Goal: Information Seeking & Learning: Learn about a topic

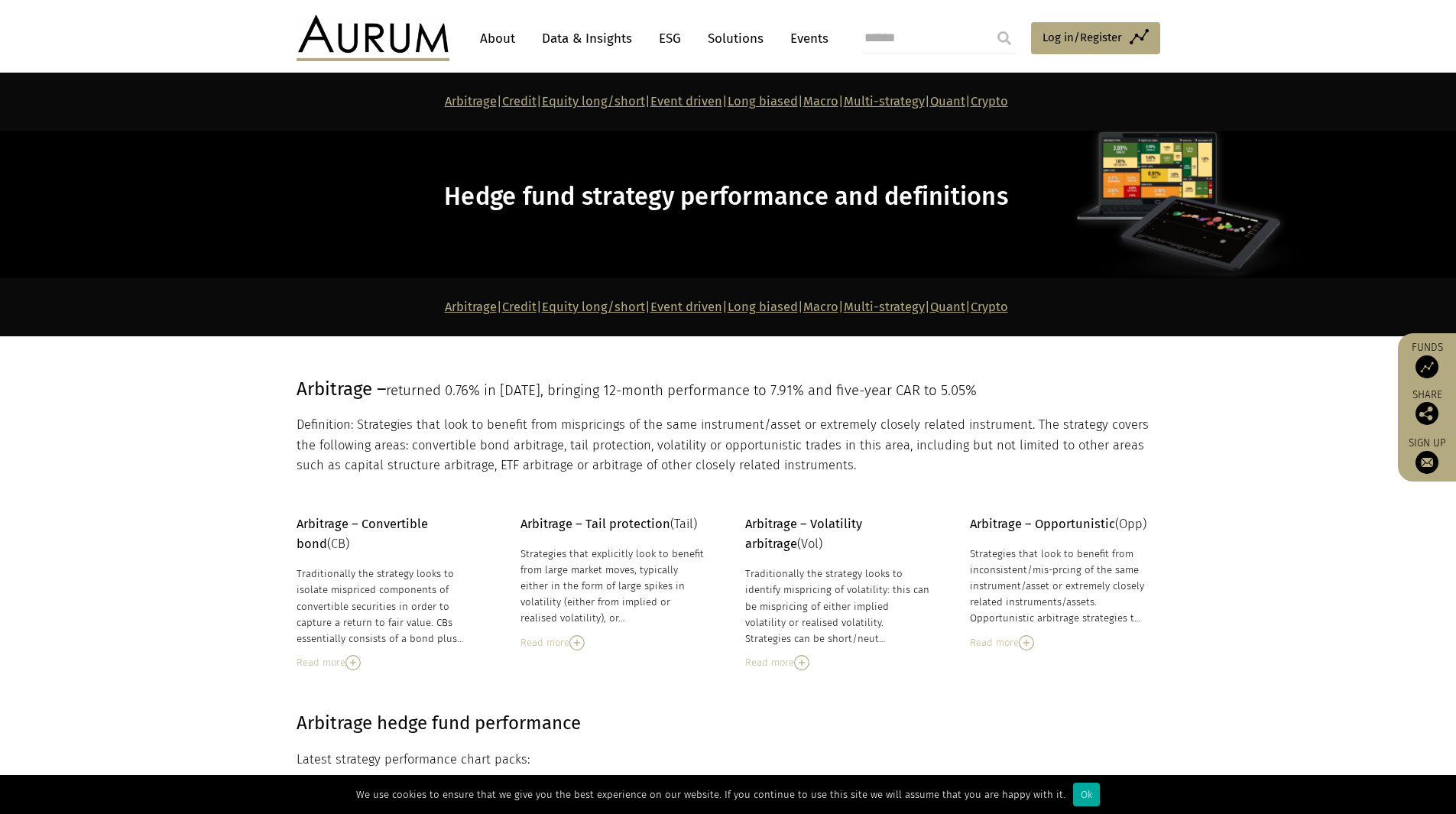
scroll to position [2208, 0]
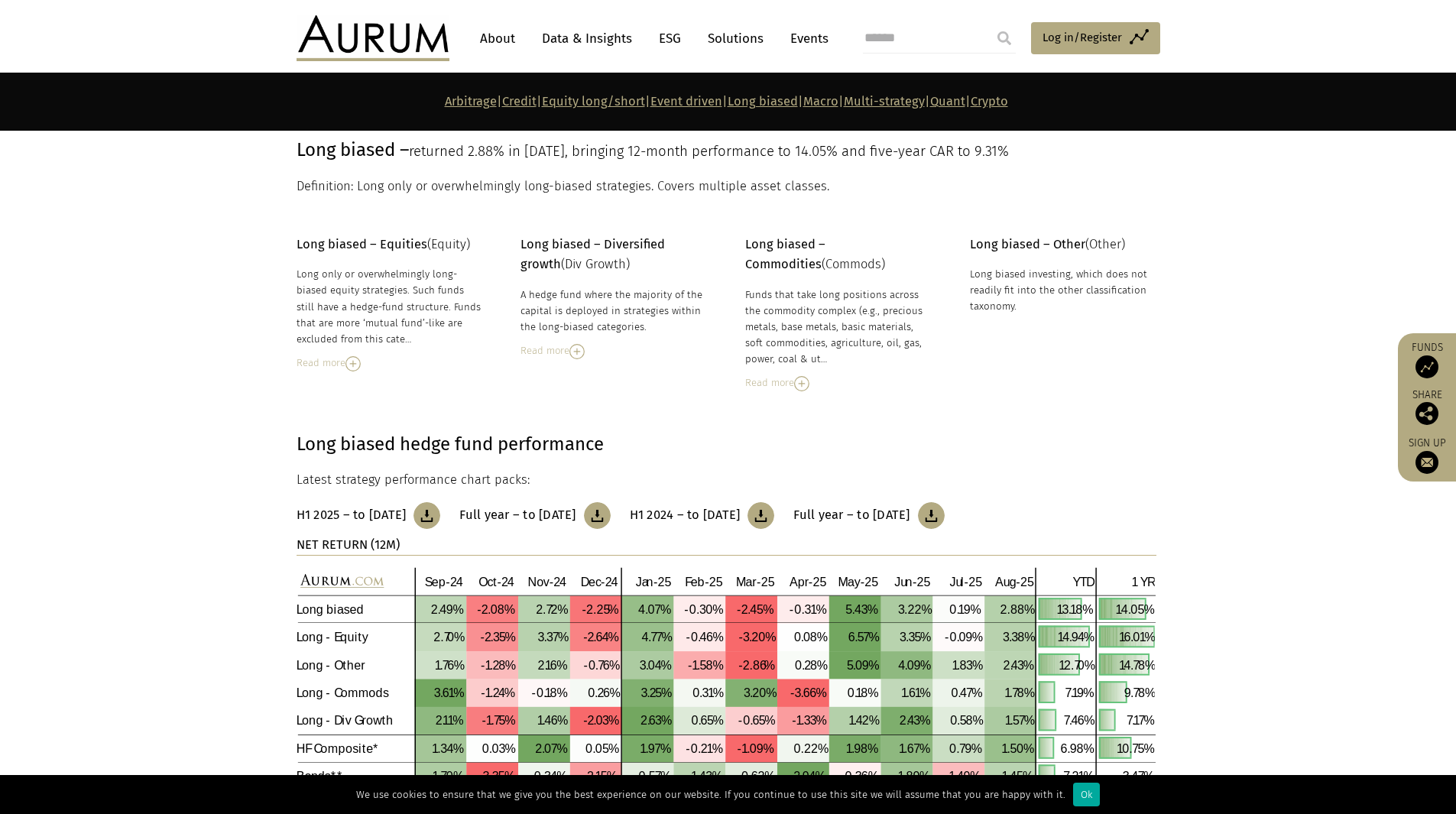
scroll to position [4220, 0]
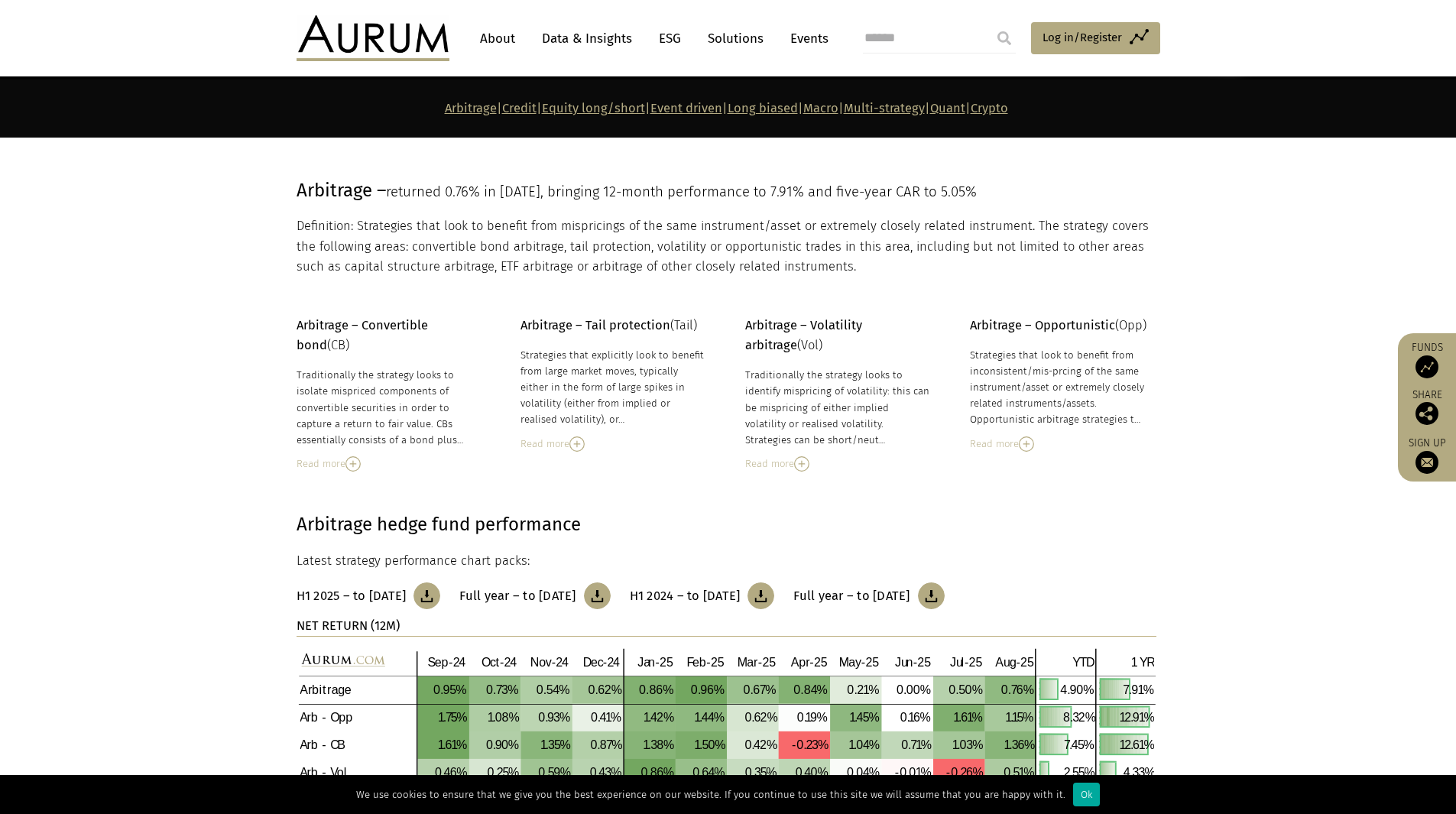
scroll to position [202, 0]
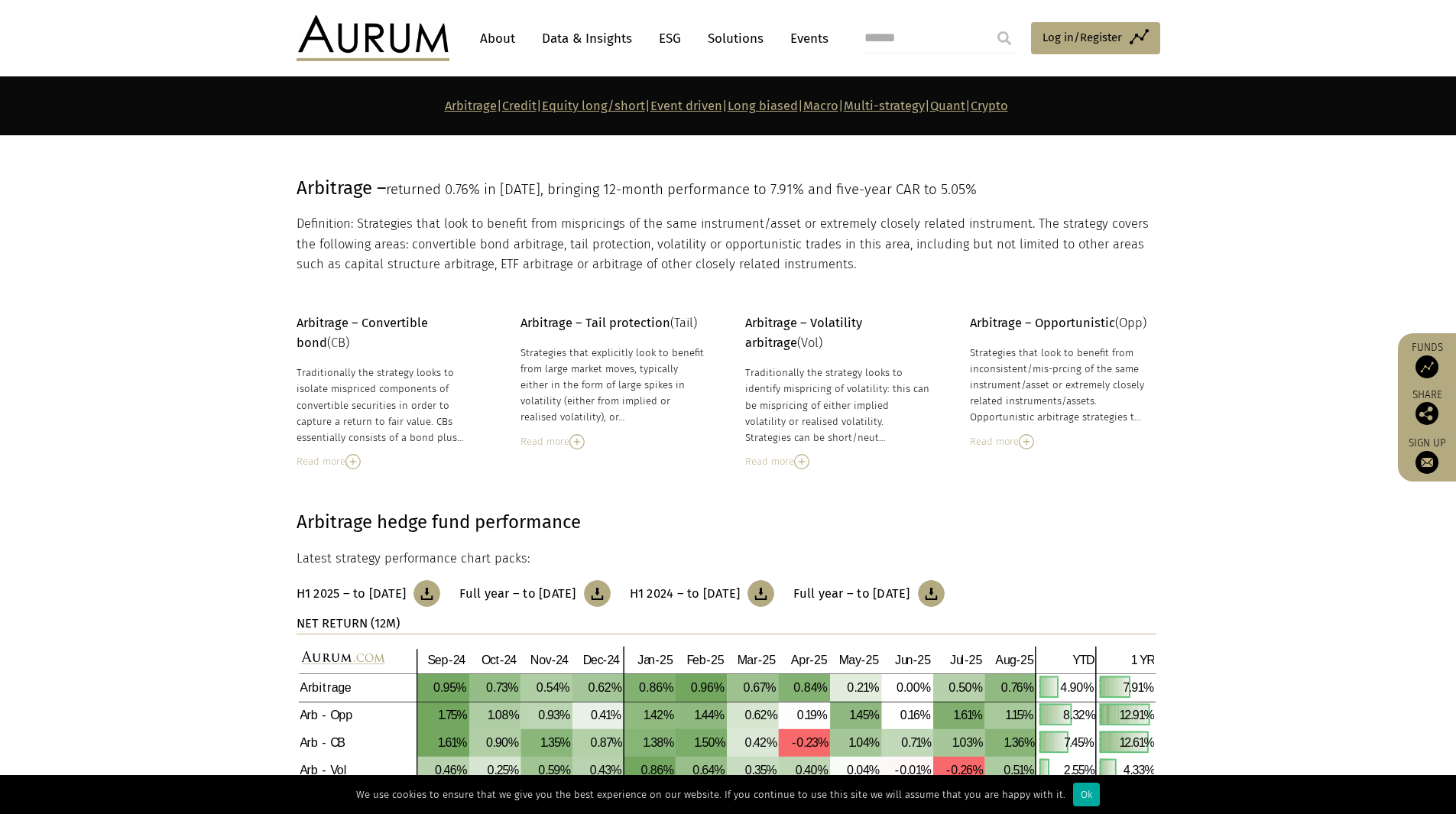
click at [1027, 444] on img at bounding box center [1026, 441] width 15 height 15
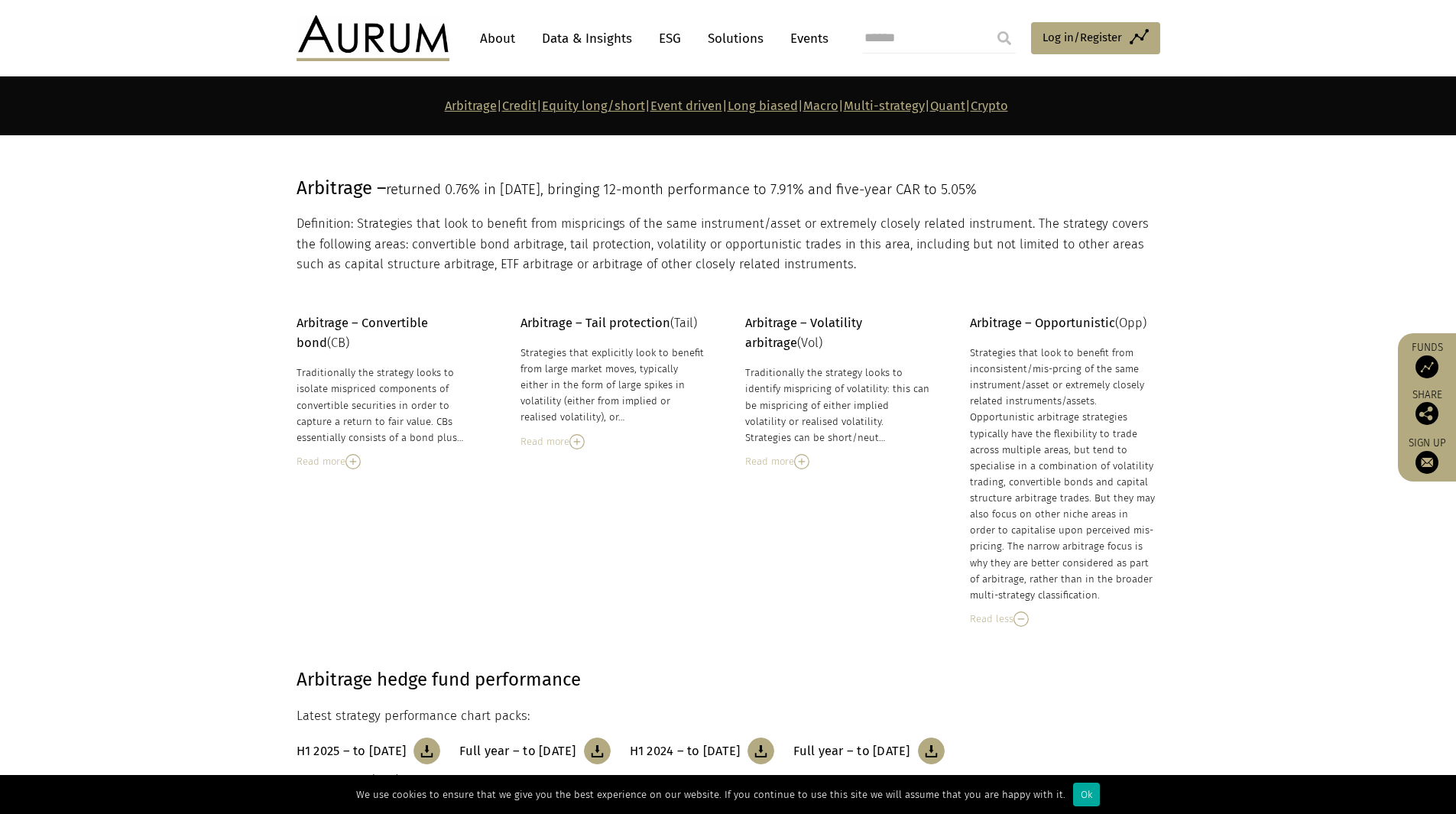
click at [1230, 508] on section "Arbitrage – Convertible bond (CB) Traditionally the strategy looks to isolate m…" at bounding box center [728, 471] width 1456 height 315
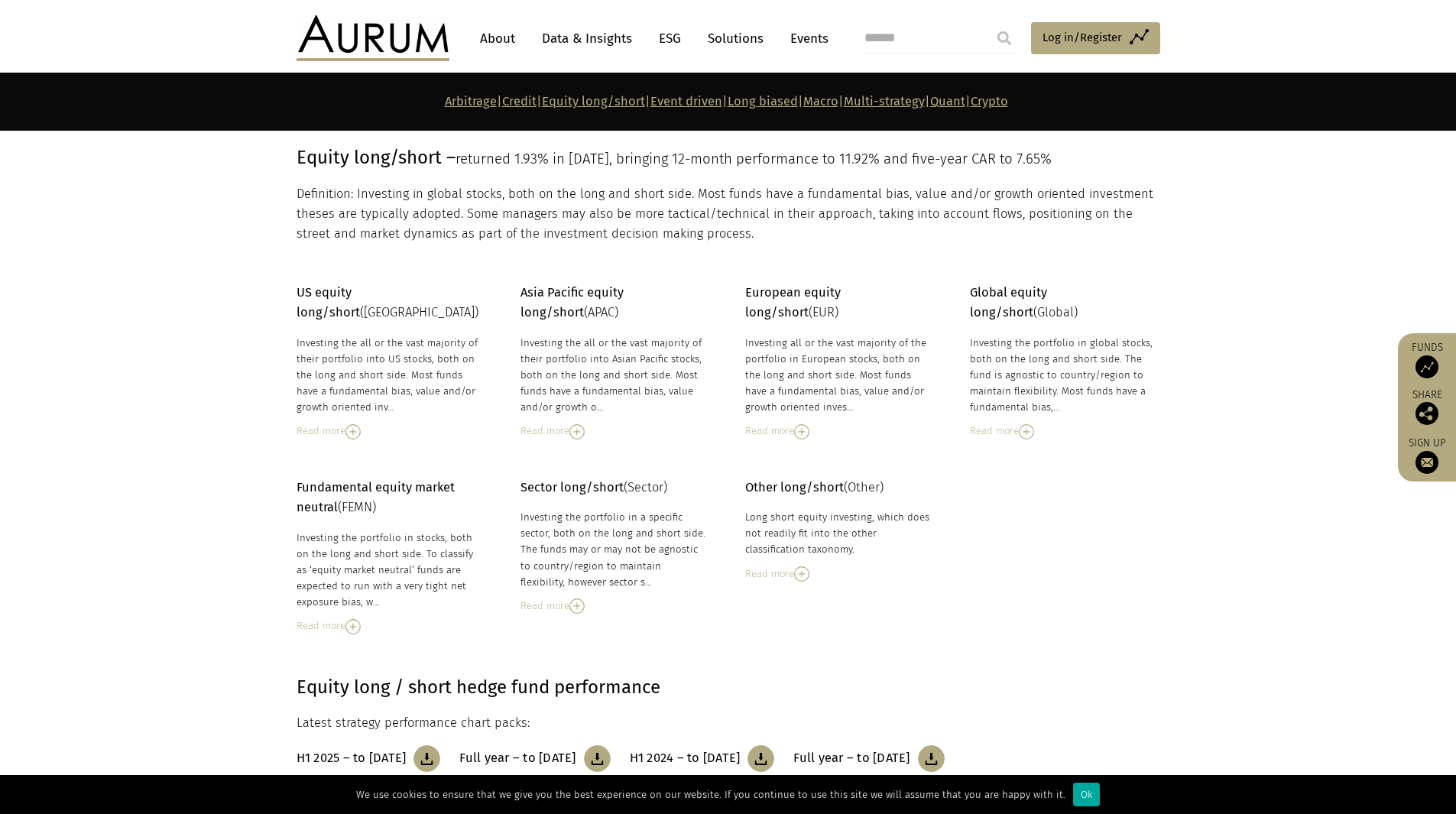
scroll to position [2342, 0]
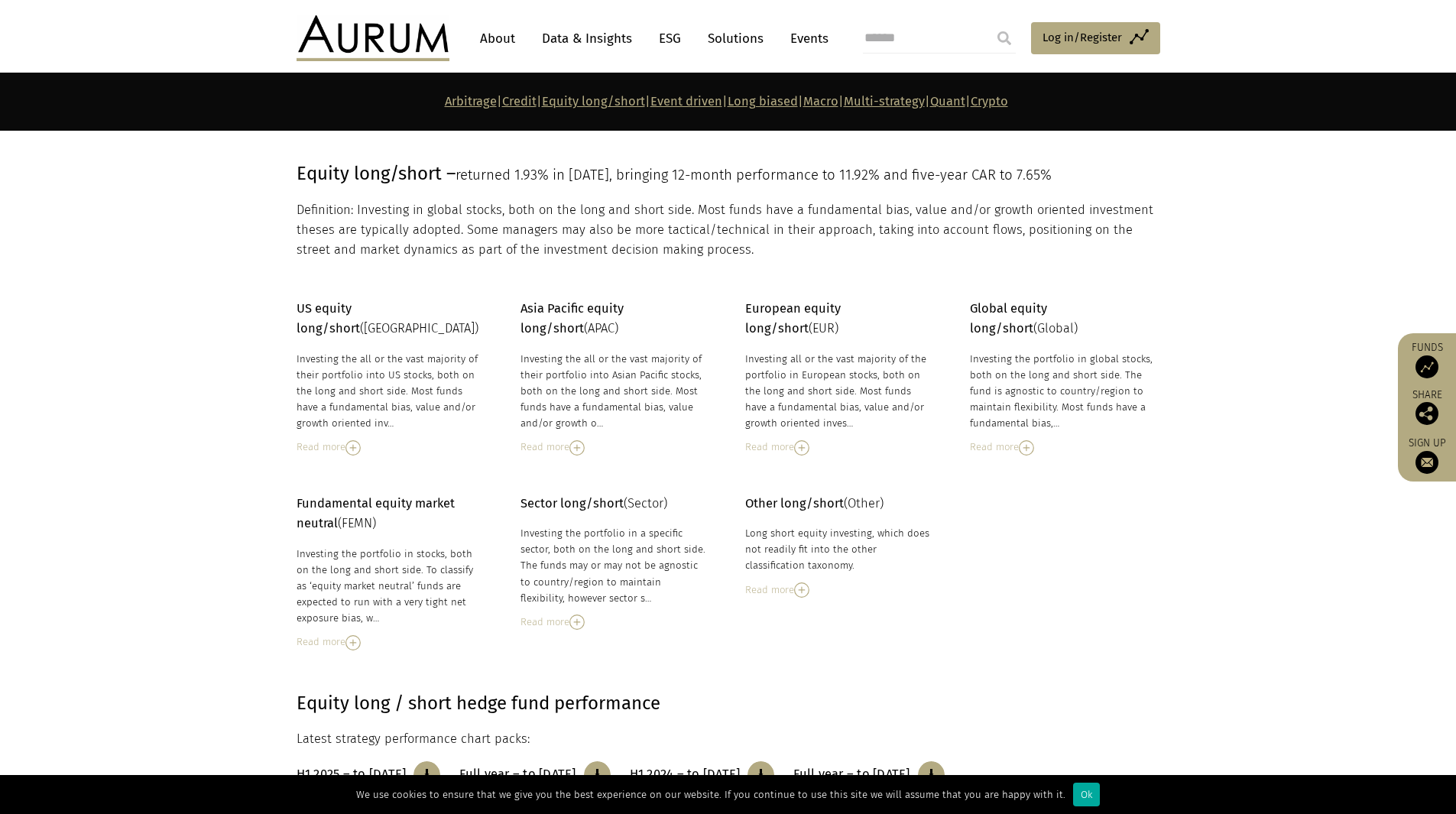
click at [570, 446] on div "Read more" at bounding box center [613, 447] width 186 height 17
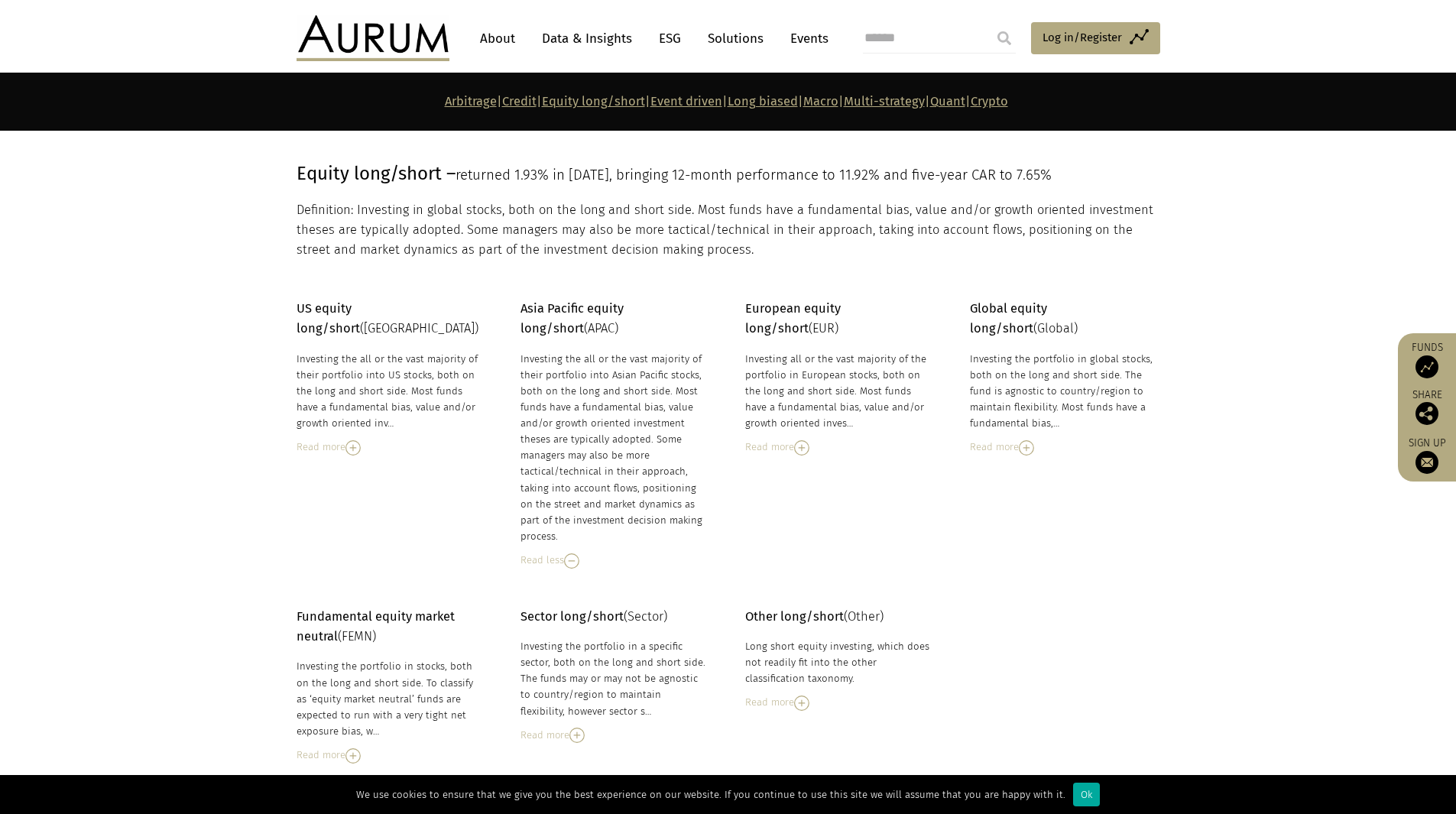
click at [568, 307] on strong "Asia Pacific equity long/short" at bounding box center [572, 318] width 103 height 34
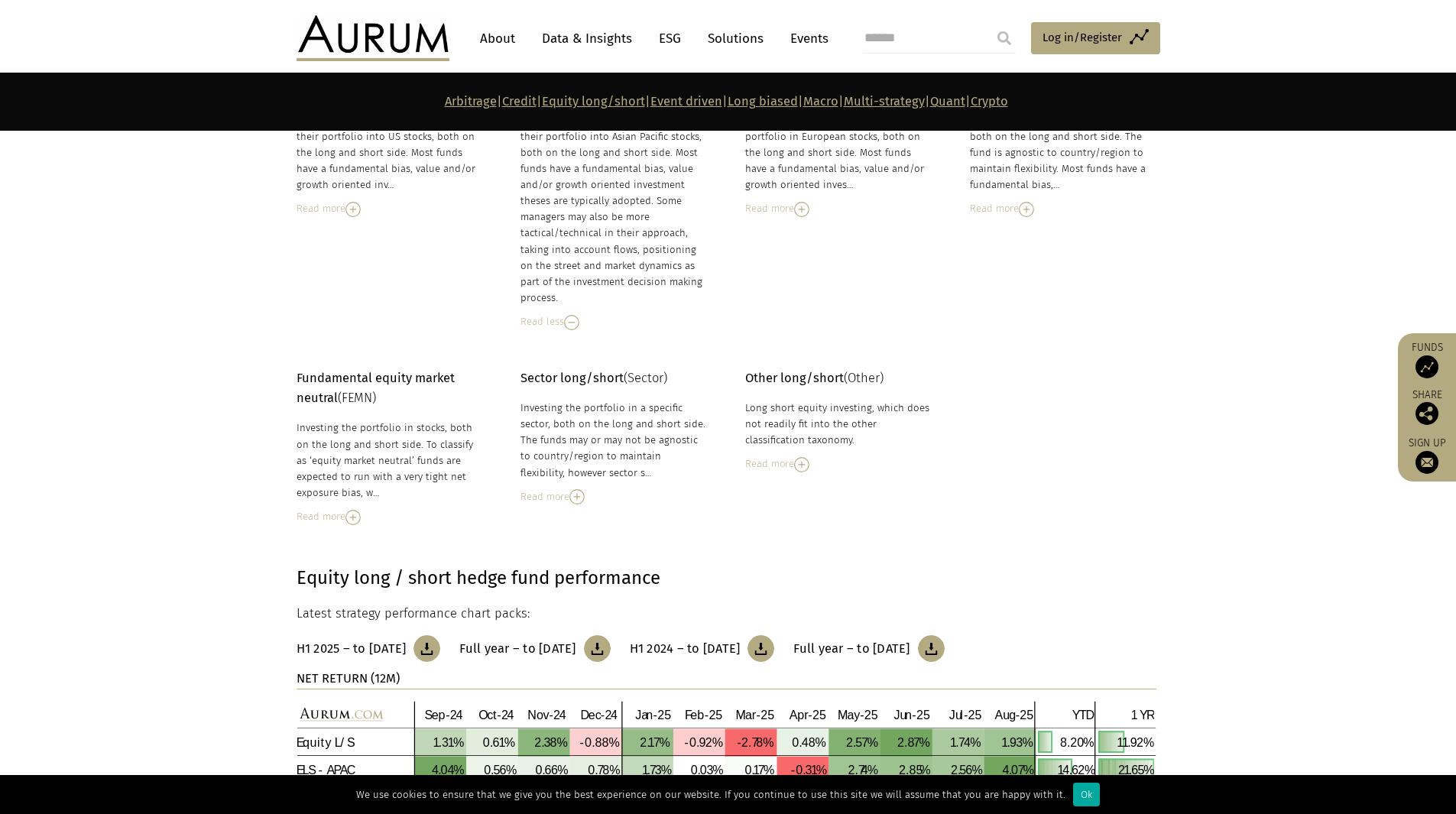
scroll to position [2648, 0]
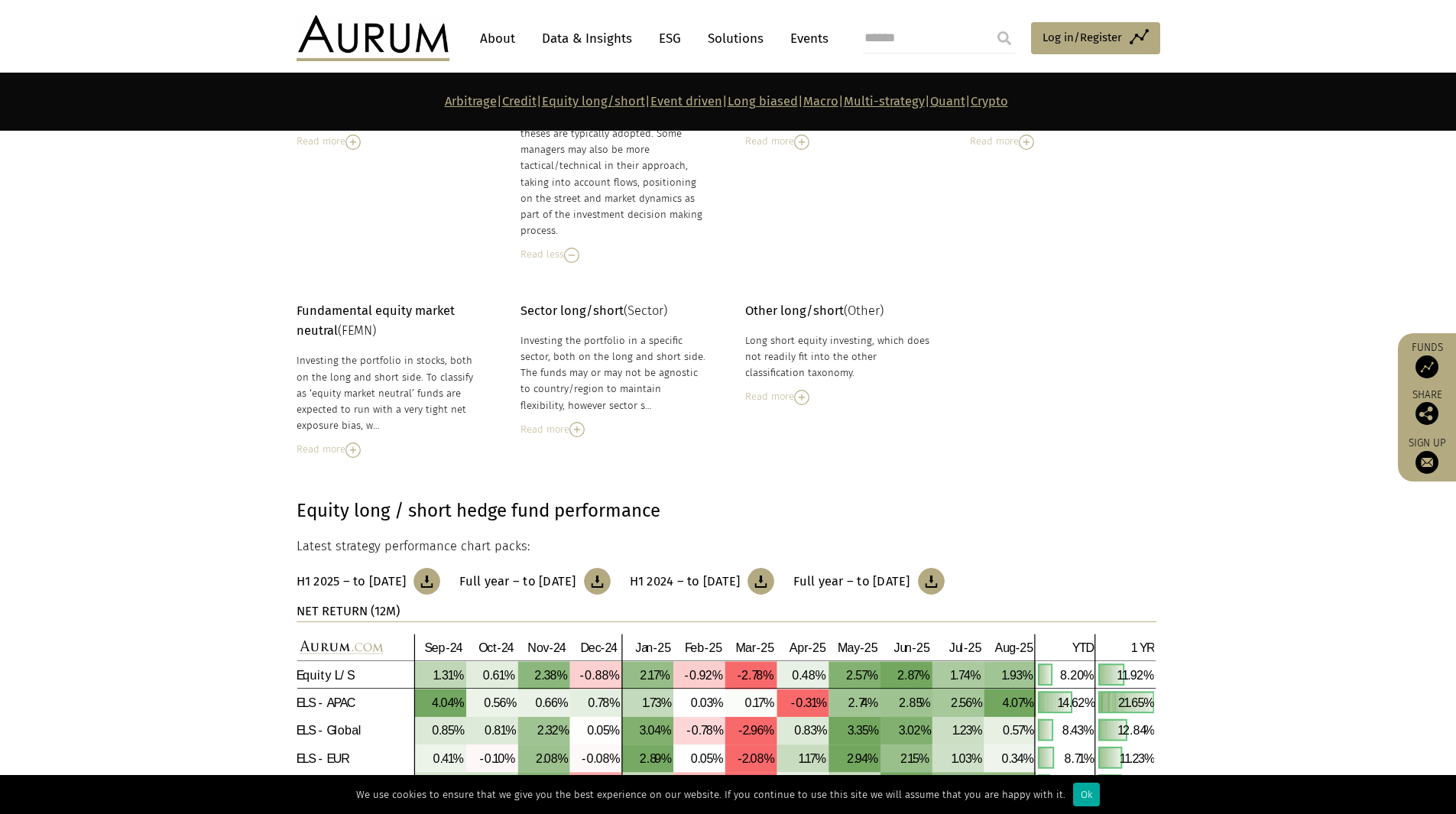
click at [352, 445] on img at bounding box center [353, 450] width 15 height 15
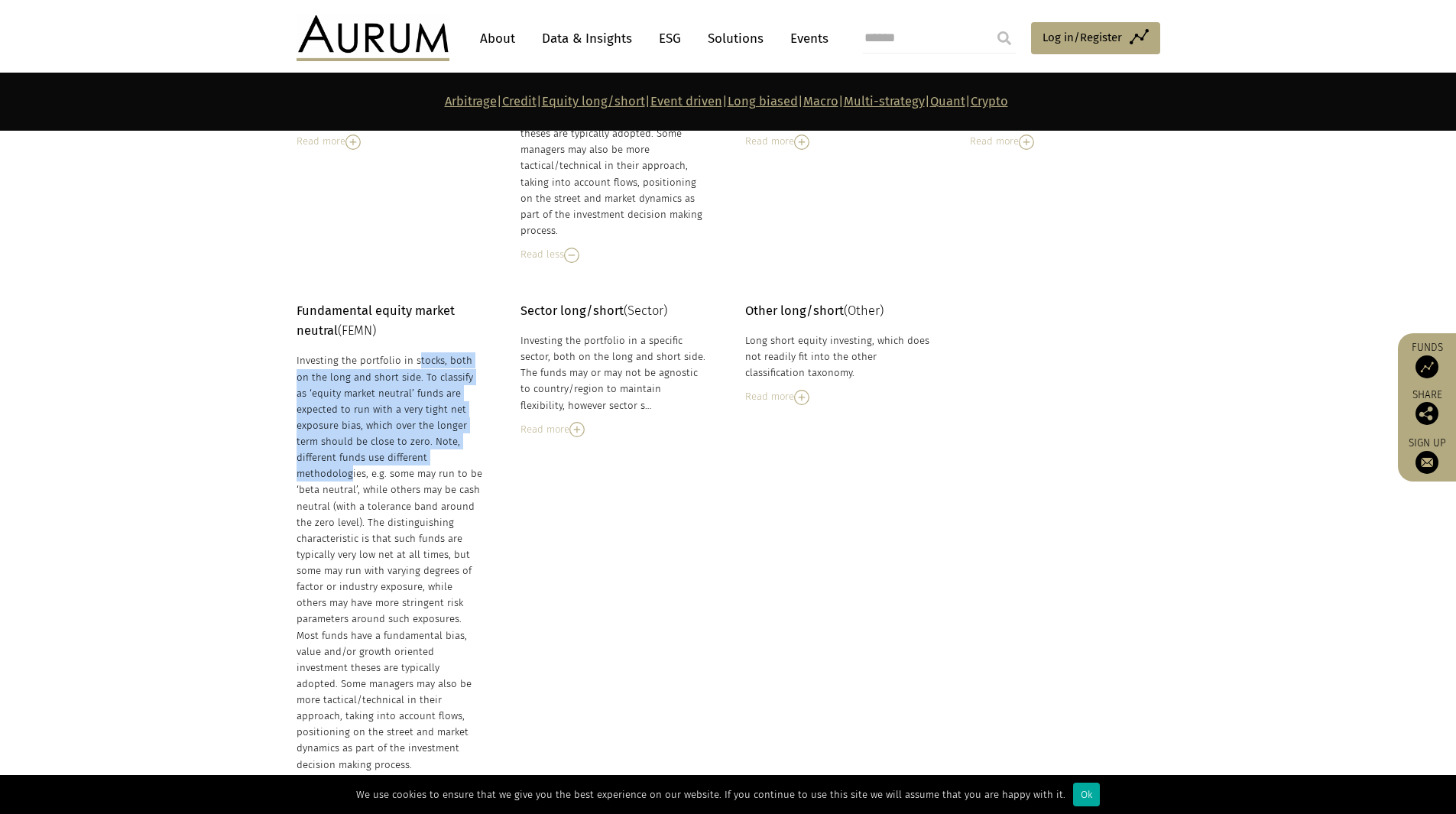
drag, startPoint x: 363, startPoint y: 367, endPoint x: 418, endPoint y: 456, distance: 104.6
click at [415, 453] on div "Investing the portfolio in stocks, both on the long and short side. To classify…" at bounding box center [390, 562] width 186 height 420
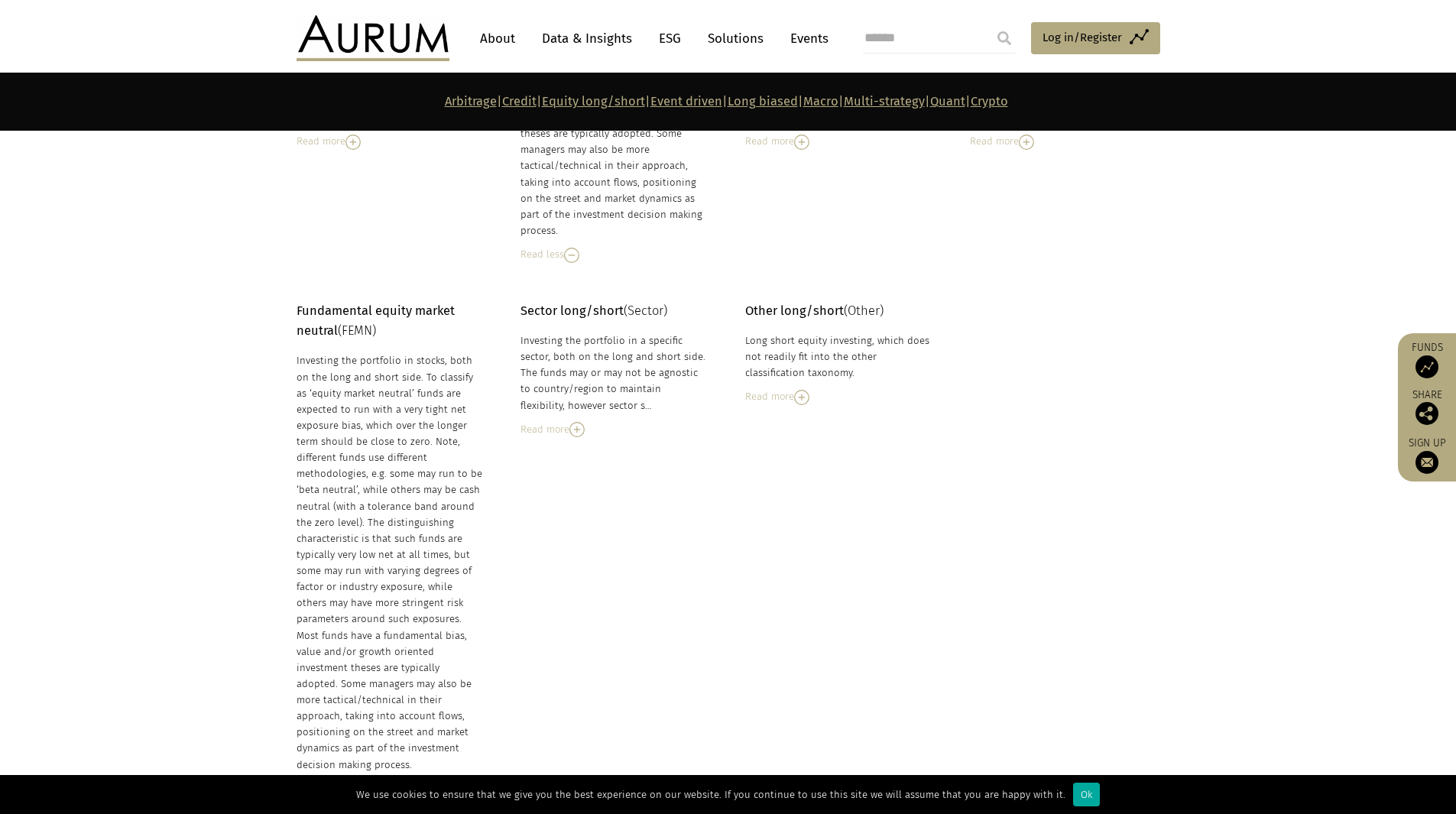
drag, startPoint x: 418, startPoint y: 456, endPoint x: 430, endPoint y: 462, distance: 13.4
click at [421, 458] on div "Investing the portfolio in stocks, both on the long and short side. To classify…" at bounding box center [390, 562] width 186 height 420
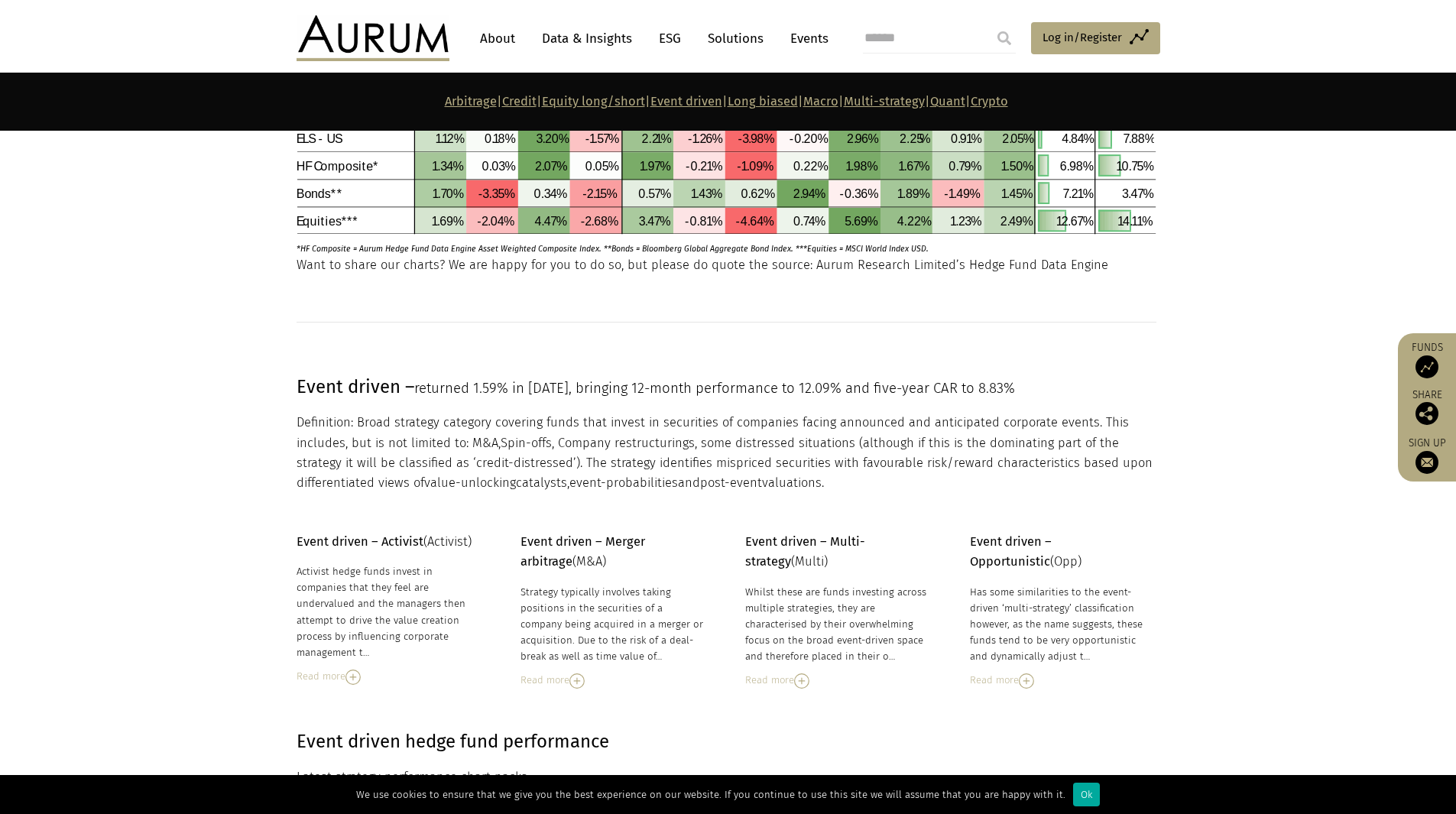
scroll to position [3795, 0]
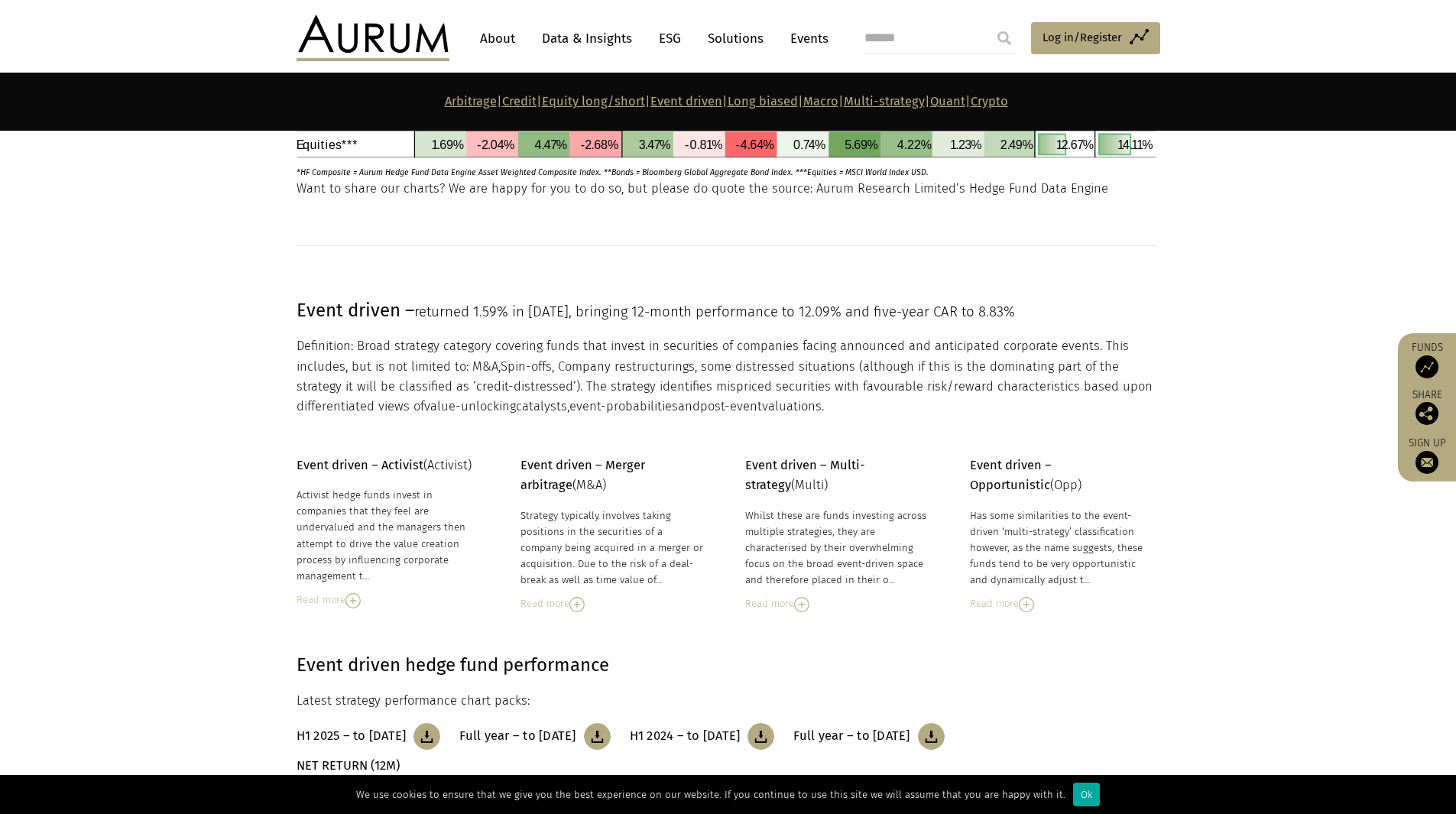
click at [868, 554] on div "Whilst these are funds investing across multiple strategies, they are character…" at bounding box center [838, 548] width 186 height 81
click at [796, 597] on img at bounding box center [801, 605] width 15 height 15
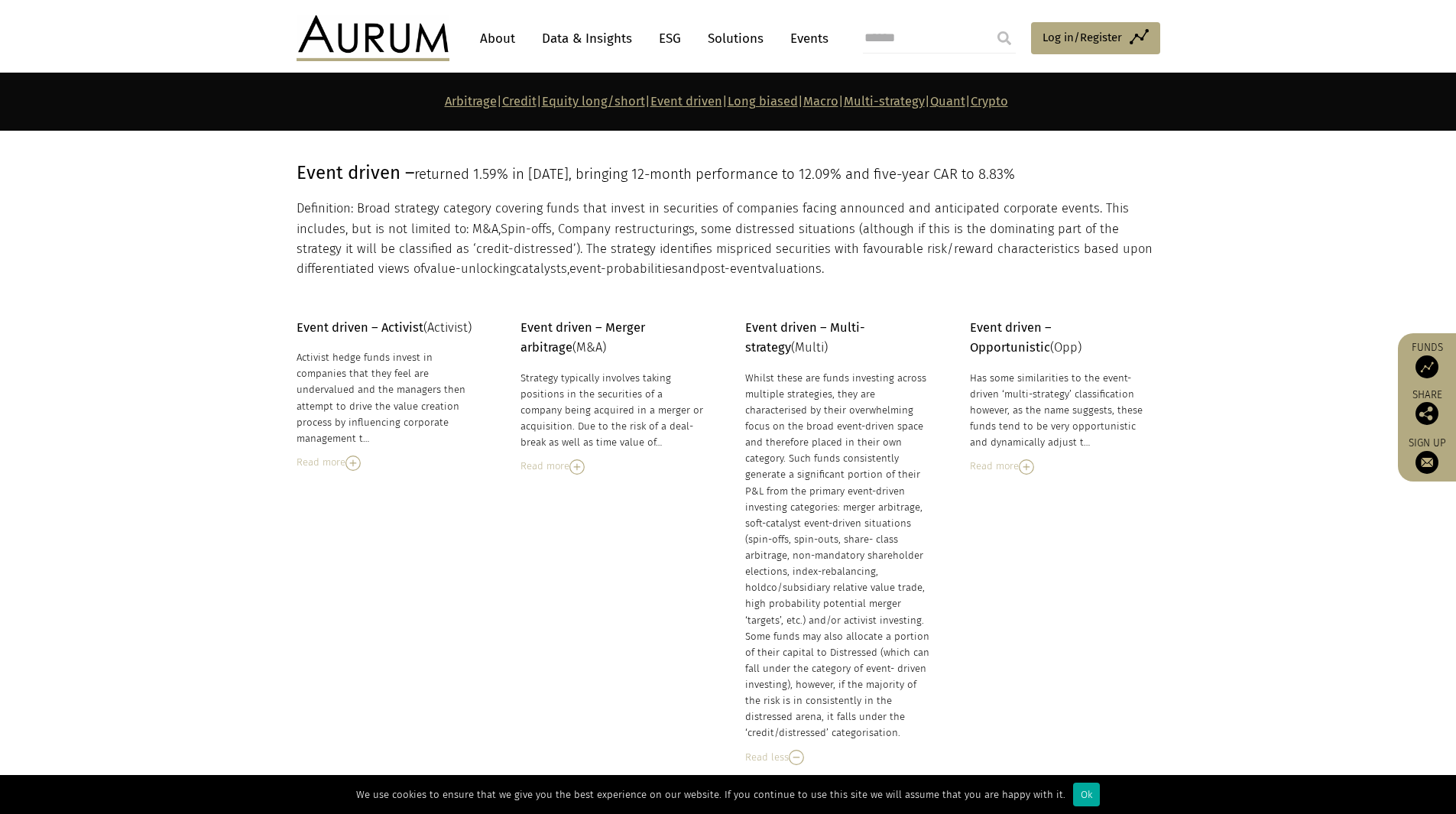
scroll to position [3948, 0]
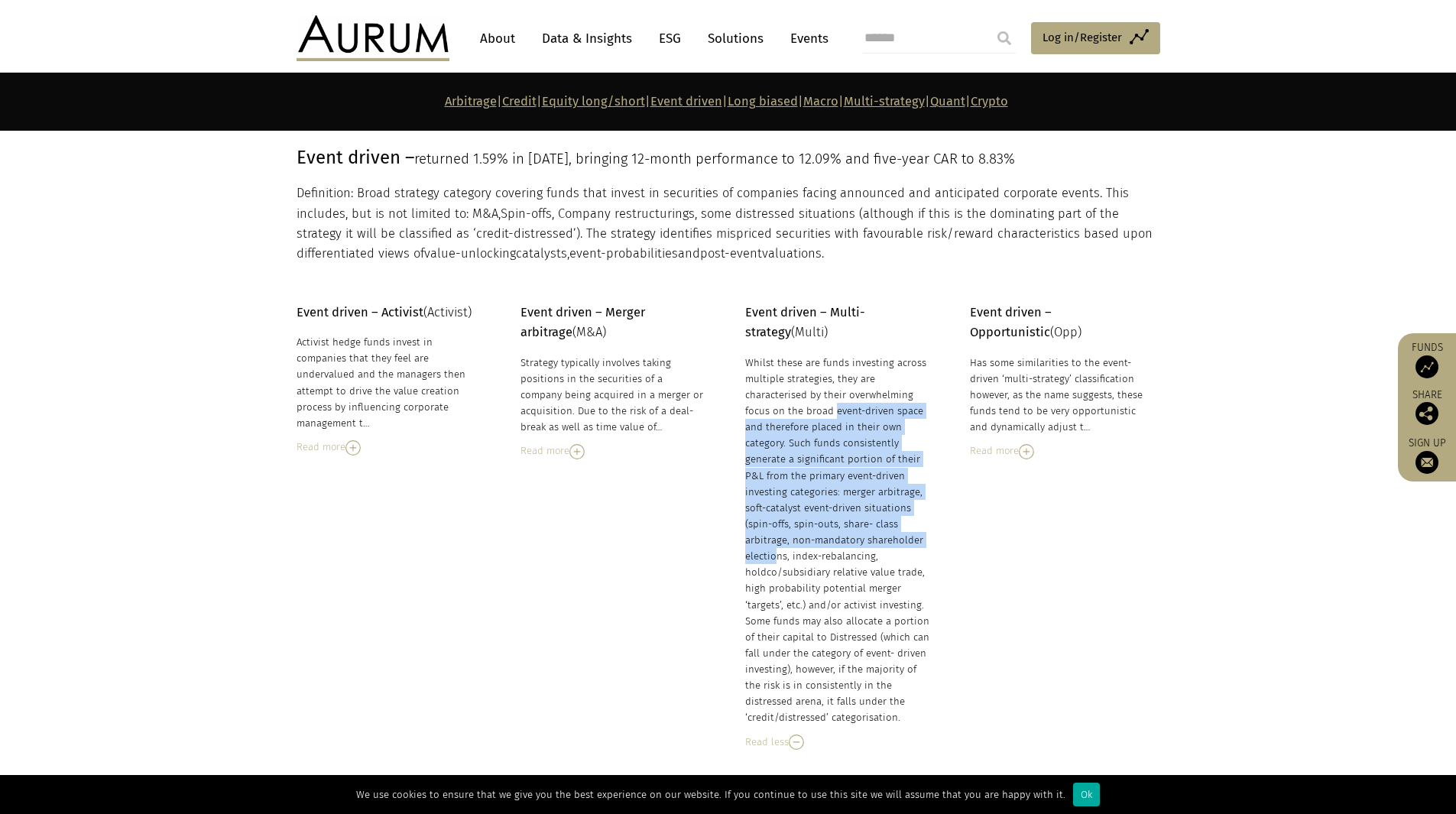
drag, startPoint x: 796, startPoint y: 416, endPoint x: 888, endPoint y: 521, distance: 139.6
click at [889, 521] on div "Whilst these are funds investing across multiple strategies, they are character…" at bounding box center [838, 540] width 186 height 371
click at [888, 521] on div "Whilst these are funds investing across multiple strategies, they are character…" at bounding box center [838, 540] width 186 height 371
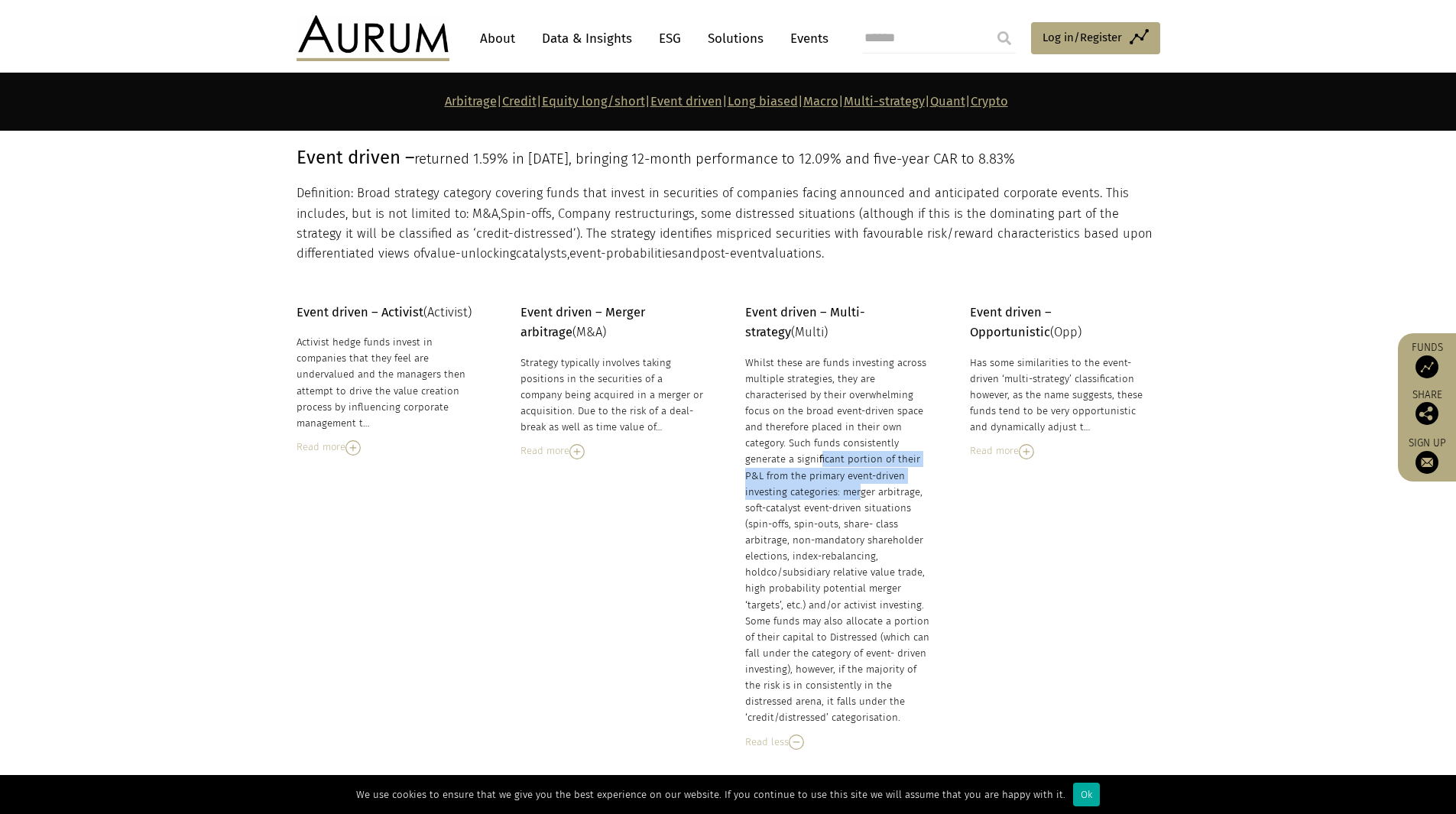
drag, startPoint x: 768, startPoint y: 451, endPoint x: 800, endPoint y: 479, distance: 42.5
click at [800, 479] on div "Whilst these are funds investing across multiple strategies, they are character…" at bounding box center [838, 540] width 186 height 371
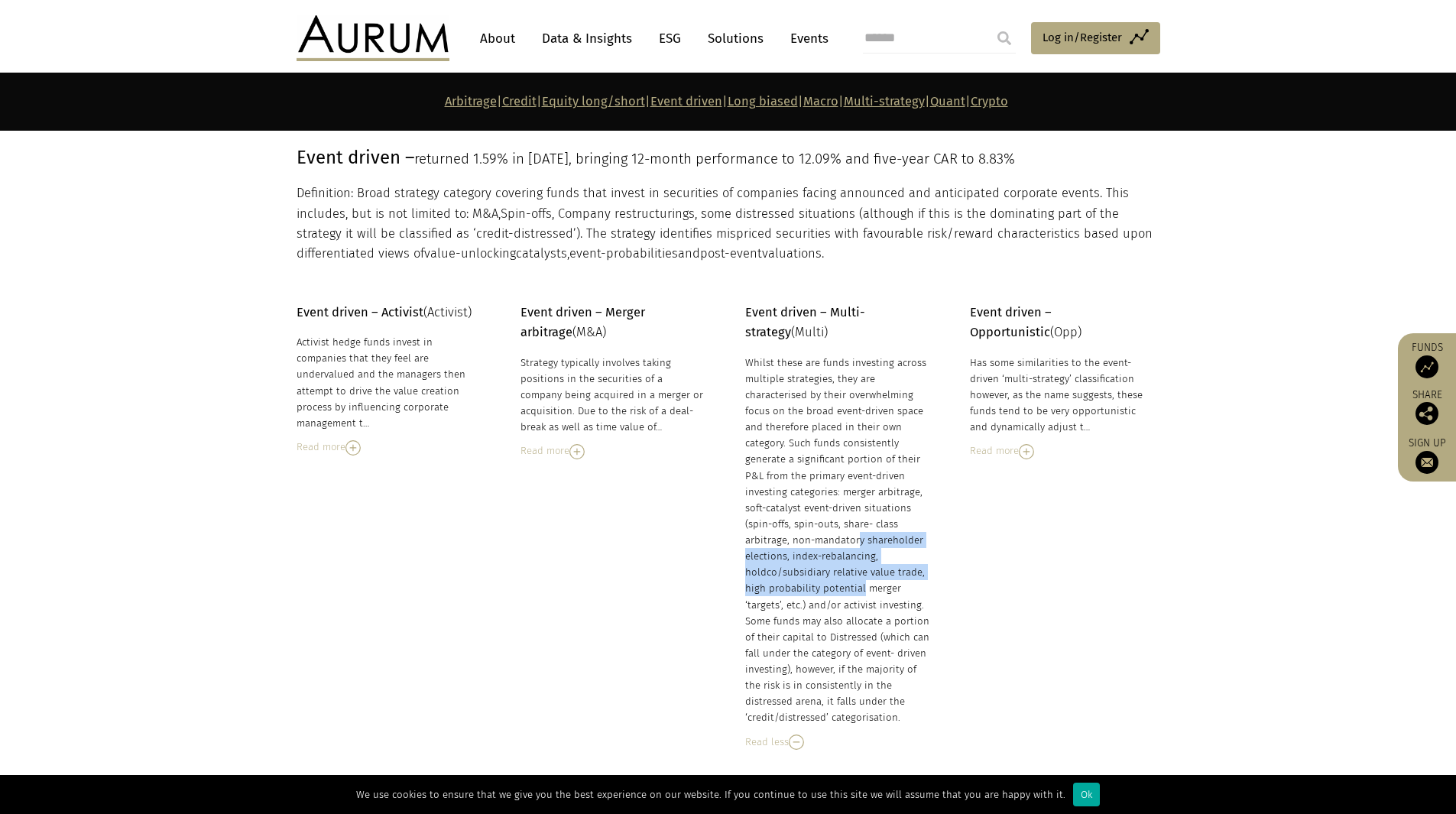
drag, startPoint x: 786, startPoint y: 518, endPoint x: 804, endPoint y: 573, distance: 57.9
click at [804, 572] on div "Whilst these are funds investing across multiple strategies, they are character…" at bounding box center [838, 540] width 186 height 371
click at [803, 574] on div "Whilst these are funds investing across multiple strategies, they are character…" at bounding box center [838, 540] width 186 height 371
click at [798, 567] on div "Whilst these are funds investing across multiple strategies, they are character…" at bounding box center [838, 540] width 186 height 371
click at [1031, 445] on img at bounding box center [1026, 452] width 15 height 15
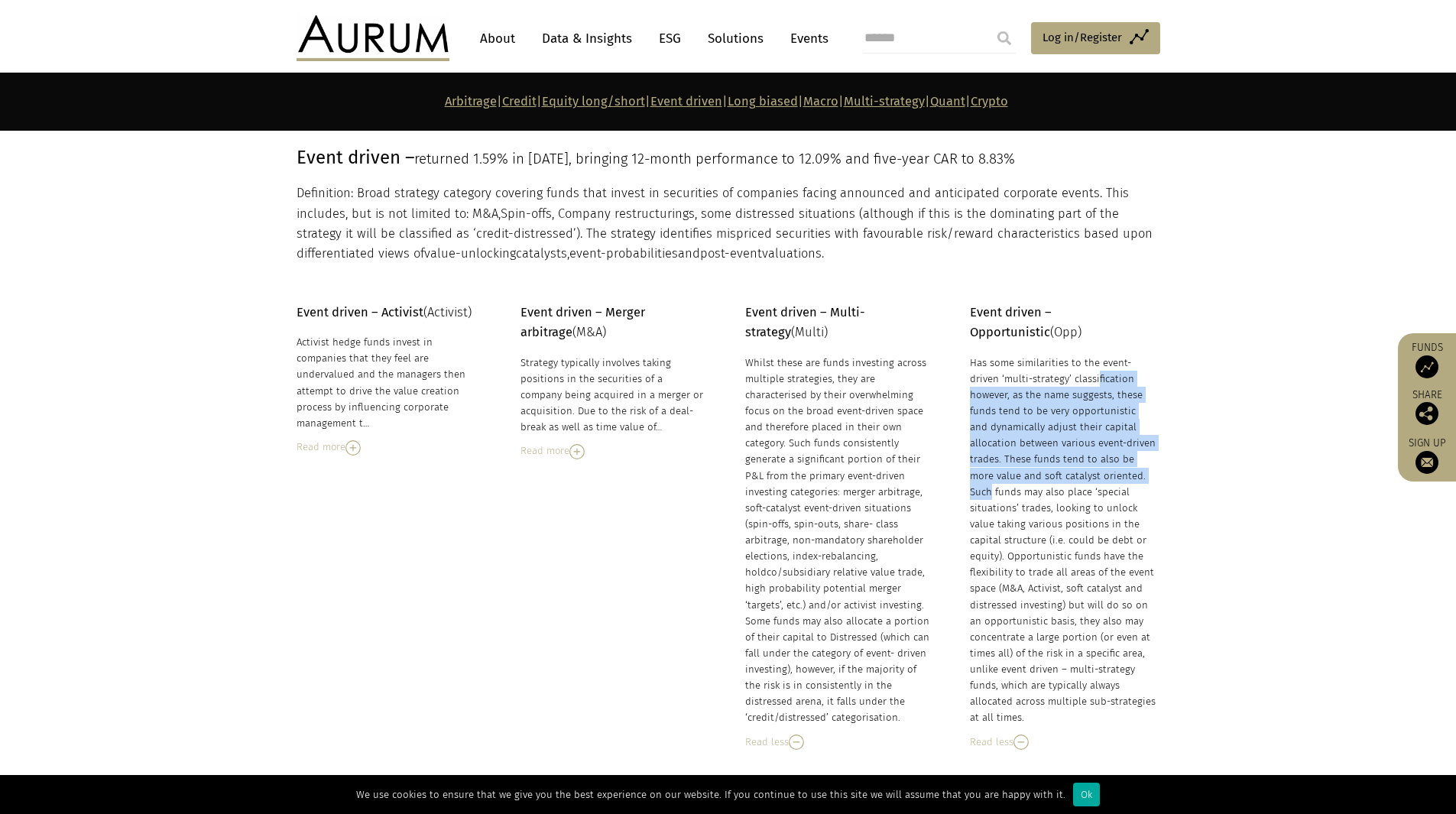
drag, startPoint x: 1012, startPoint y: 355, endPoint x: 1011, endPoint y: 458, distance: 103.0
click at [1011, 459] on div "Has some similarities to the event-driven ‘multi-strategy’ classification howev…" at bounding box center [1063, 540] width 186 height 371
click at [1010, 456] on div "Has some similarities to the event-driven ‘multi-strategy’ classification howev…" at bounding box center [1063, 540] width 186 height 371
click at [995, 407] on div "Has some similarities to the event-driven ‘multi-strategy’ classification howev…" at bounding box center [1063, 540] width 186 height 371
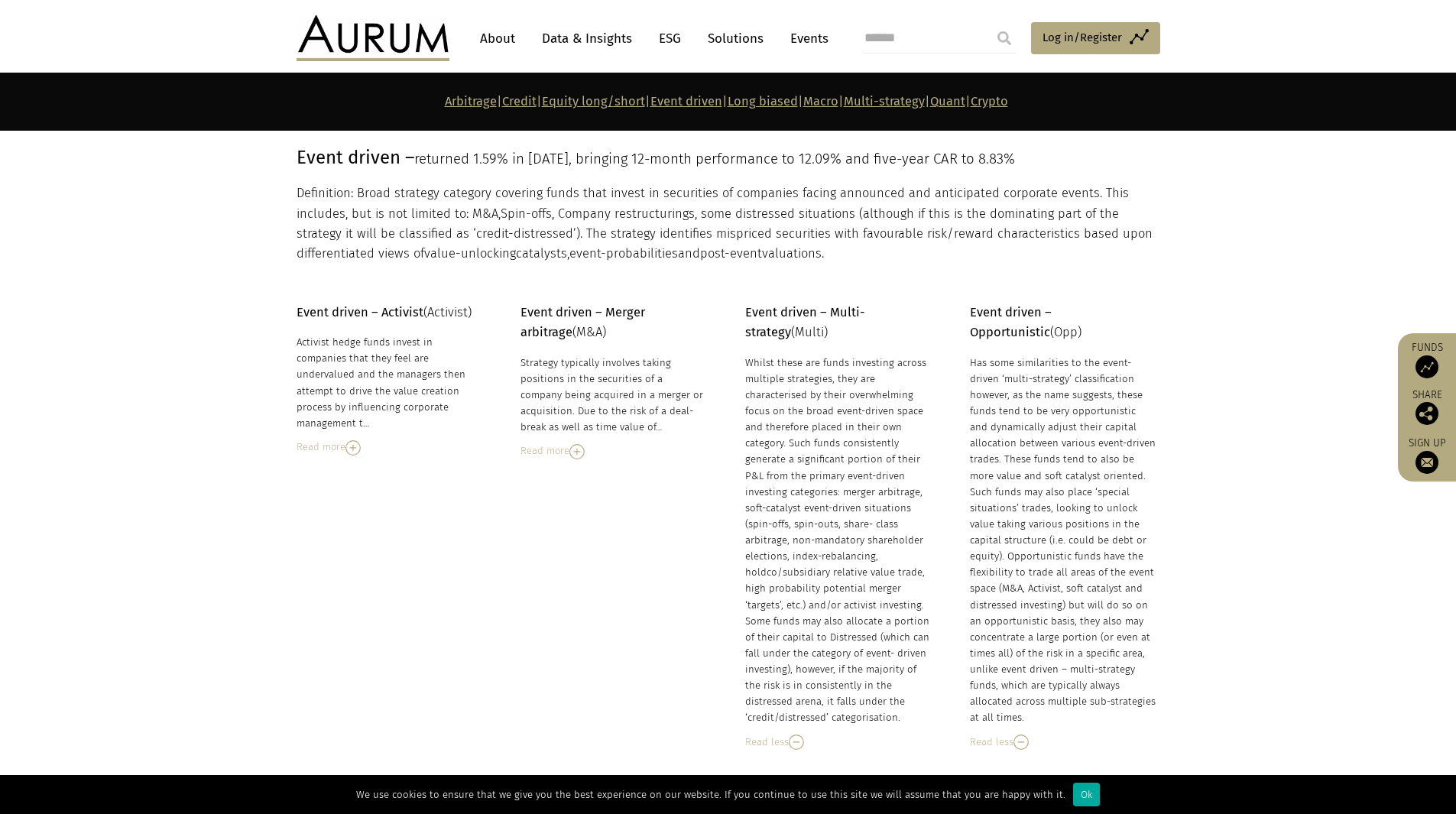
click at [597, 425] on div "Strategy typically involves taking positions in the securities of a company bei…" at bounding box center [613, 407] width 186 height 105
click at [555, 443] on div "Read more" at bounding box center [613, 451] width 186 height 17
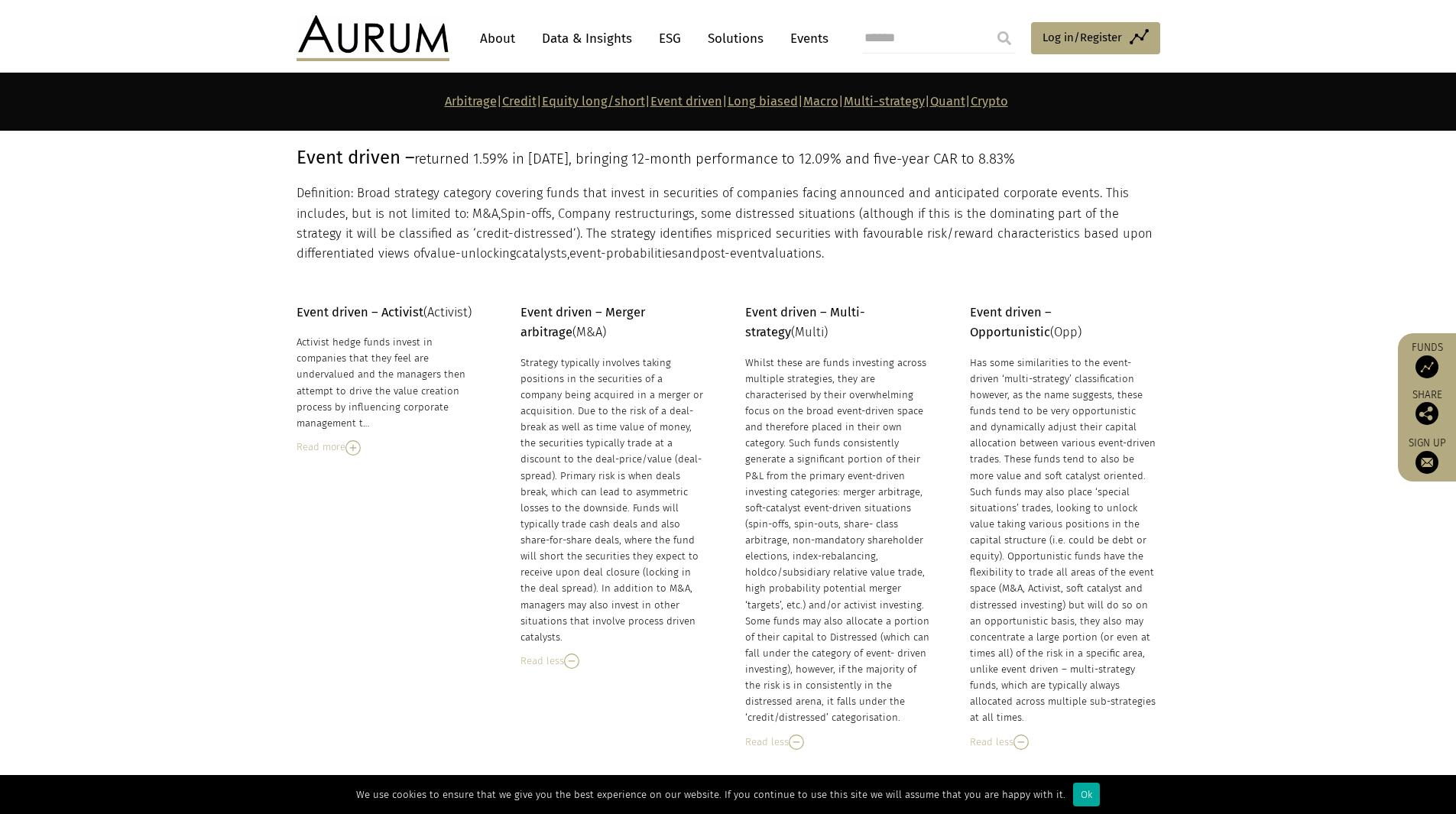
click at [366, 439] on div "Read more" at bounding box center [390, 447] width 186 height 17
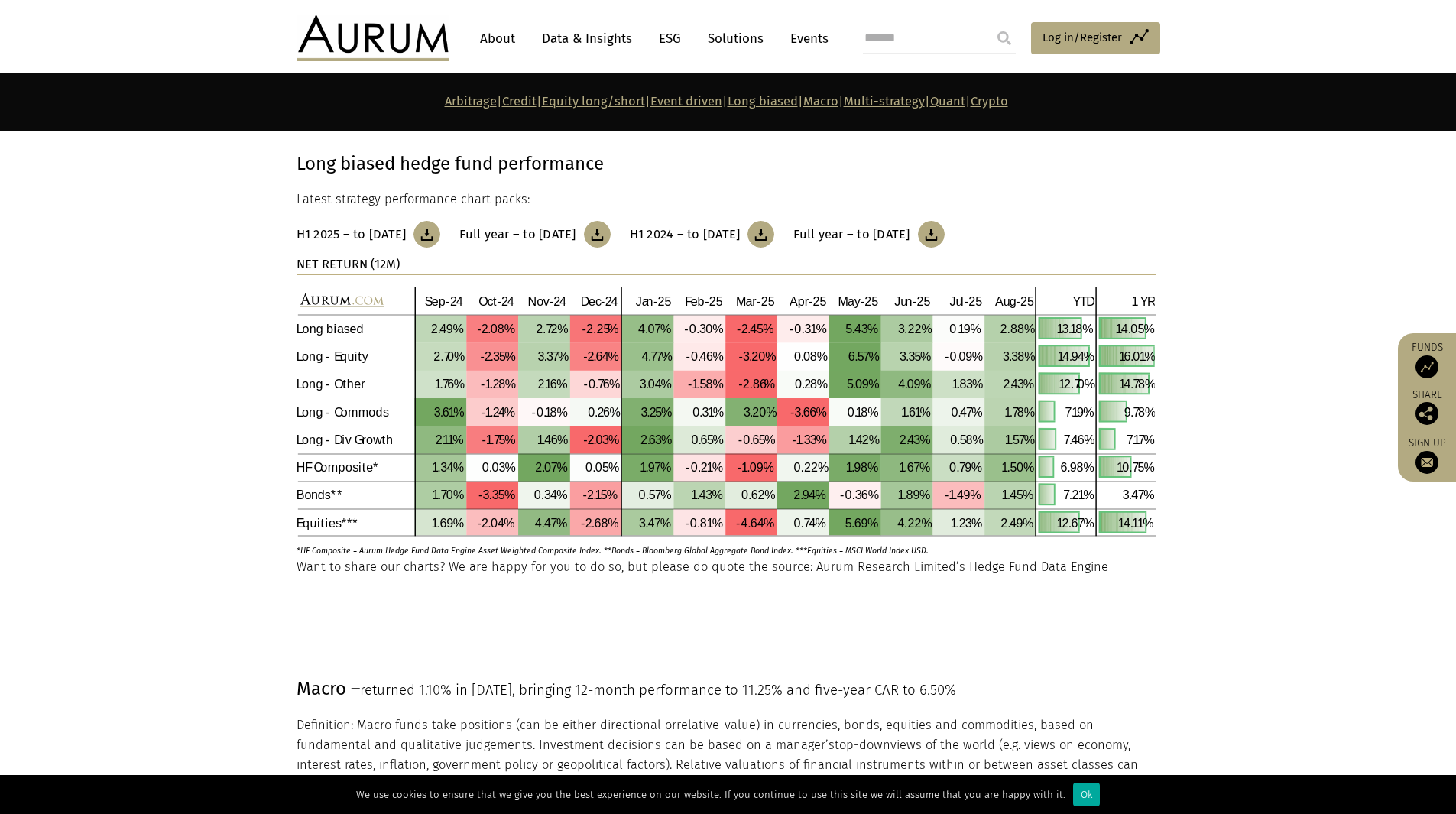
scroll to position [5400, 0]
click at [1008, 101] on link "Crypto" at bounding box center [990, 101] width 37 height 14
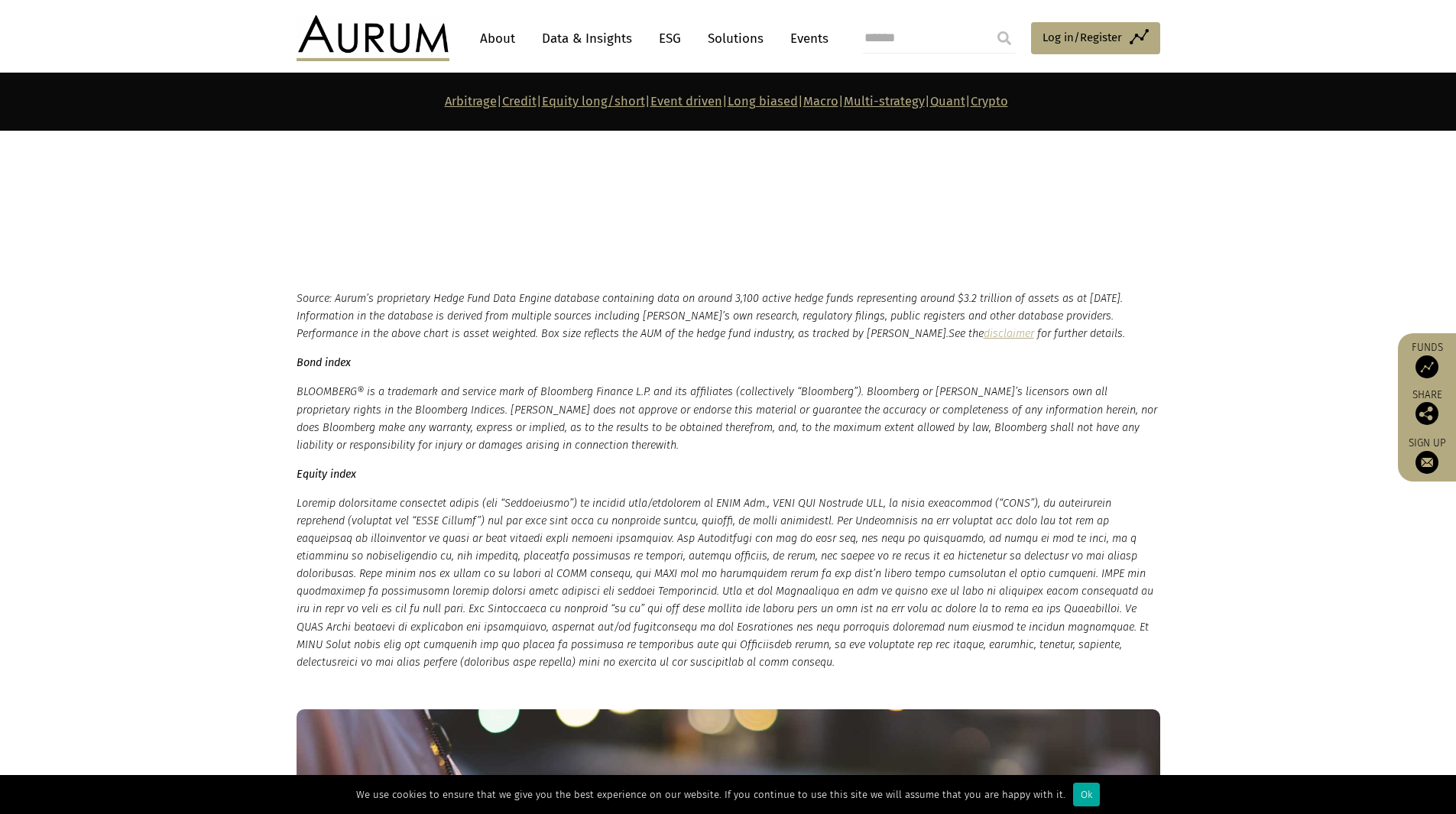
scroll to position [8410, 0]
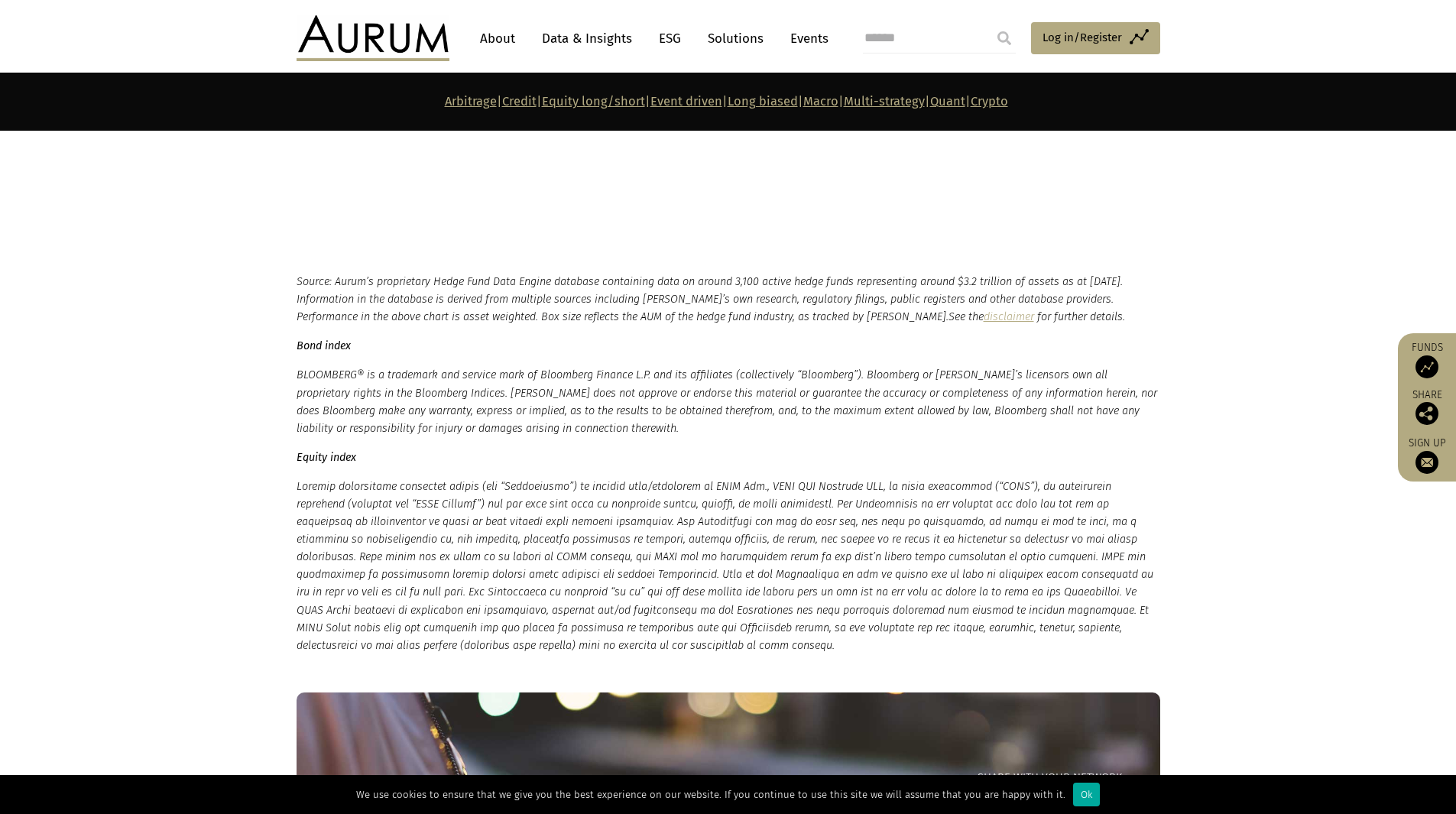
click at [1008, 101] on link "Crypto" at bounding box center [990, 101] width 37 height 14
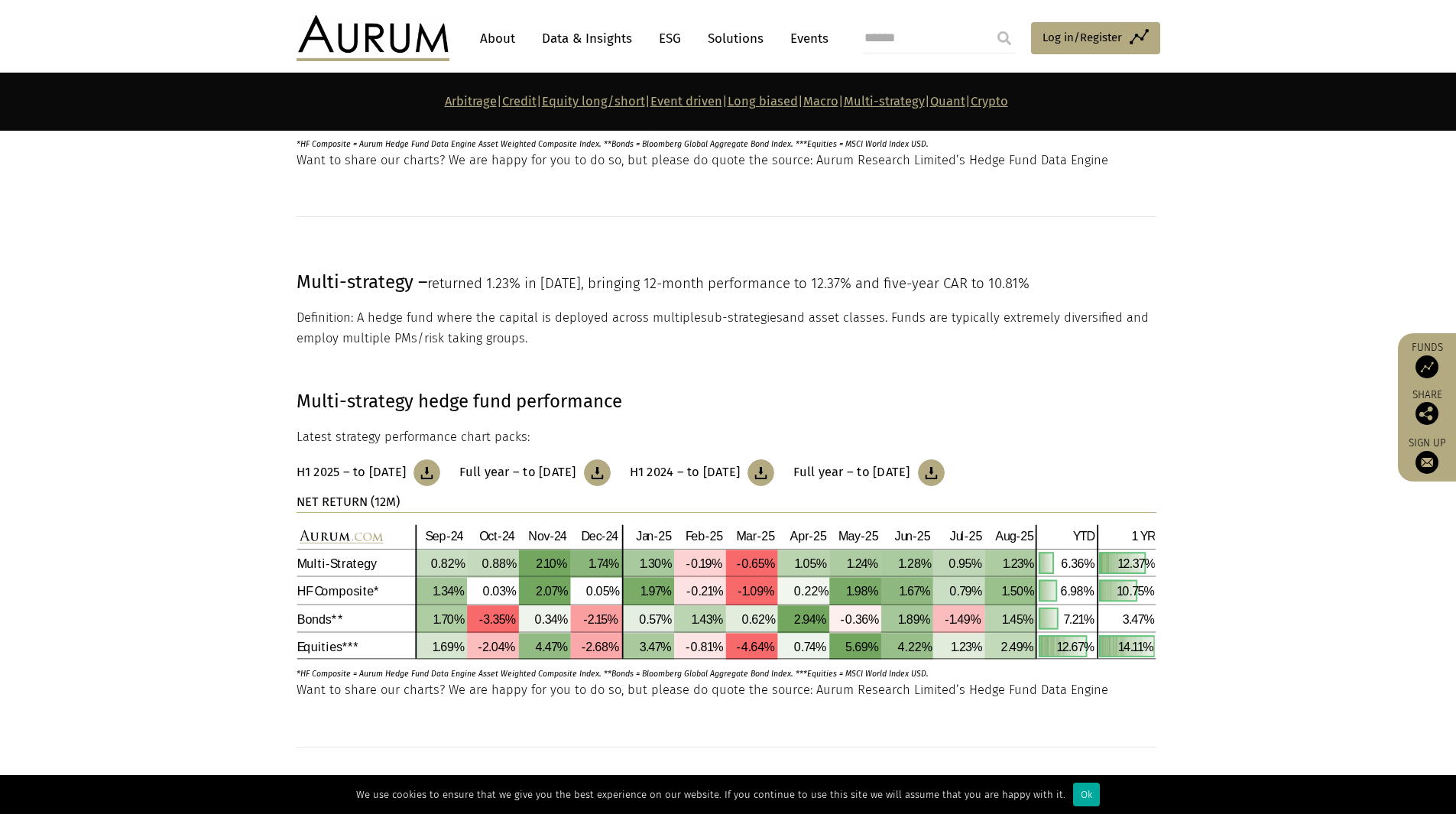
scroll to position [6572, 0]
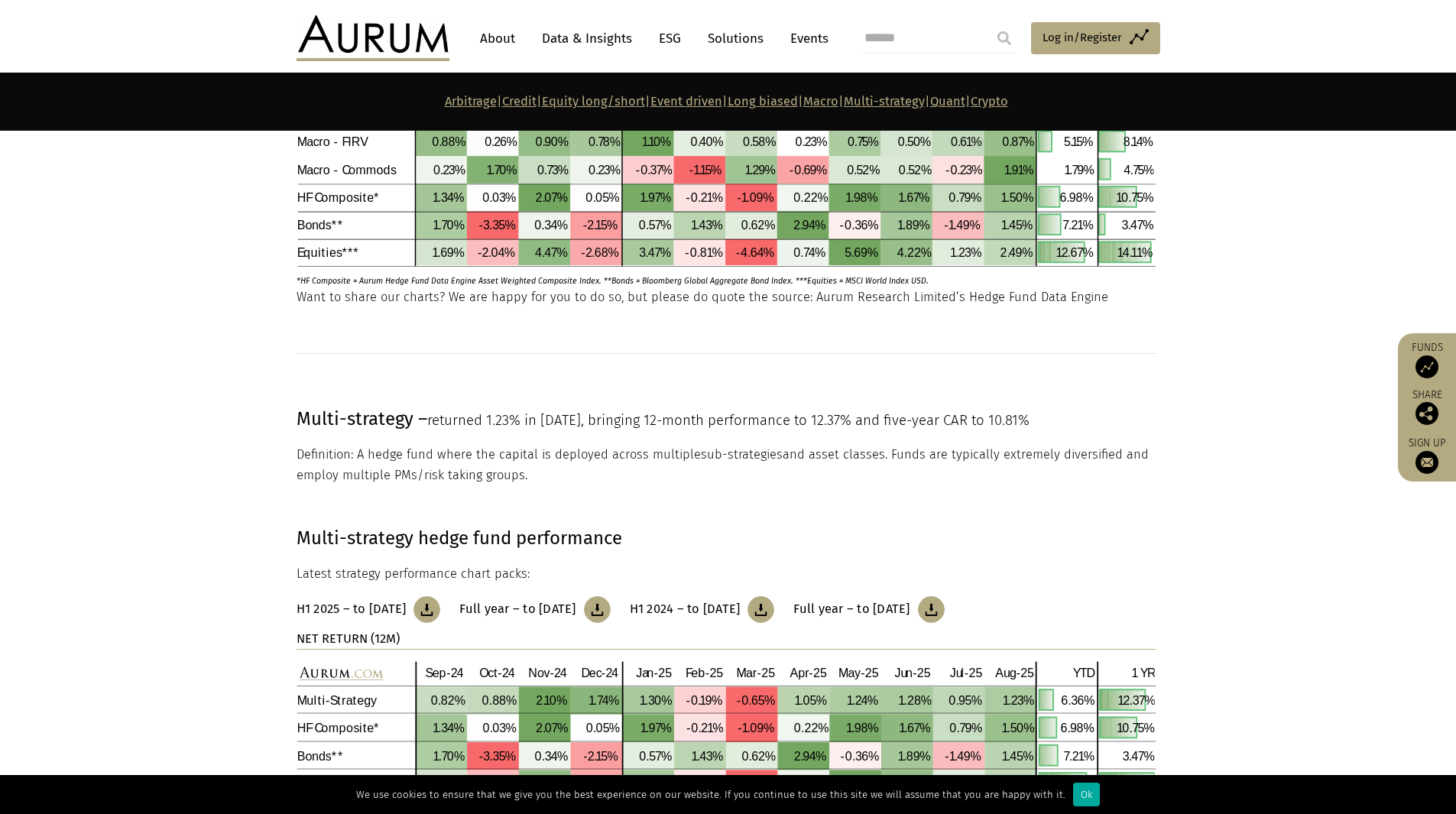
click at [892, 25] on input "search" at bounding box center [939, 38] width 153 height 31
type input "**********"
click at [989, 23] on input "submit" at bounding box center [1004, 38] width 31 height 31
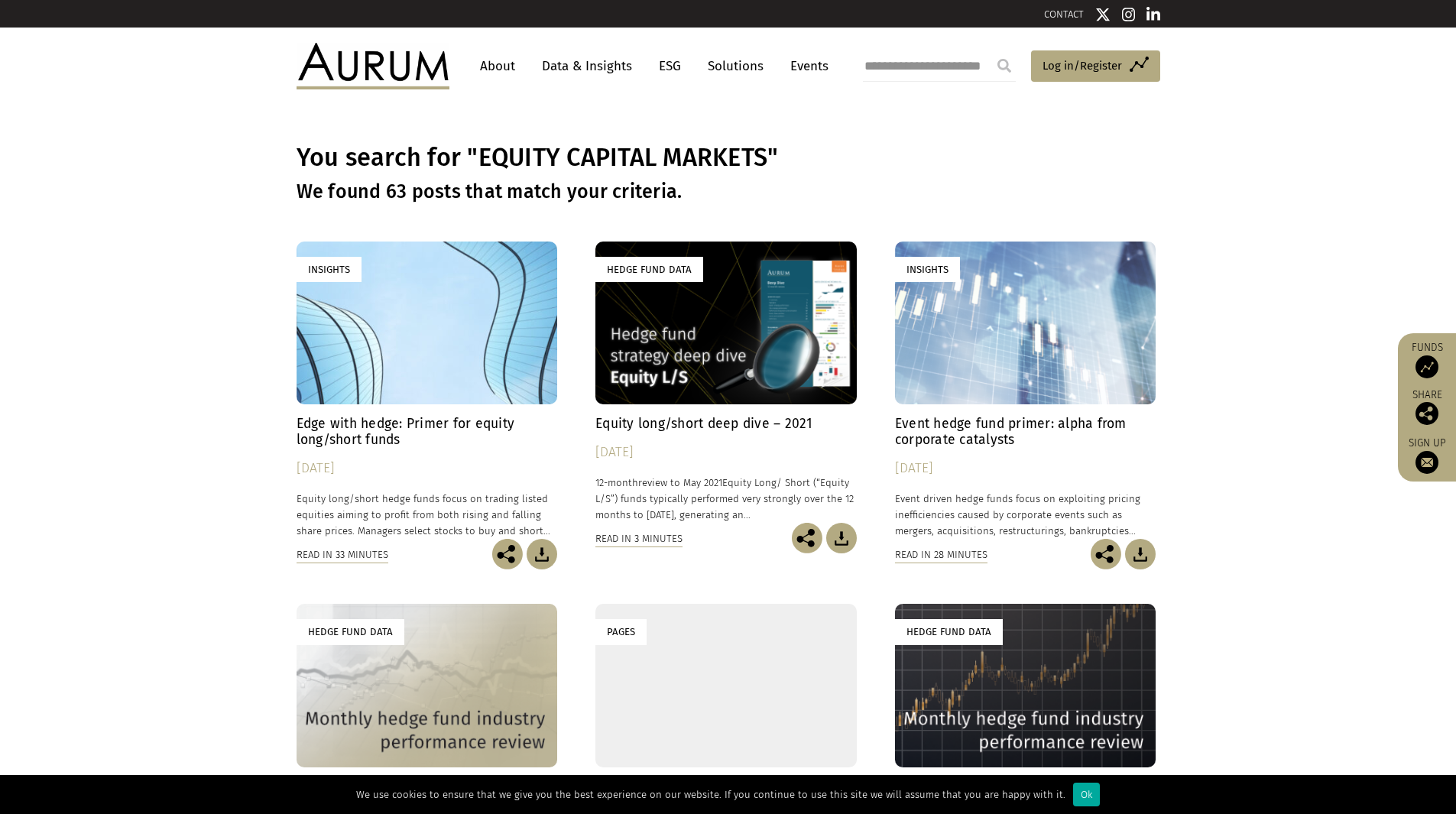
drag, startPoint x: 1255, startPoint y: 167, endPoint x: 1267, endPoint y: 169, distance: 12.2
click at [1266, 169] on div "You search for "EQUITY CAPITAL MARKETS" We found 63 posts that match your crite…" at bounding box center [728, 173] width 1456 height 137
drag, startPoint x: 903, startPoint y: 65, endPoint x: 922, endPoint y: 72, distance: 20.2
click at [904, 65] on input "**********" at bounding box center [939, 66] width 153 height 31
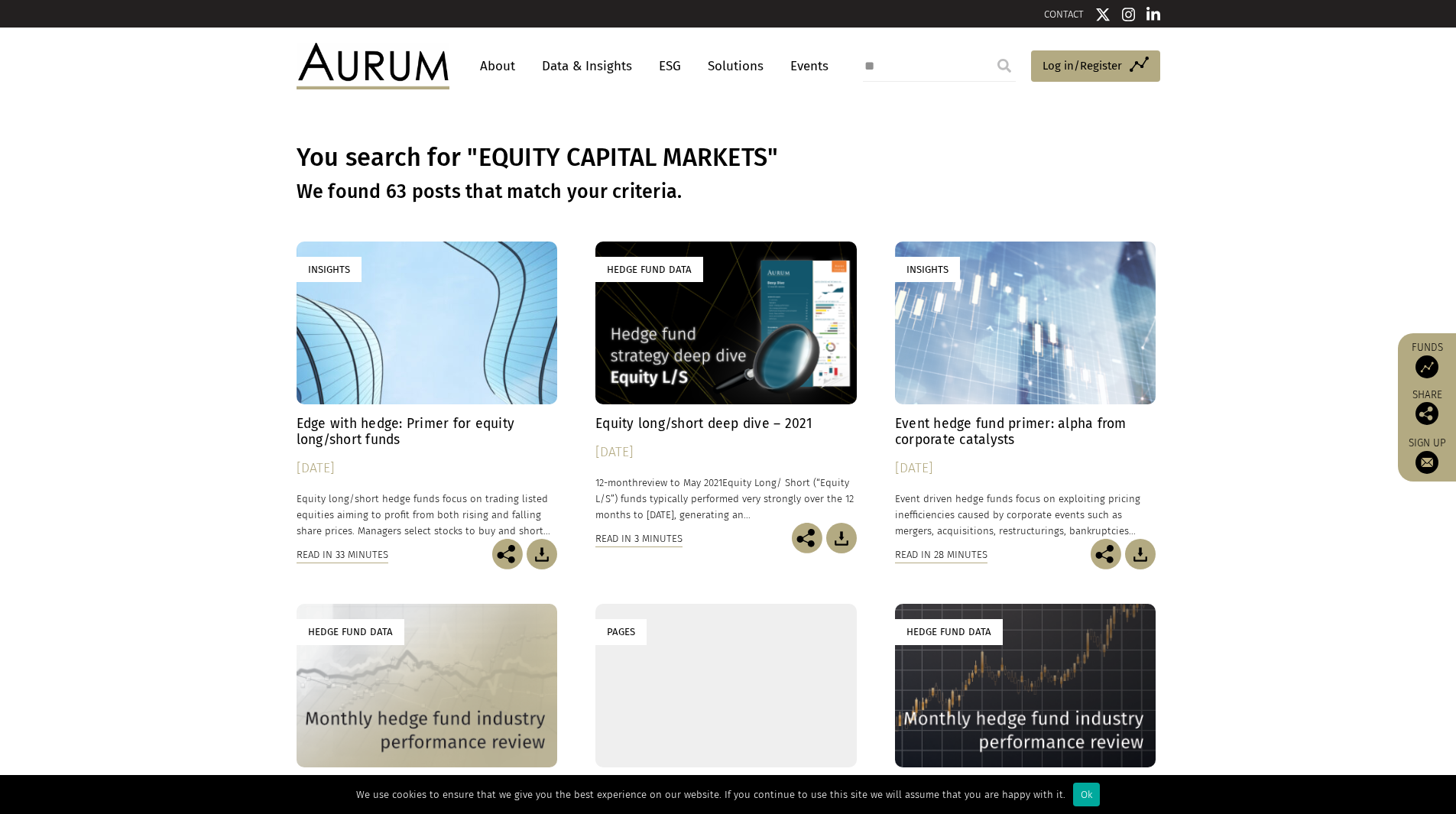
type input "*"
type input "***"
click at [989, 50] on input "submit" at bounding box center [1004, 65] width 31 height 31
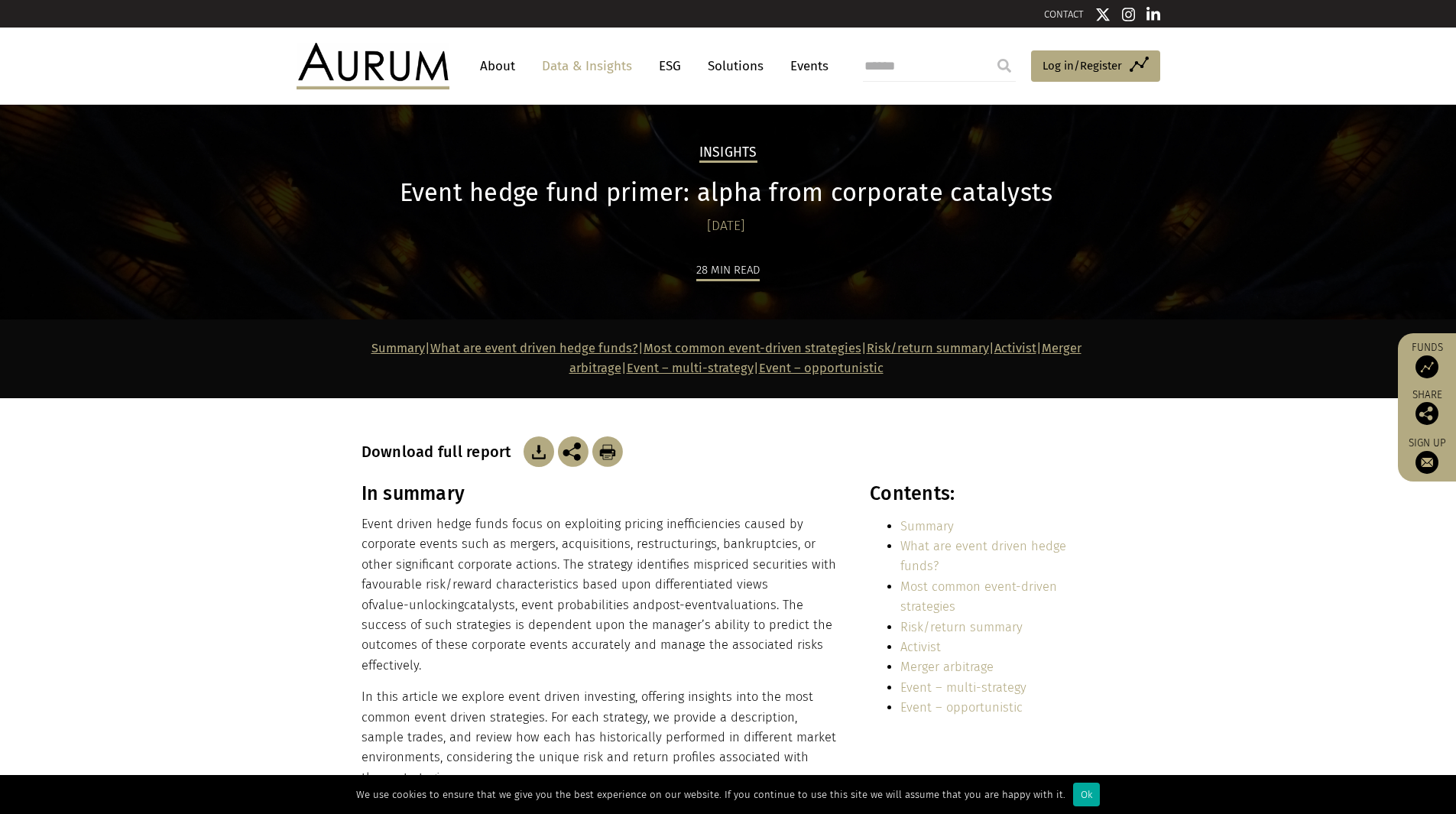
drag, startPoint x: 486, startPoint y: 615, endPoint x: 468, endPoint y: 611, distance: 18.4
click at [486, 615] on p "Event driven hedge funds focus on exploiting pricing inefficiencies caused by c…" at bounding box center [599, 595] width 475 height 162
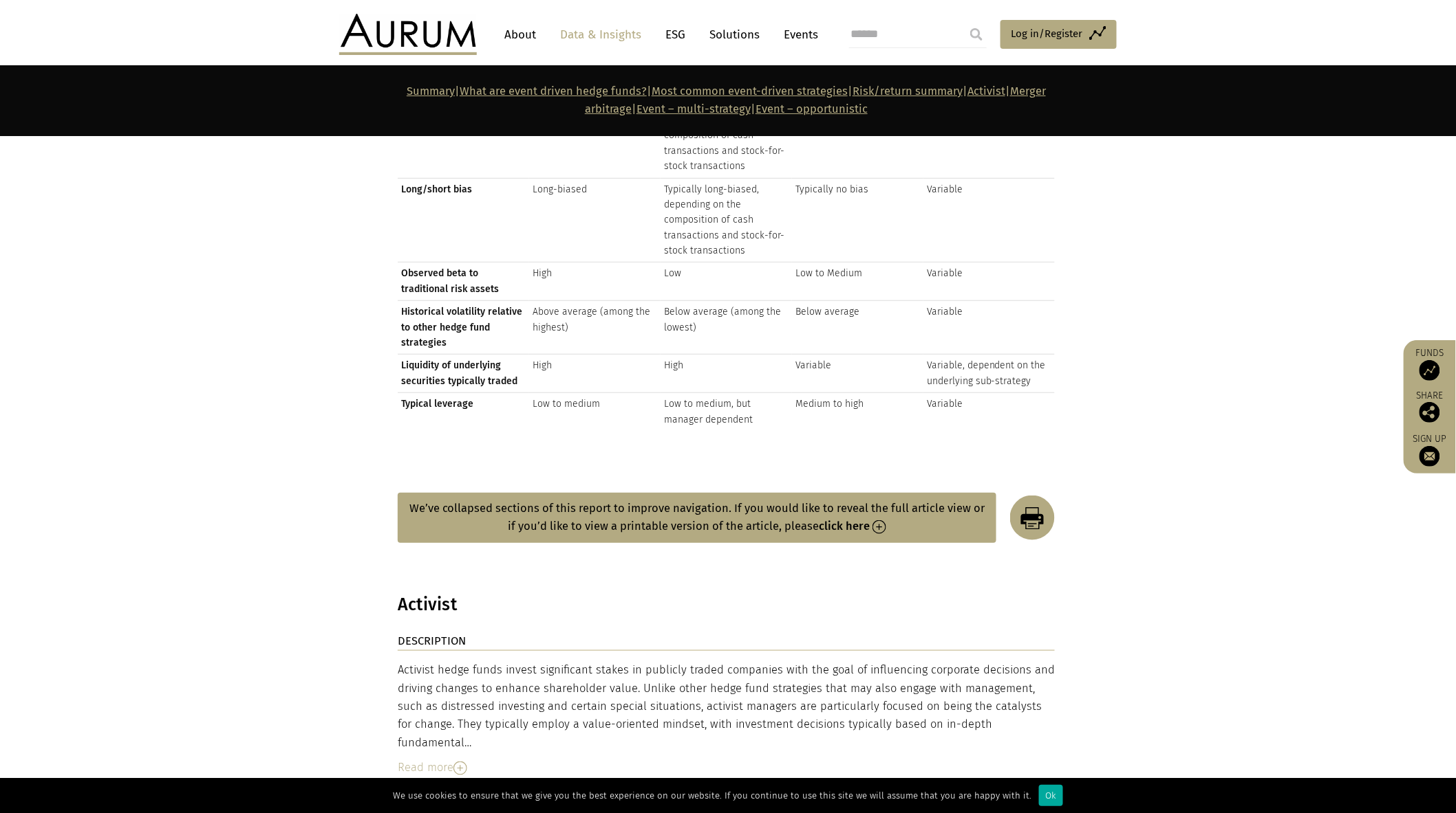
scroll to position [2557, 0]
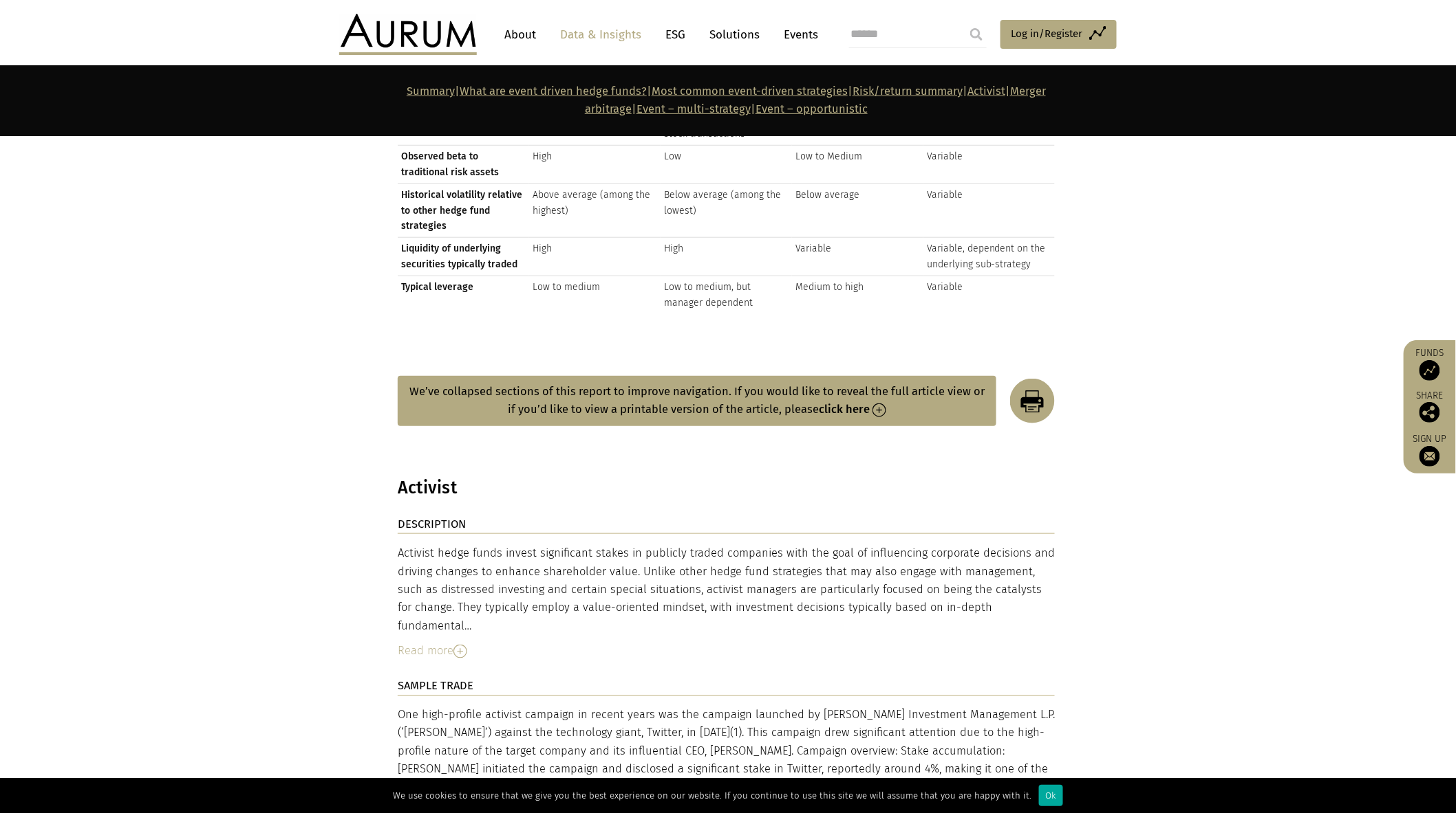
click at [615, 544] on div "Activist hedge funds invest significant stakes in publicly traded companies wit…" at bounding box center [726, 590] width 657 height 91
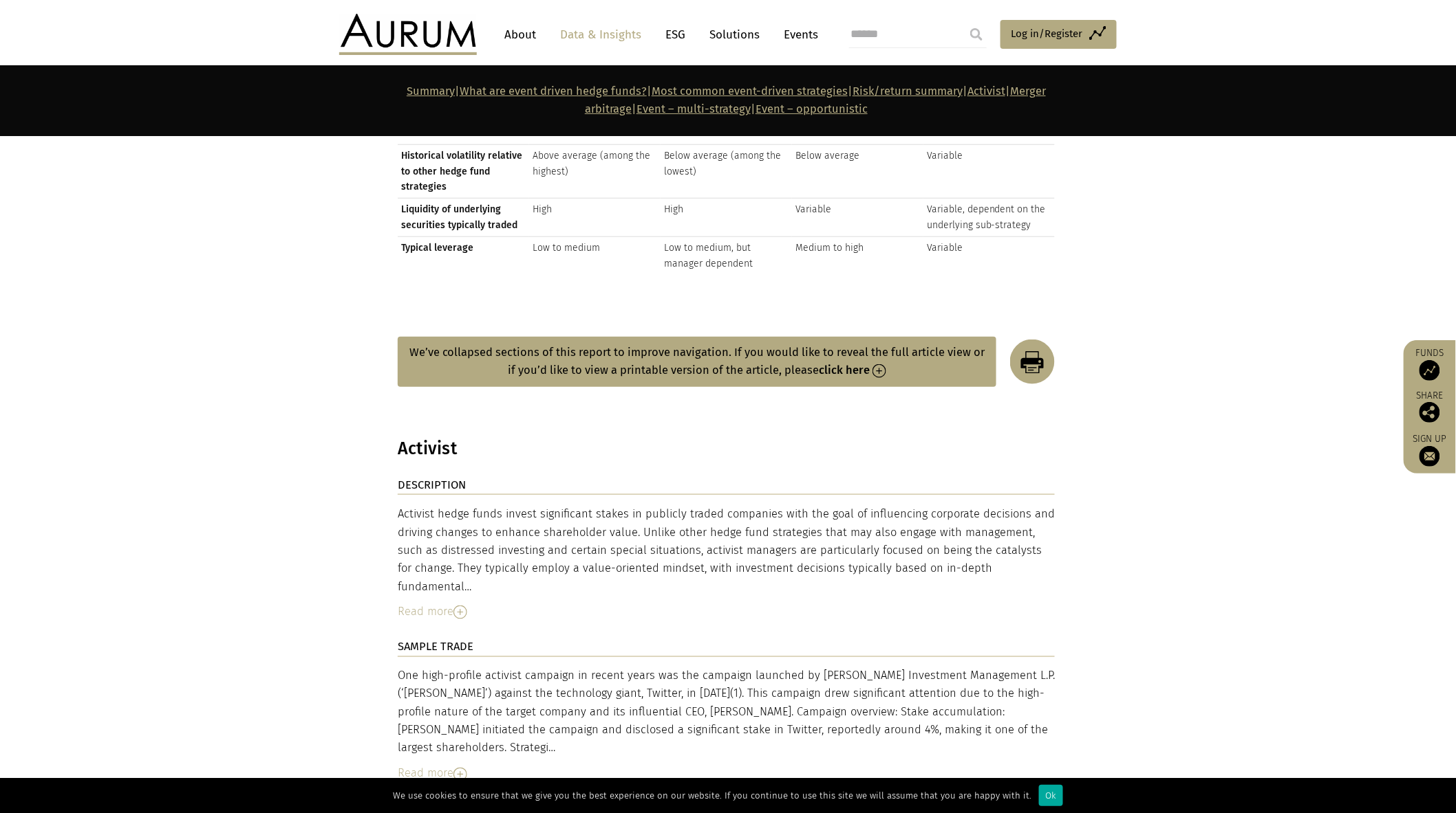
scroll to position [2634, 0]
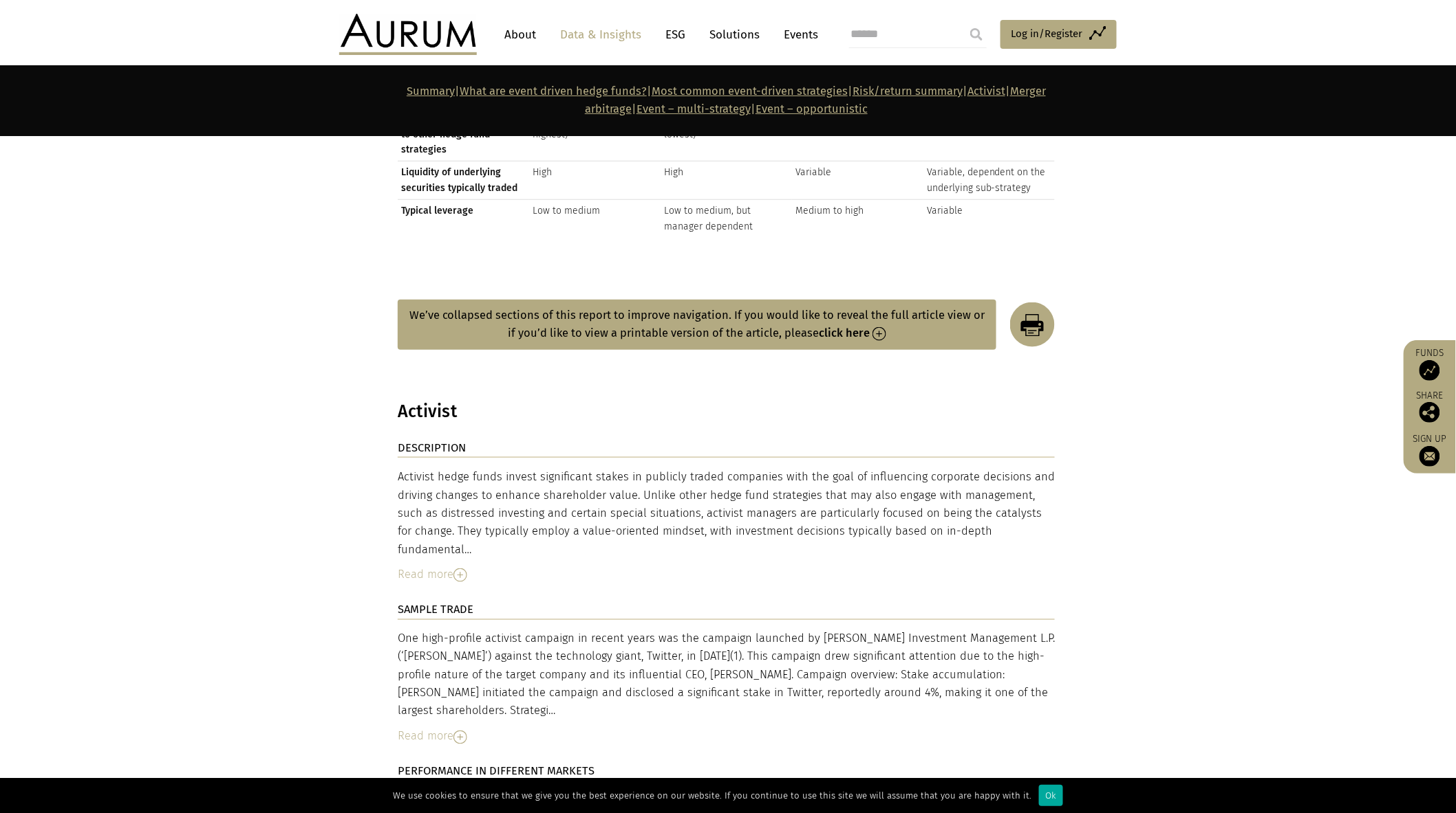
click at [856, 327] on strong "click here" at bounding box center [844, 333] width 51 height 13
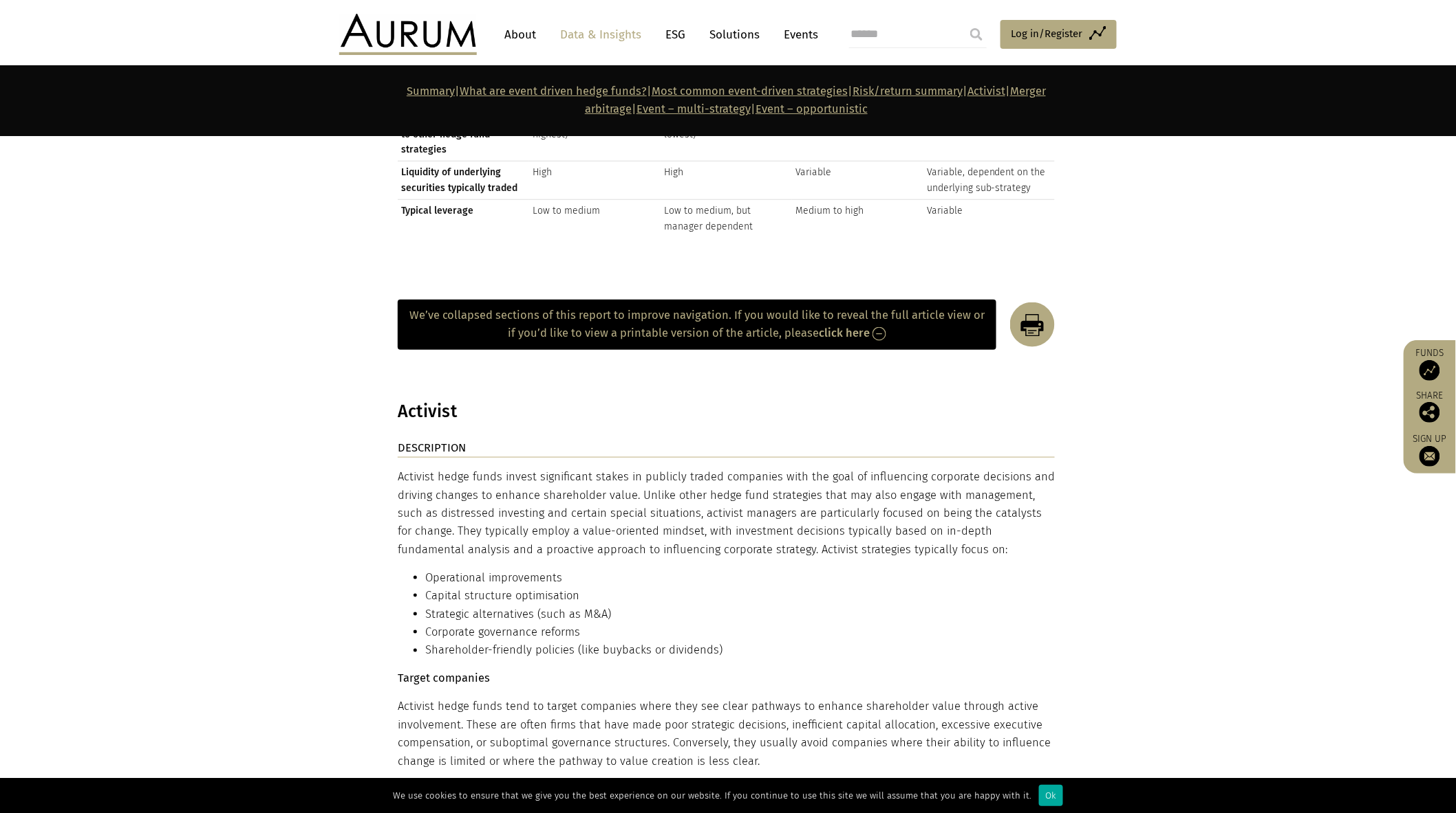
click at [856, 327] on strong "click here" at bounding box center [844, 333] width 51 height 13
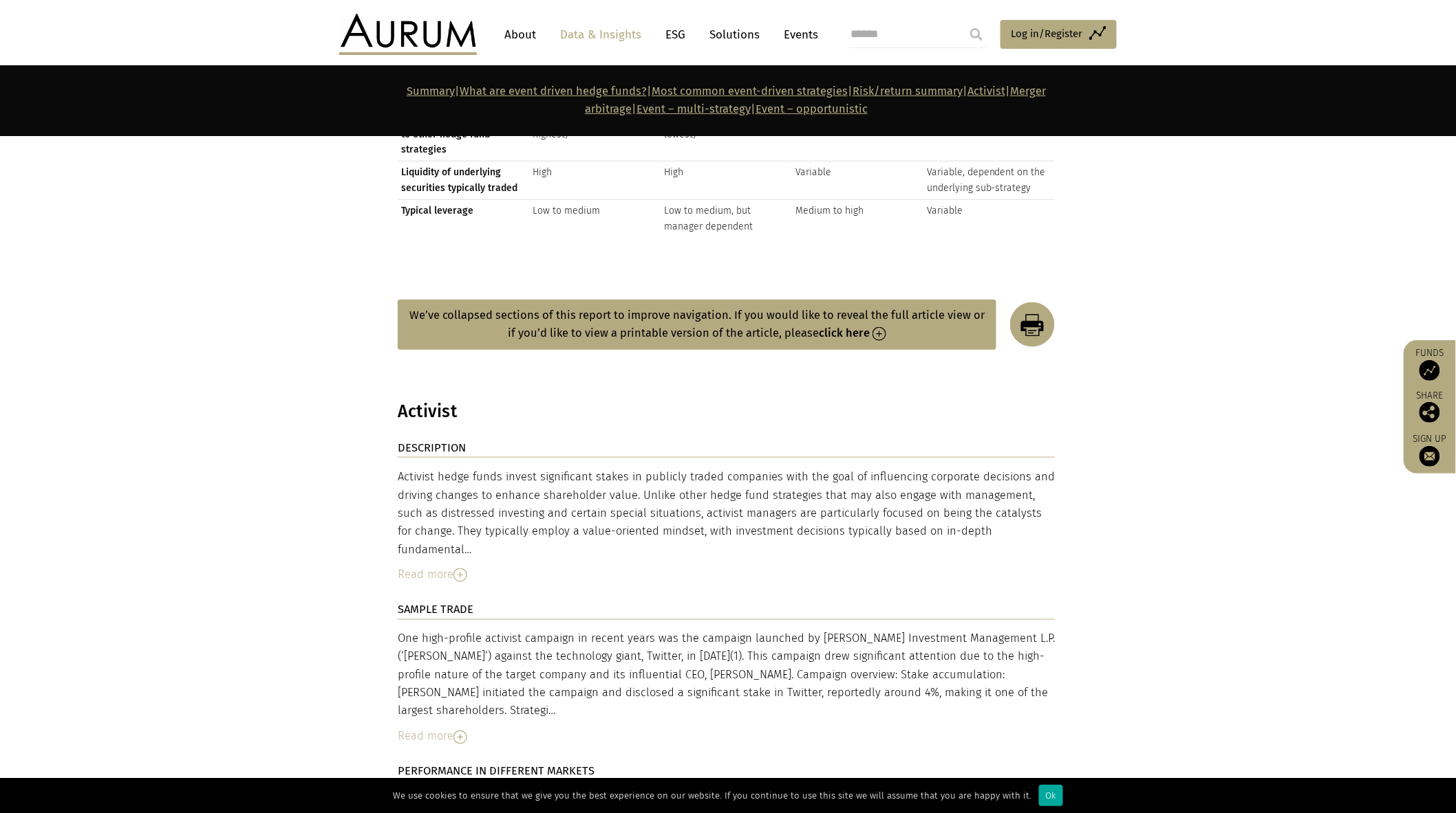
click at [856, 327] on strong "click here" at bounding box center [844, 333] width 51 height 13
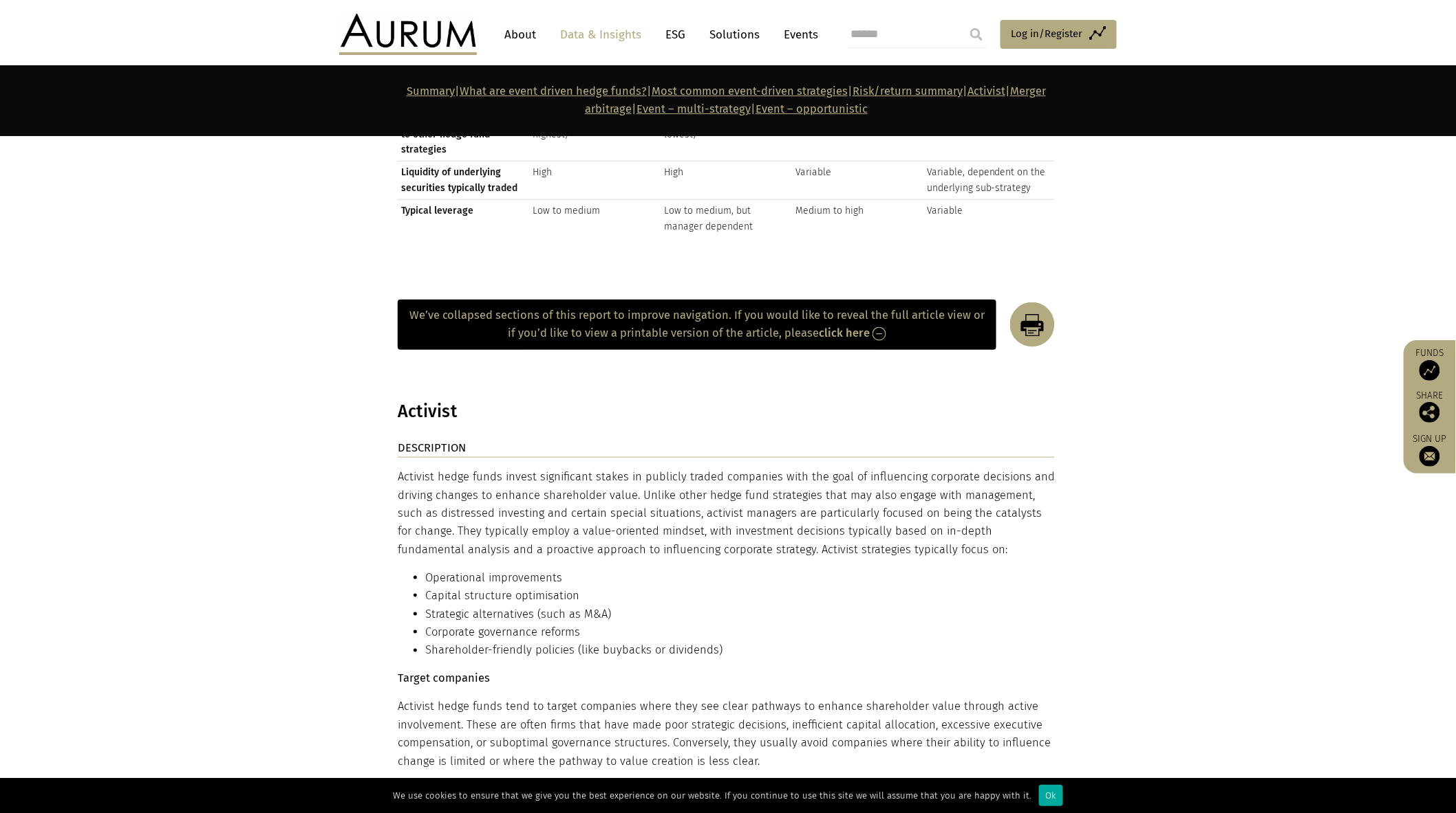
click at [856, 327] on strong "click here" at bounding box center [844, 333] width 51 height 13
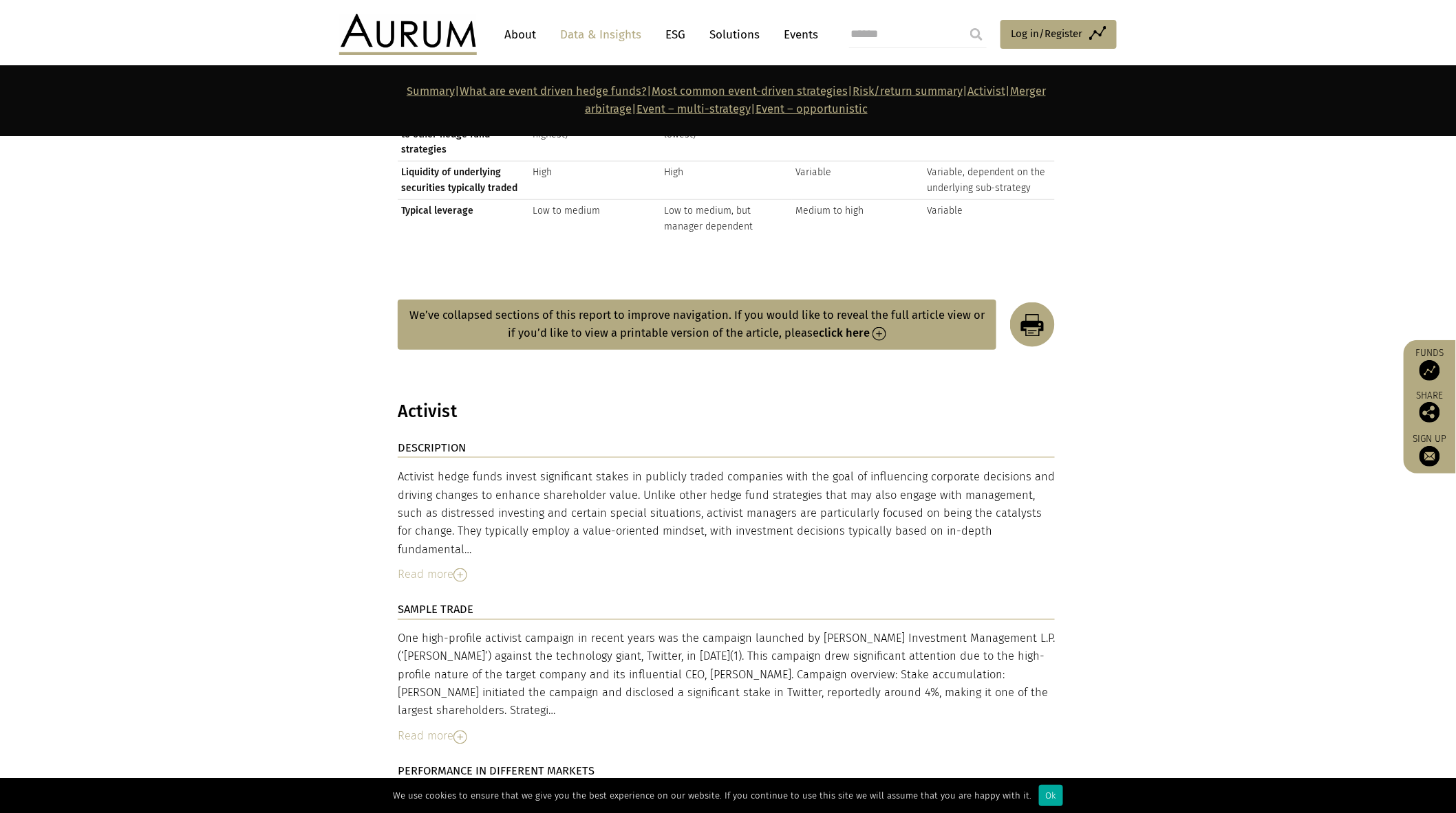
click at [859, 327] on strong "click here" at bounding box center [844, 333] width 51 height 13
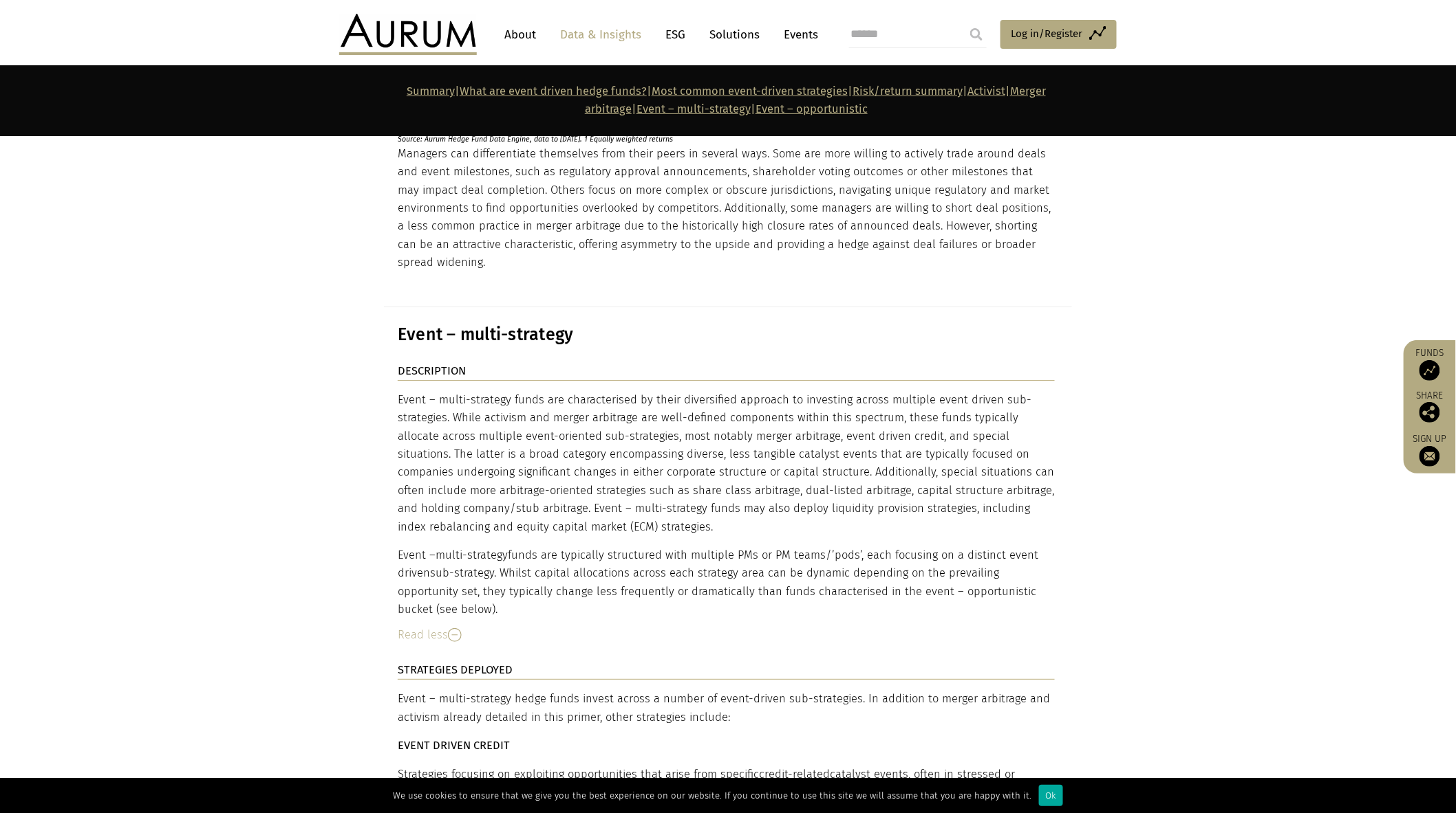
scroll to position [8515, 0]
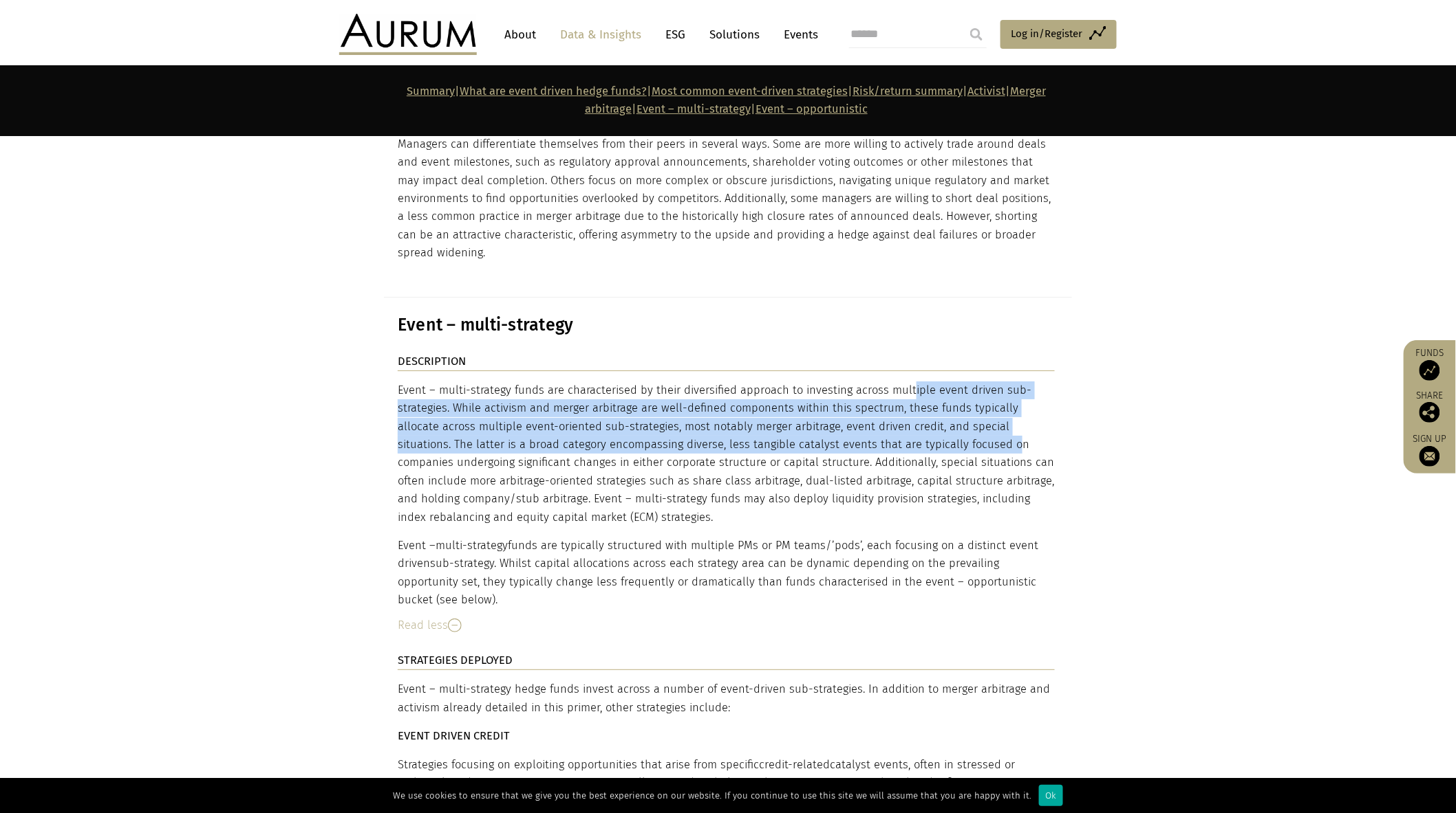
drag, startPoint x: 836, startPoint y: 339, endPoint x: 865, endPoint y: 387, distance: 56.1
click at [865, 387] on div "Event – multi-strategy funds are characterised by their diversified approach to…" at bounding box center [726, 495] width 657 height 228
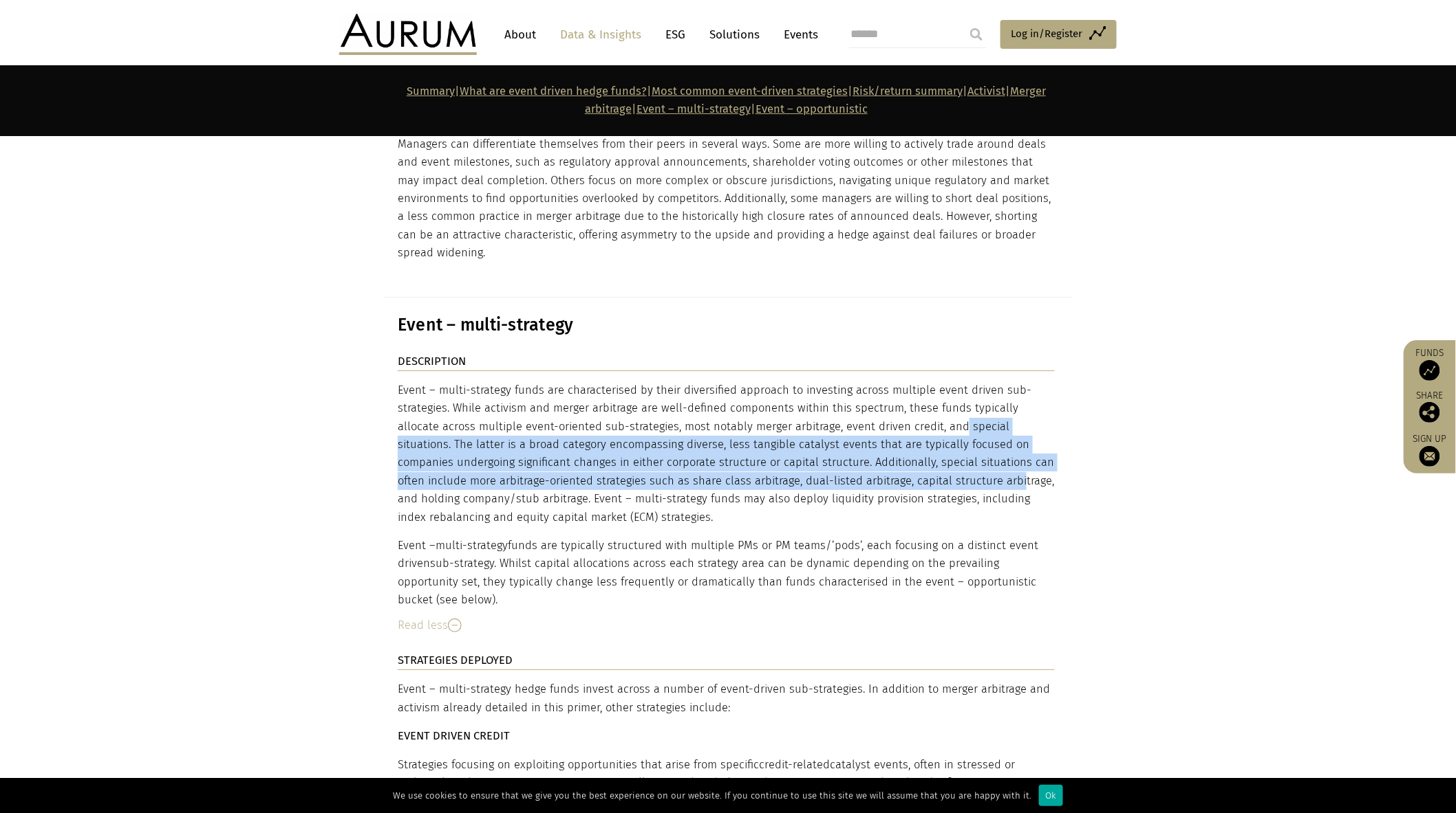
drag, startPoint x: 849, startPoint y: 370, endPoint x: 849, endPoint y: 424, distance: 54.0
click at [849, 424] on div "Event – multi-strategy funds are characterised by their diversified approach to…" at bounding box center [726, 495] width 657 height 228
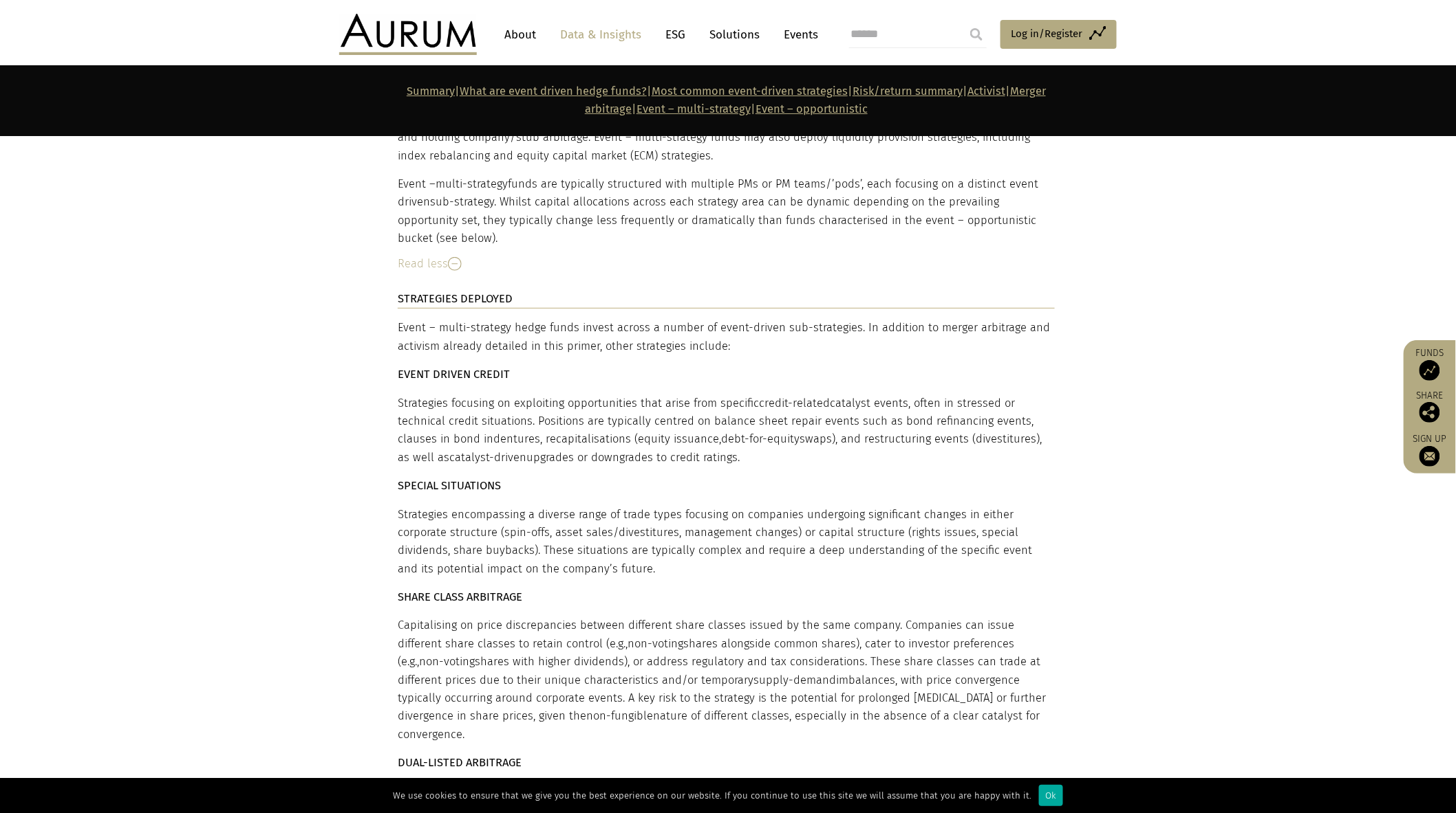
scroll to position [8898, 0]
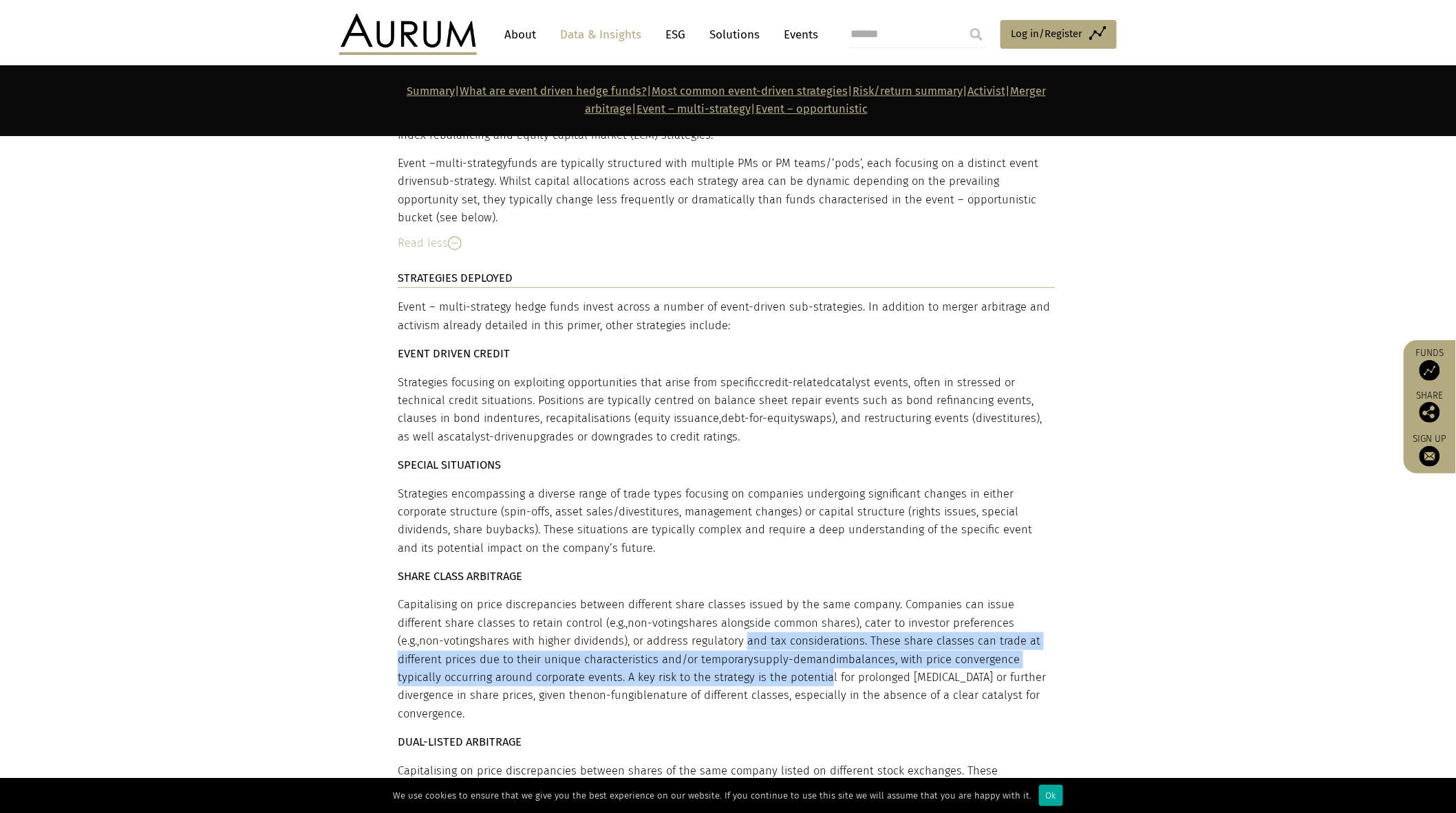
drag, startPoint x: 663, startPoint y: 602, endPoint x: 683, endPoint y: 622, distance: 28.3
click at [682, 623] on p "Capitalising on price discrepancies between different share classes issued by t…" at bounding box center [726, 660] width 657 height 127
click at [688, 596] on p "Capitalising on price discrepancies between different share classes issued by t…" at bounding box center [726, 660] width 657 height 127
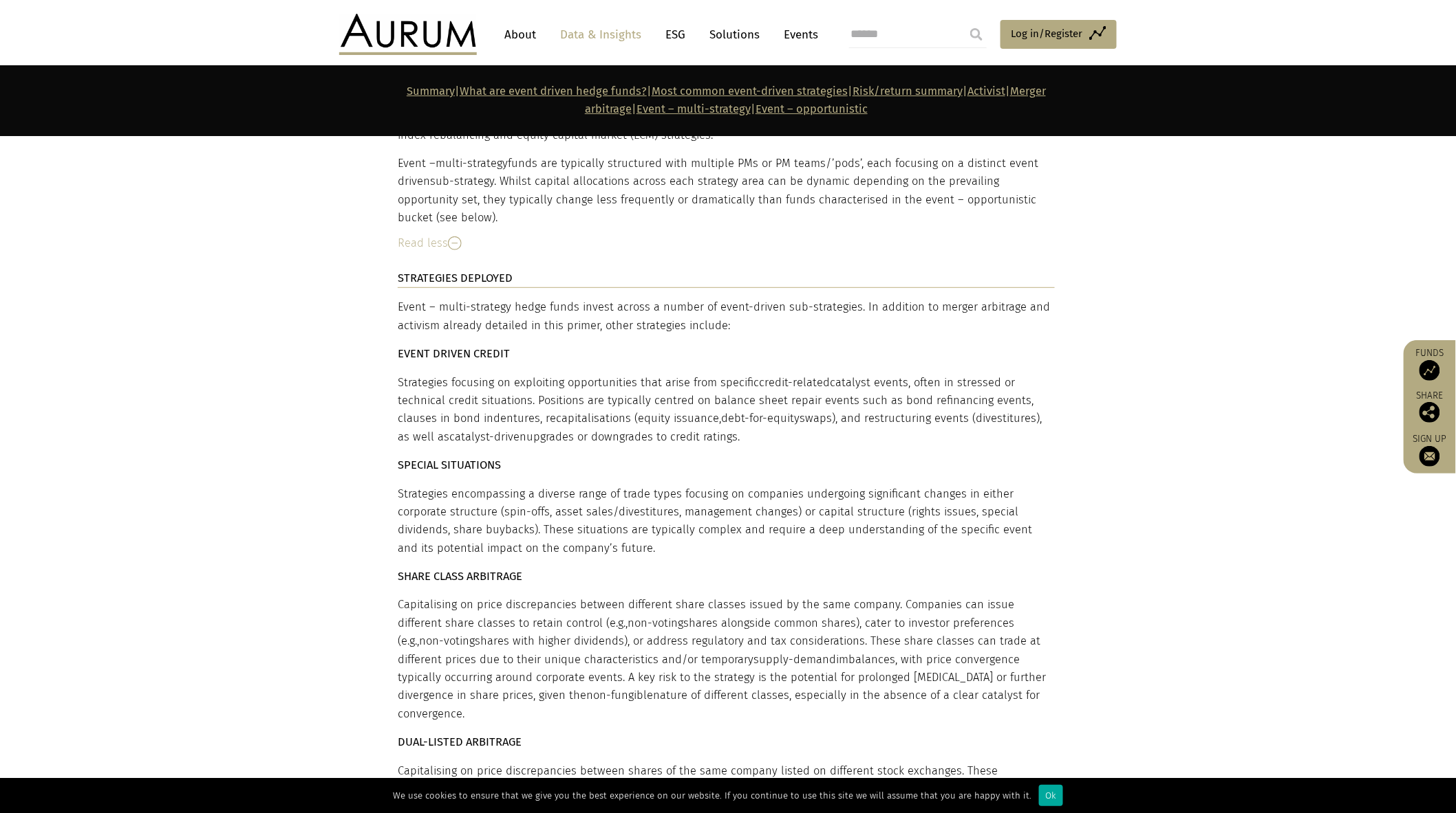
scroll to position [9203, 0]
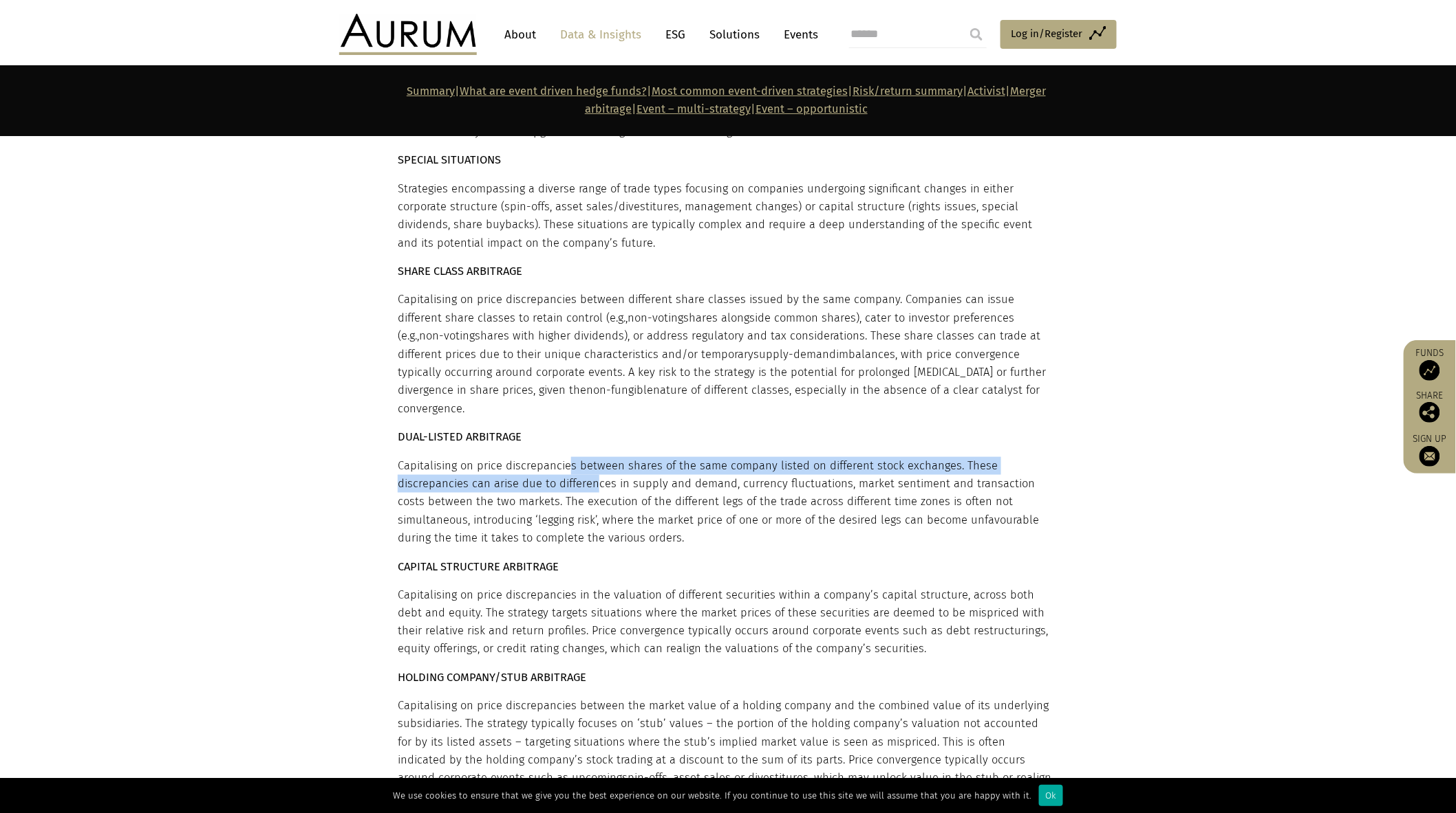
drag, startPoint x: 569, startPoint y: 400, endPoint x: 595, endPoint y: 414, distance: 29.5
click at [595, 457] on p "Capitalising on price discrepancies between shares of the same company listed o…" at bounding box center [726, 502] width 657 height 91
click at [596, 457] on p "Capitalising on price discrepancies between shares of the same company listed o…" at bounding box center [726, 502] width 657 height 91
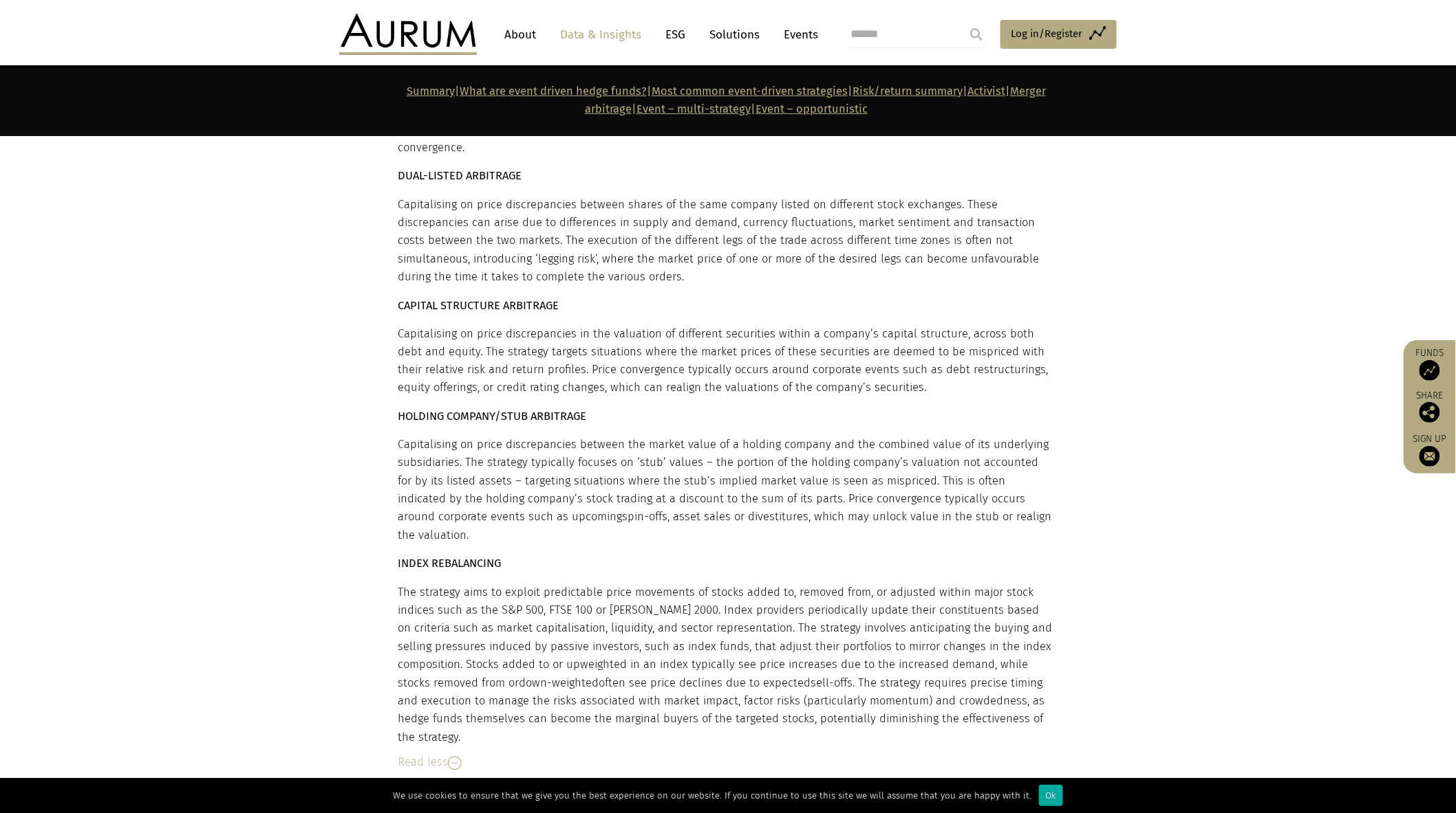
scroll to position [9585, 0]
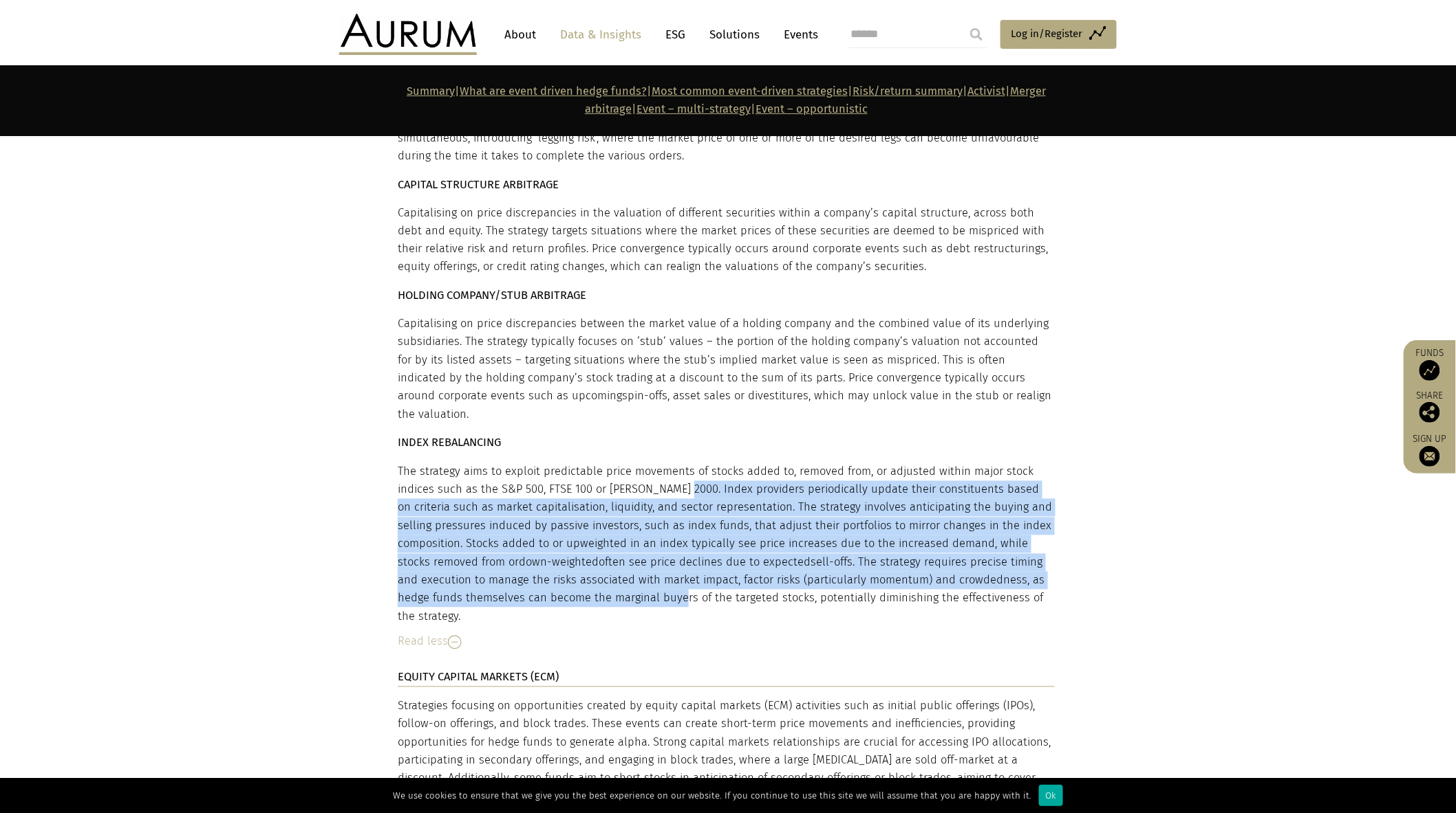
drag, startPoint x: 673, startPoint y: 390, endPoint x: 648, endPoint y: 509, distance: 121.6
click at [648, 509] on p "The strategy aims to exploit predictable price movements of stocks added to, re…" at bounding box center [726, 545] width 657 height 164
click at [648, 509] on p "The strategy aims to exploit predictable price movements of stocks added to, re…" at bounding box center [726, 545] width 657 height 164
click at [647, 497] on p "The strategy aims to exploit predictable price movements of stocks added to, re…" at bounding box center [726, 545] width 657 height 164
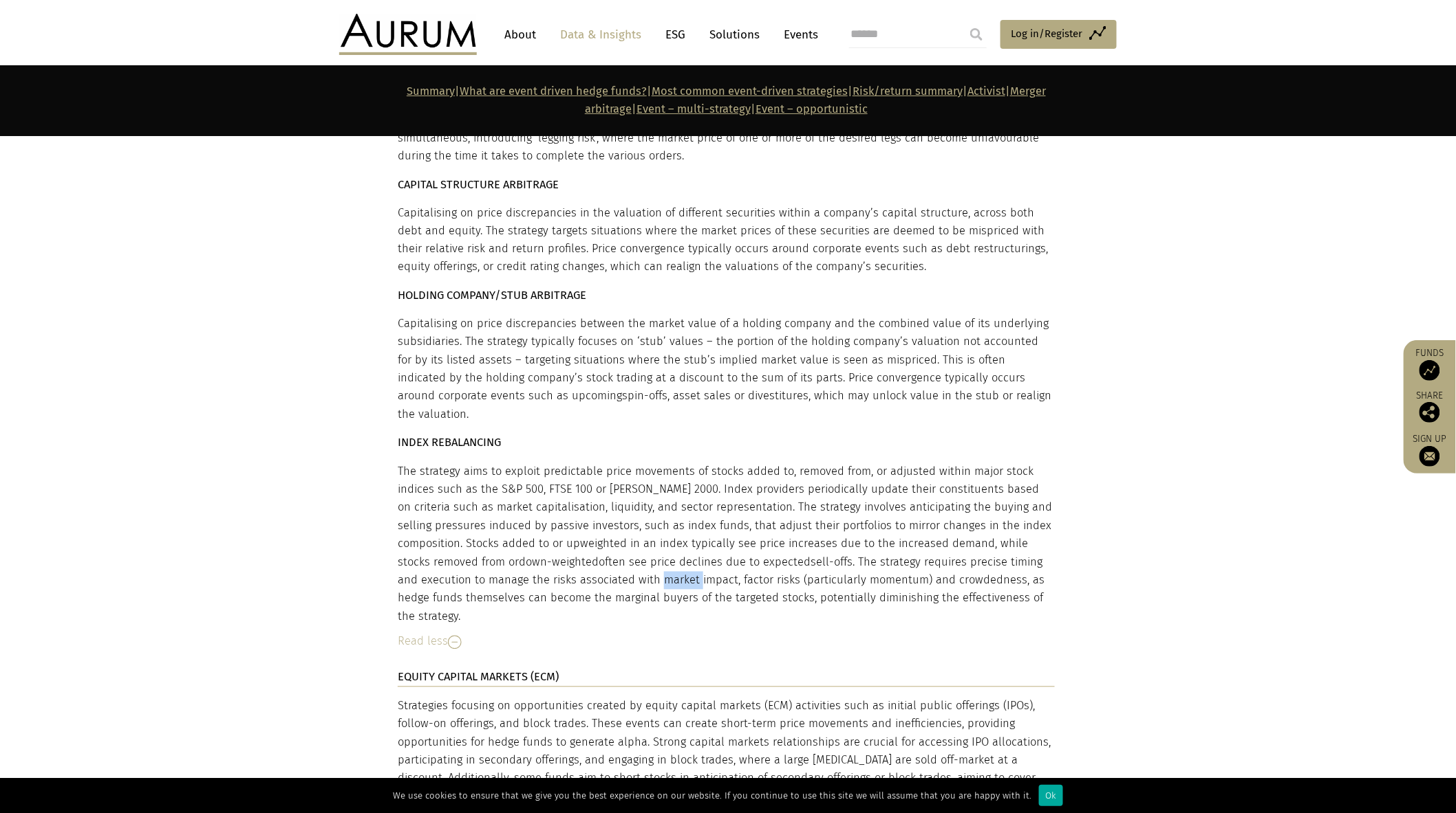
click at [647, 497] on p "The strategy aims to exploit predictable price movements of stocks added to, re…" at bounding box center [726, 545] width 657 height 164
click at [538, 463] on p "The strategy aims to exploit predictable price movements of stocks added to, re…" at bounding box center [726, 545] width 657 height 164
drag, startPoint x: 452, startPoint y: 450, endPoint x: 609, endPoint y: 457, distance: 157.2
click at [609, 463] on p "The strategy aims to exploit predictable price movements of stocks added to, re…" at bounding box center [726, 545] width 657 height 164
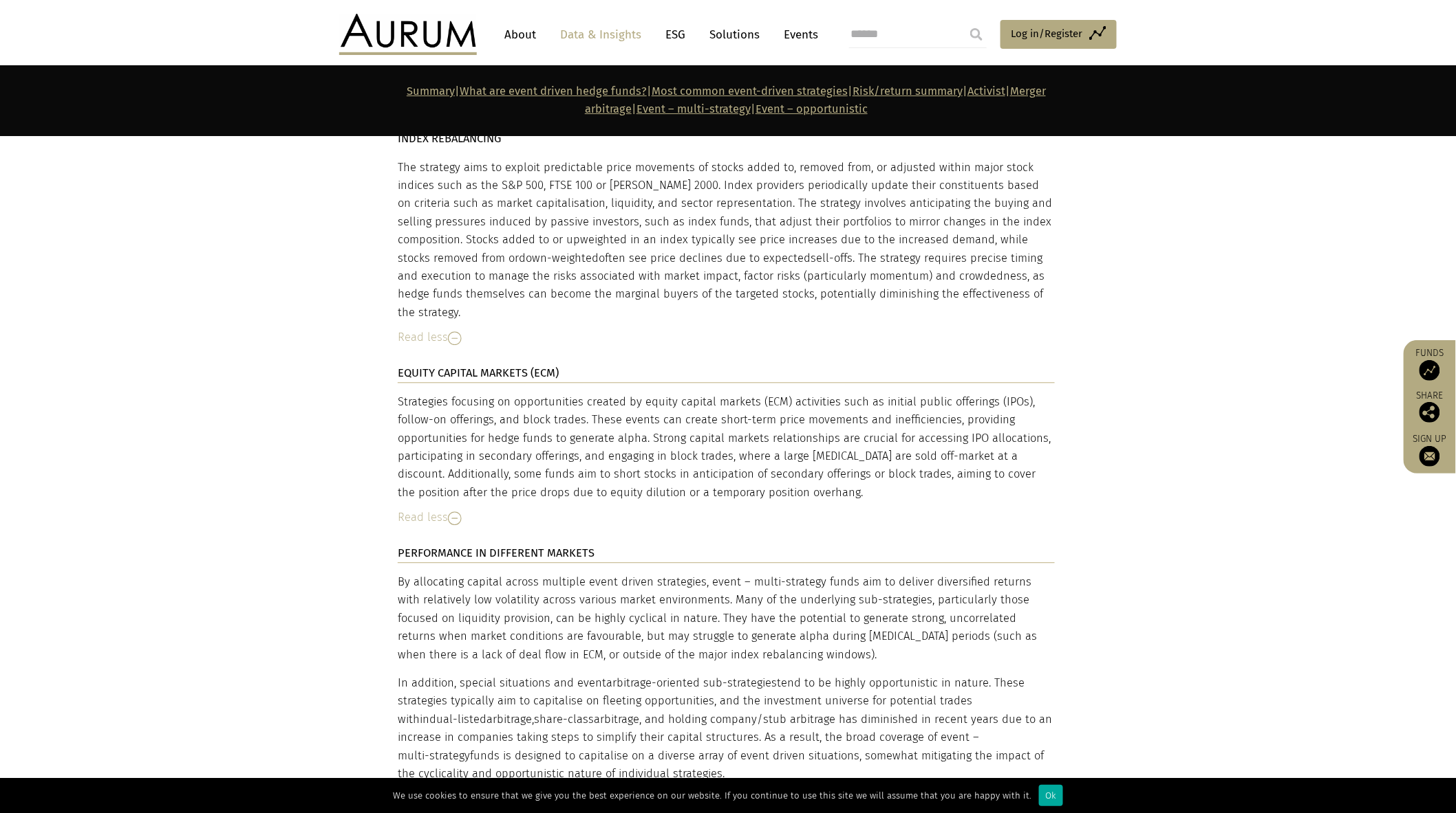
scroll to position [9890, 0]
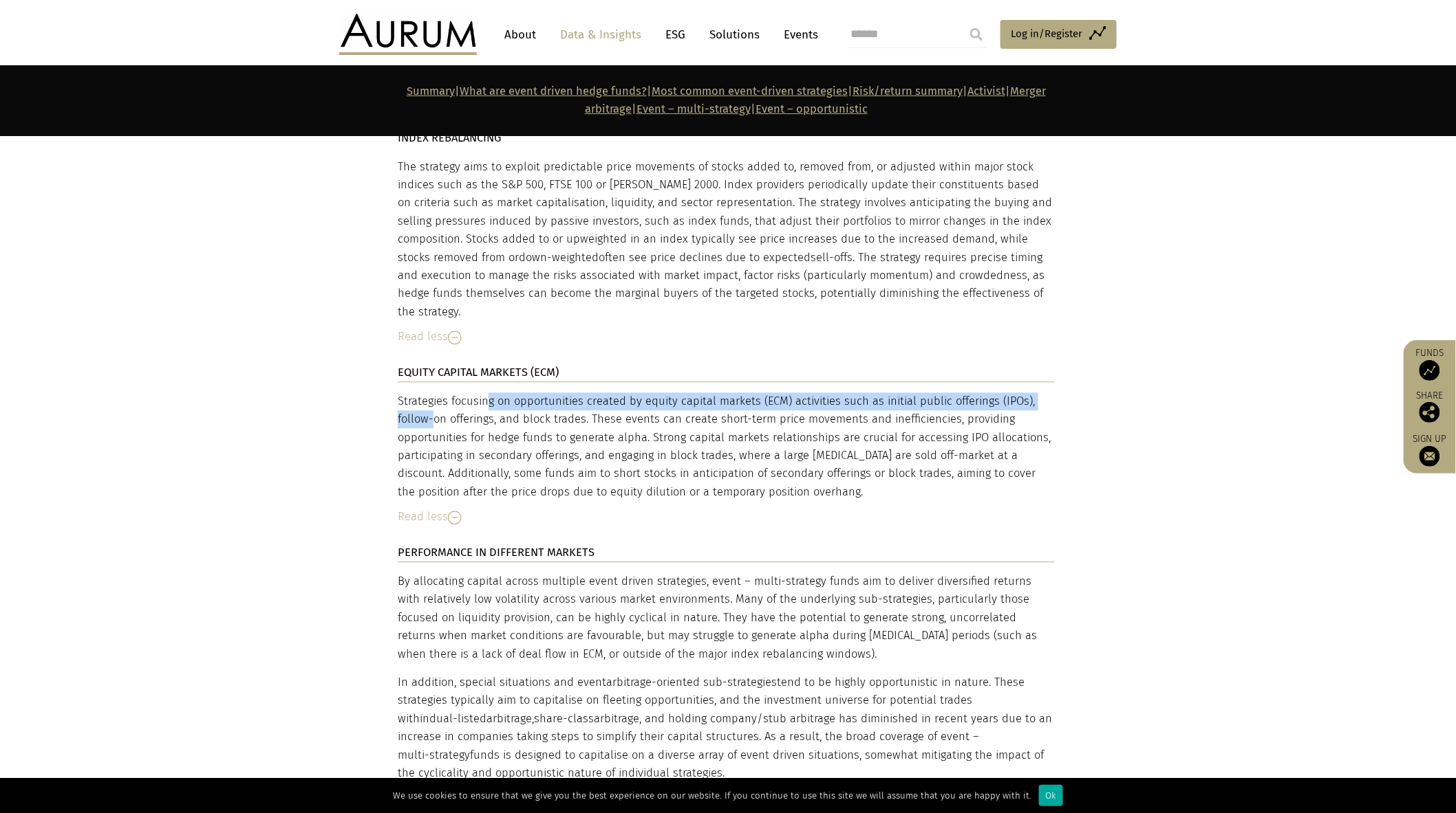
drag, startPoint x: 420, startPoint y: 307, endPoint x: 909, endPoint y: 328, distance: 489.5
click at [996, 364] on div "EQUITY CAPITAL MARKETS (ECM) Strategies focusing on opportunities created by eq…" at bounding box center [726, 454] width 657 height 180
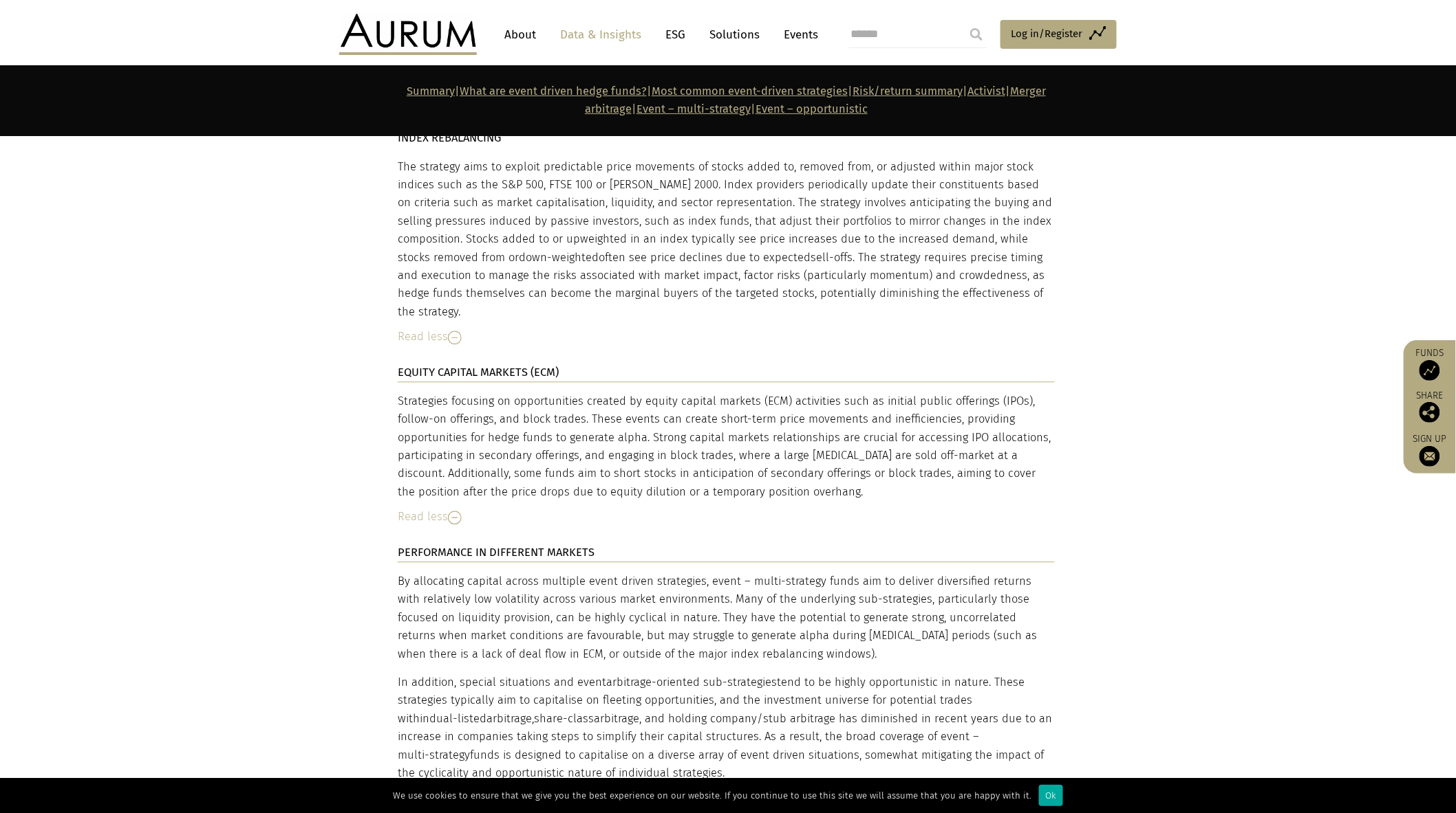
click at [563, 393] on div "Strategies focusing on opportunities created by equity capital markets (ECM) ac…" at bounding box center [726, 447] width 657 height 109
drag, startPoint x: 532, startPoint y: 326, endPoint x: 544, endPoint y: 331, distance: 13.0
click at [538, 393] on div "Strategies focusing on opportunities created by equity capital markets (ECM) ac…" at bounding box center [726, 447] width 657 height 109
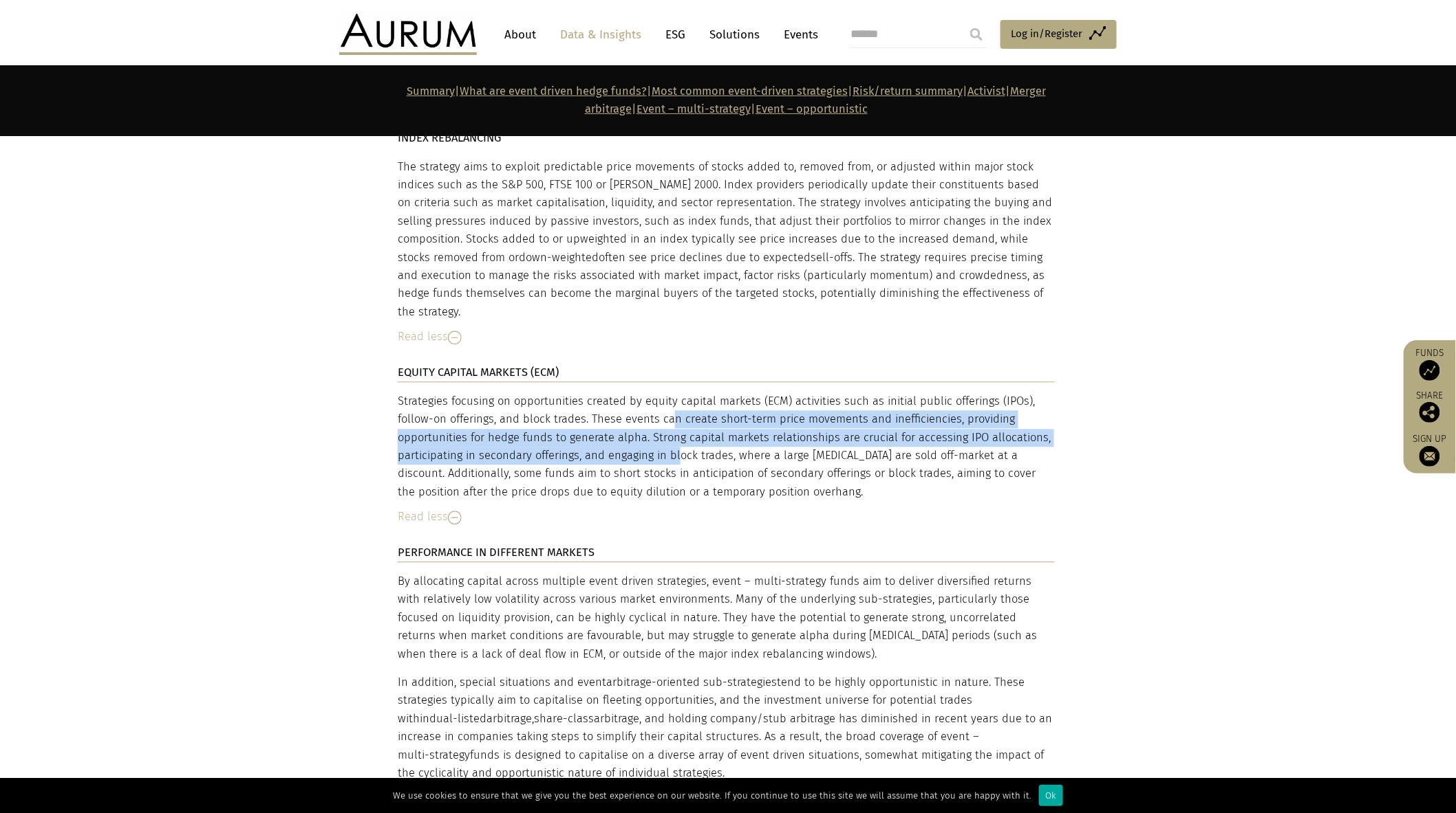
drag, startPoint x: 604, startPoint y: 327, endPoint x: 615, endPoint y: 359, distance: 33.8
click at [615, 393] on div "Strategies focusing on opportunities created by equity capital markets (ECM) ac…" at bounding box center [726, 447] width 657 height 109
click at [614, 393] on div "Strategies focusing on opportunities created by equity capital markets (ECM) ac…" at bounding box center [726, 447] width 657 height 109
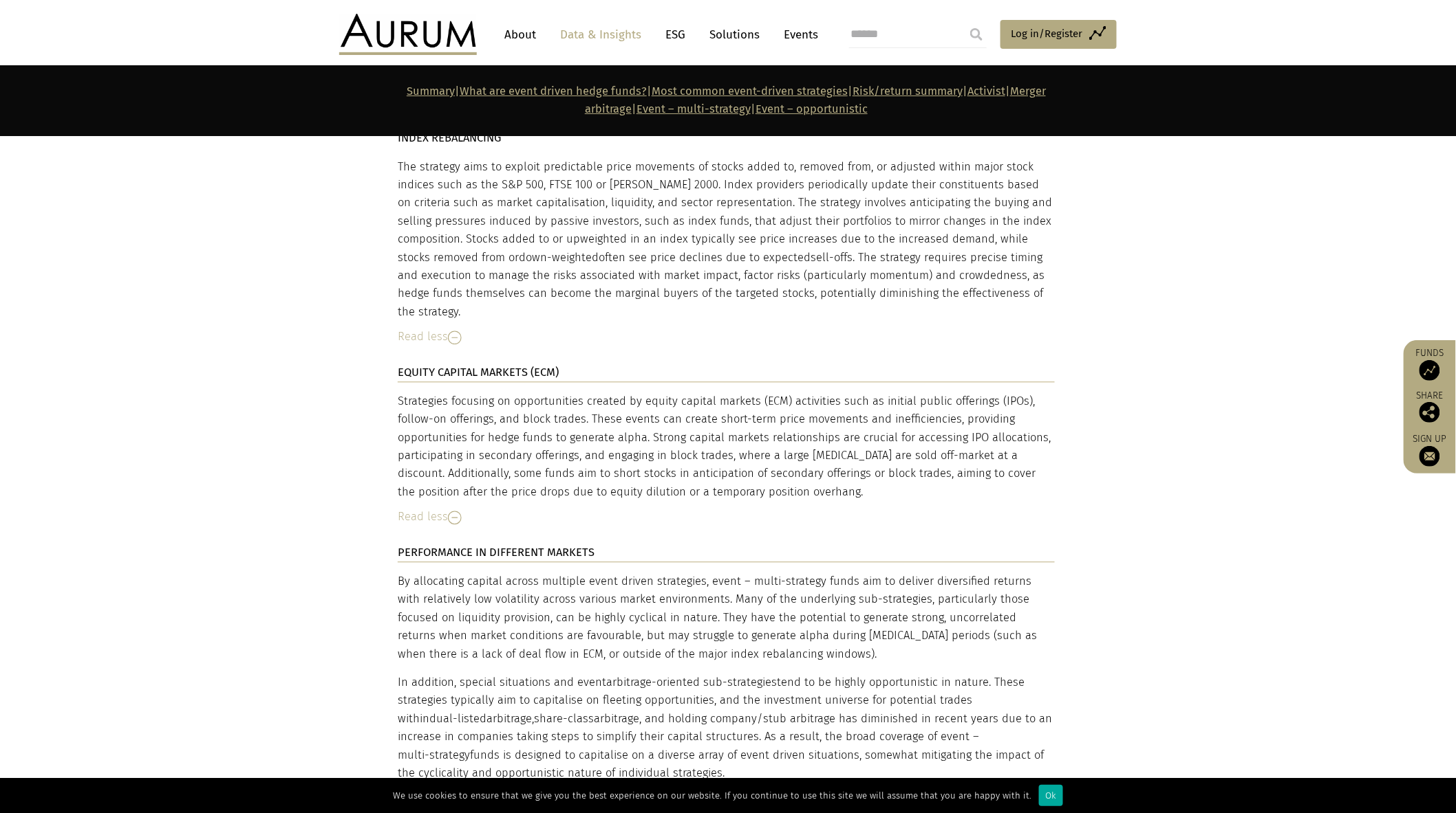
click at [791, 393] on div "Strategies focusing on opportunities created by equity capital markets (ECM) ac…" at bounding box center [726, 447] width 657 height 109
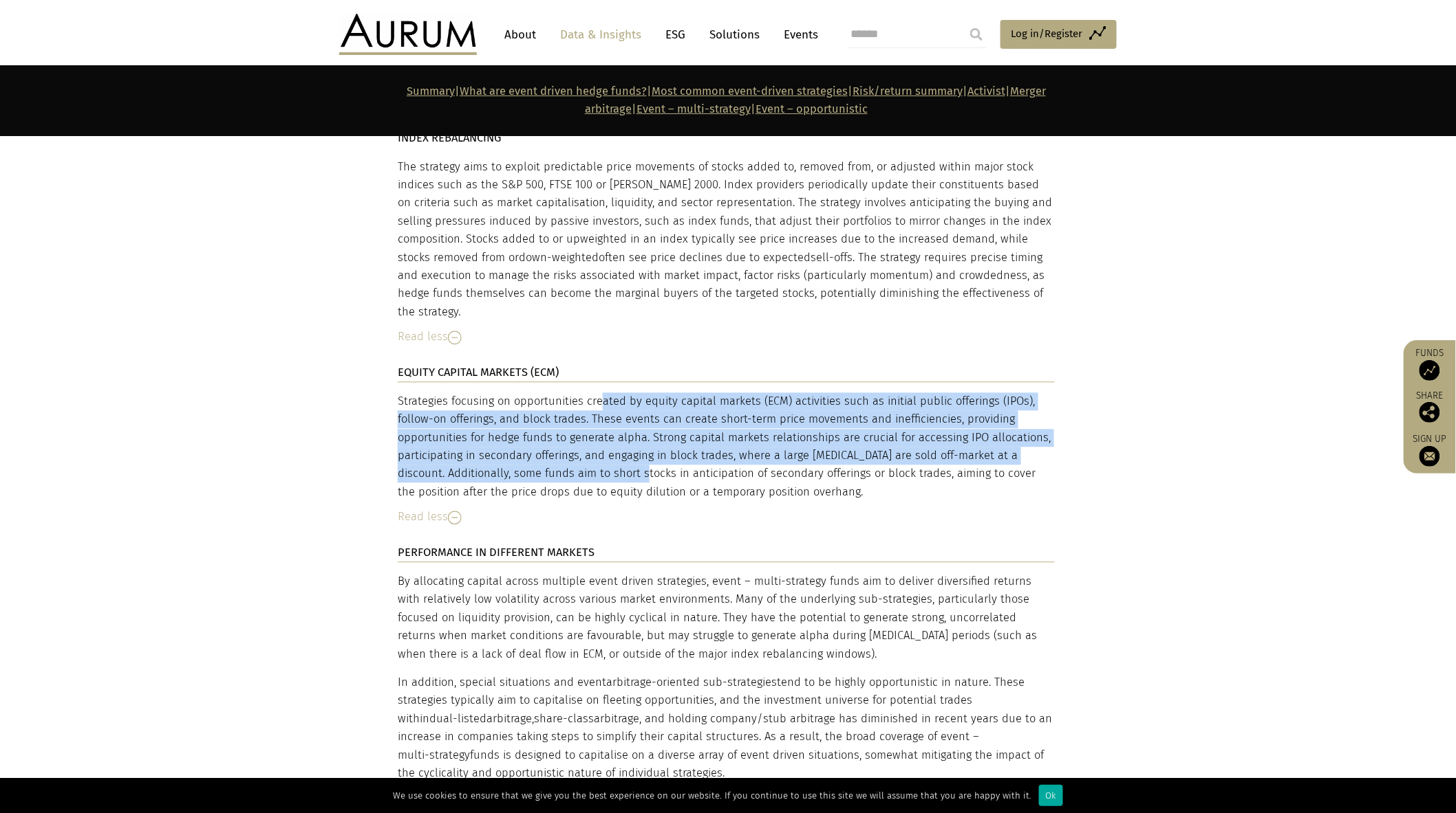
drag, startPoint x: 538, startPoint y: 316, endPoint x: 573, endPoint y: 385, distance: 77.4
click at [572, 393] on div "Strategies focusing on opportunities created by equity capital markets (ECM) ac…" at bounding box center [726, 447] width 657 height 109
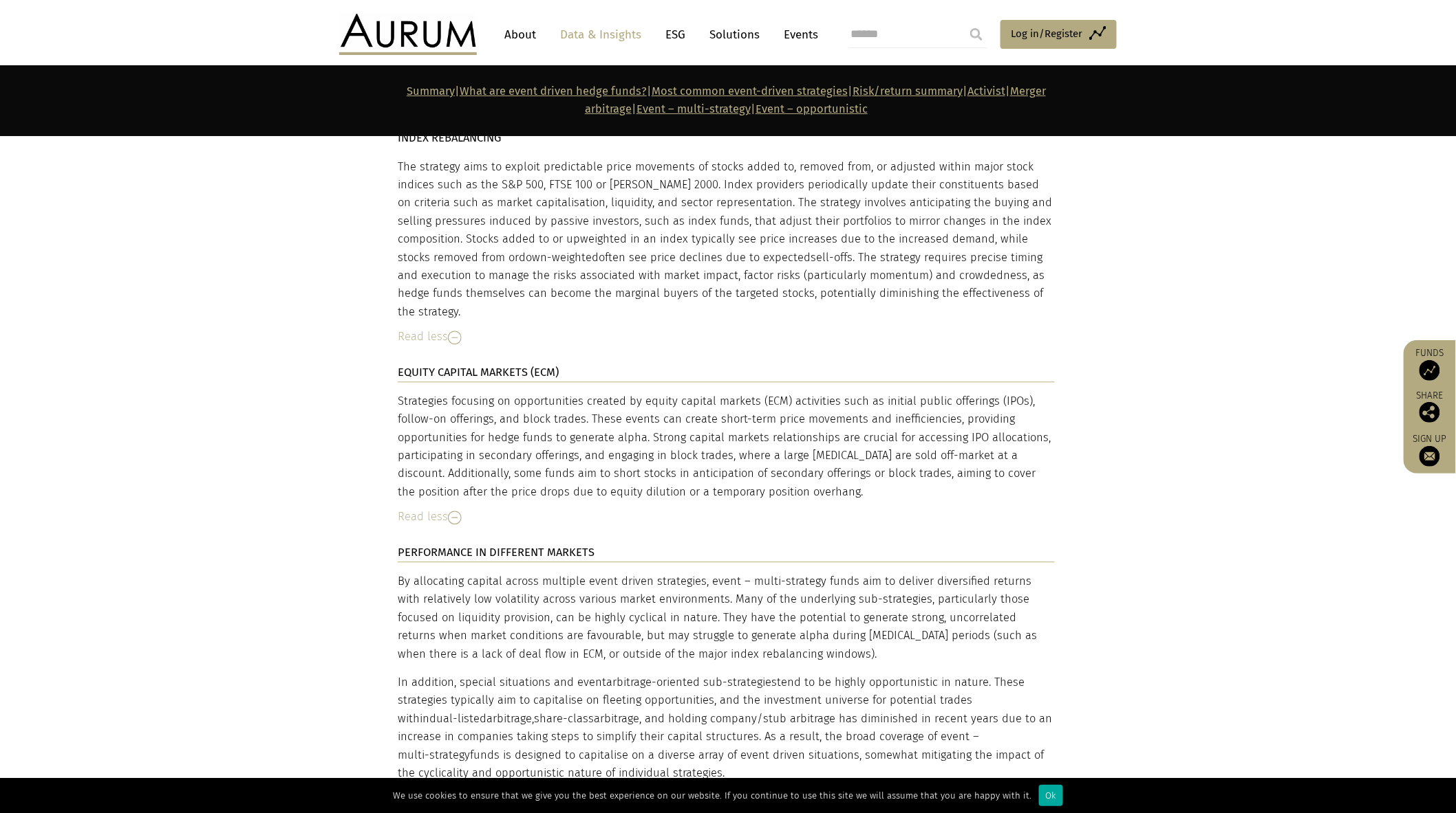
click at [573, 393] on div "Strategies focusing on opportunities created by equity capital markets (ECM) ac…" at bounding box center [726, 447] width 657 height 109
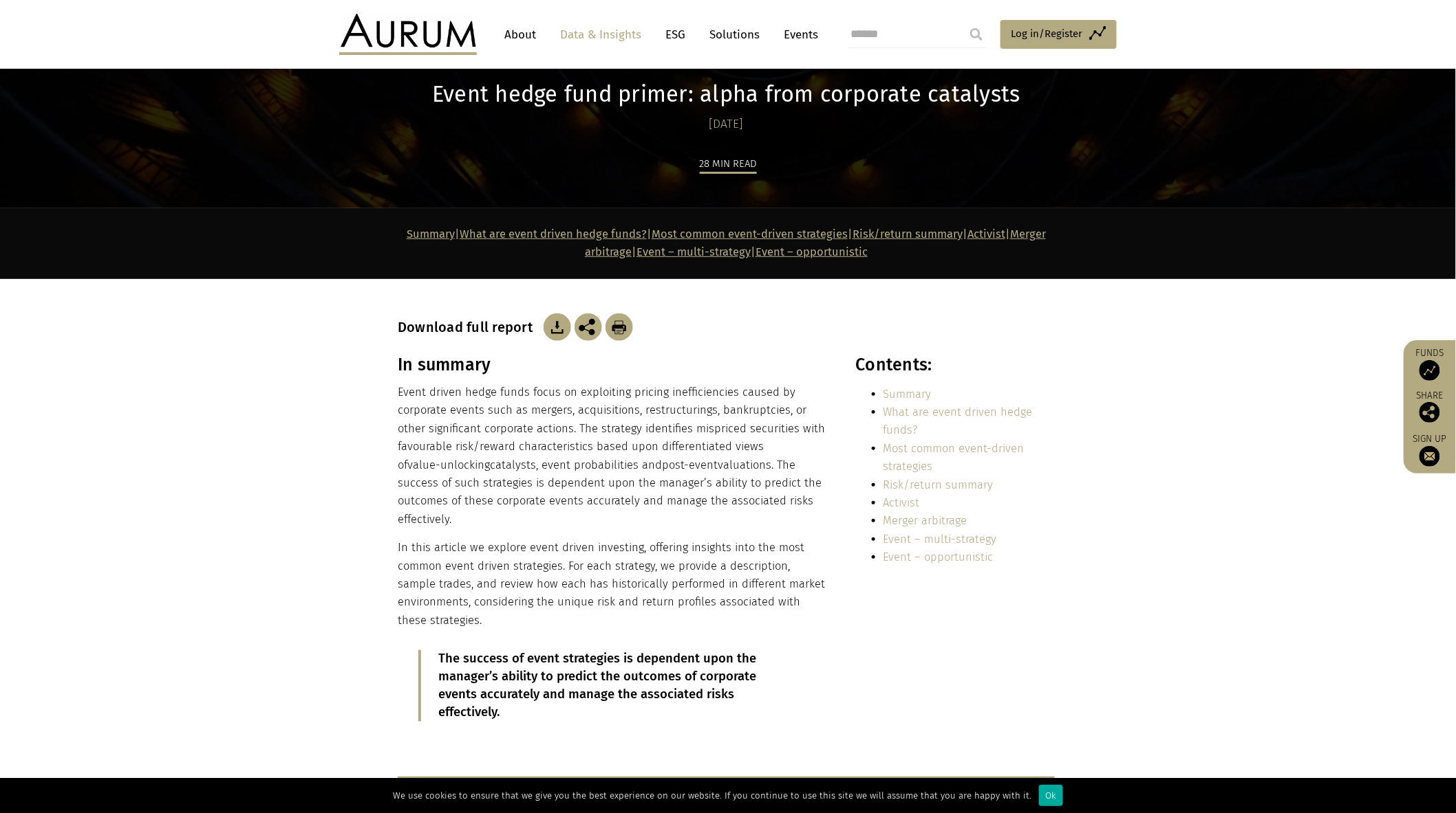
scroll to position [0, 0]
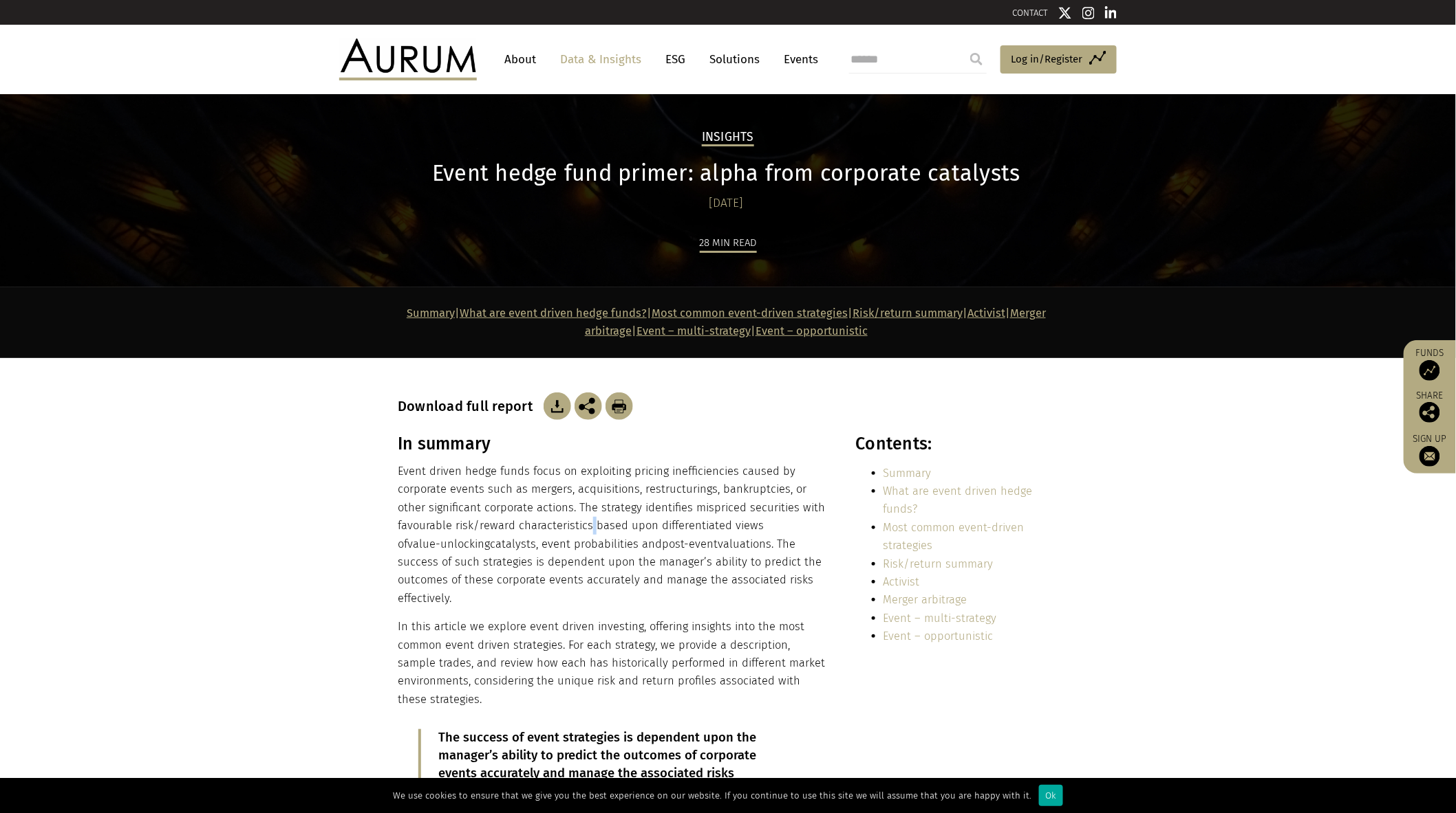
drag, startPoint x: 589, startPoint y: 528, endPoint x: 696, endPoint y: 503, distance: 109.9
click at [589, 534] on p "Event driven hedge funds focus on exploiting pricing inefficiencies caused by c…" at bounding box center [612, 535] width 428 height 145
click at [1155, 720] on section "In summary Event driven hedge funds focus on exploiting pricing inefficiencies …" at bounding box center [728, 637] width 1456 height 405
click at [1156, 712] on section "In summary Event driven hedge funds focus on exploiting pricing inefficiencies …" at bounding box center [728, 637] width 1456 height 405
click at [1128, 557] on section "In summary Event driven hedge funds focus on exploiting pricing inefficiencies …" at bounding box center [728, 637] width 1456 height 405
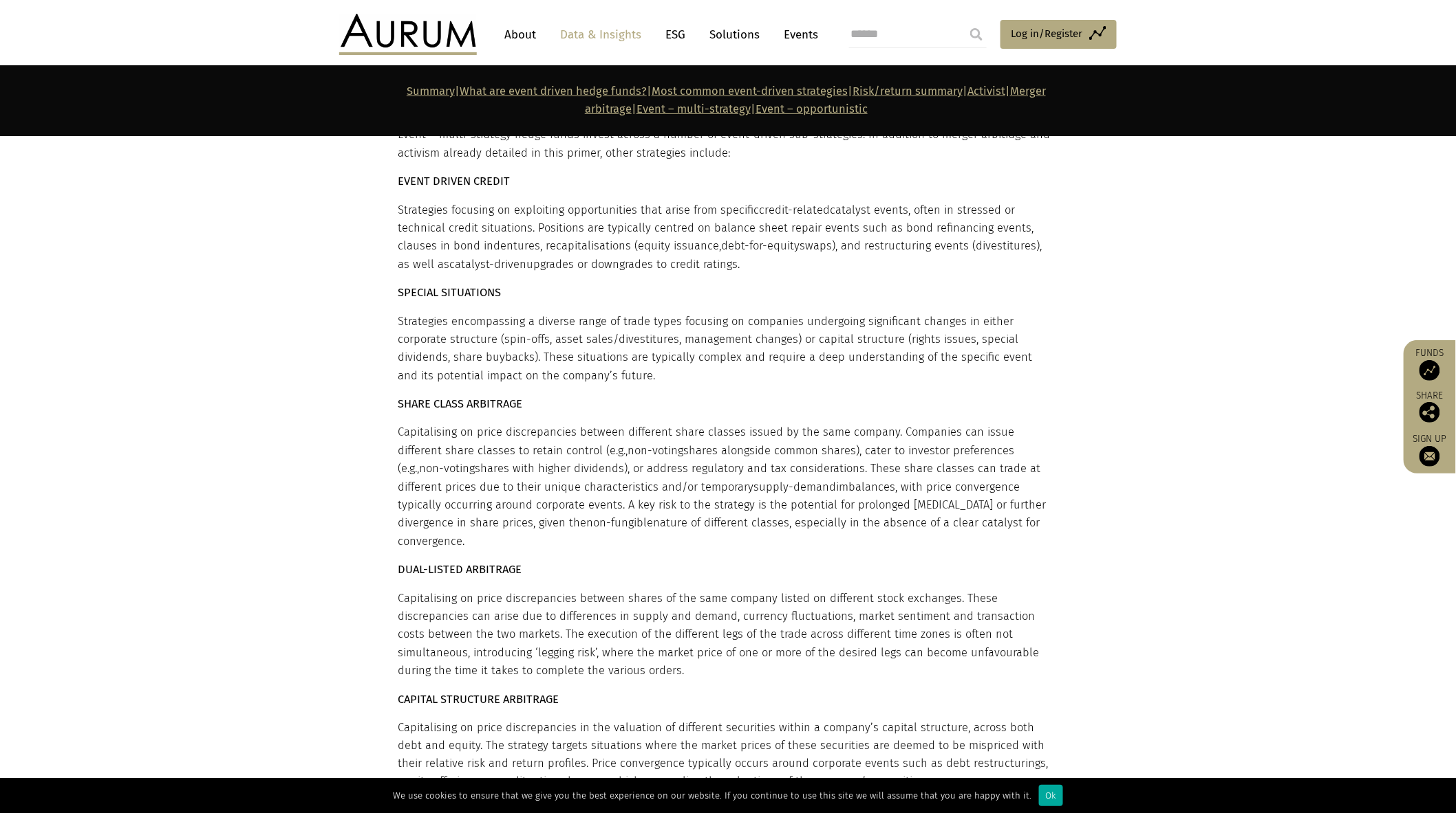
scroll to position [10995, 0]
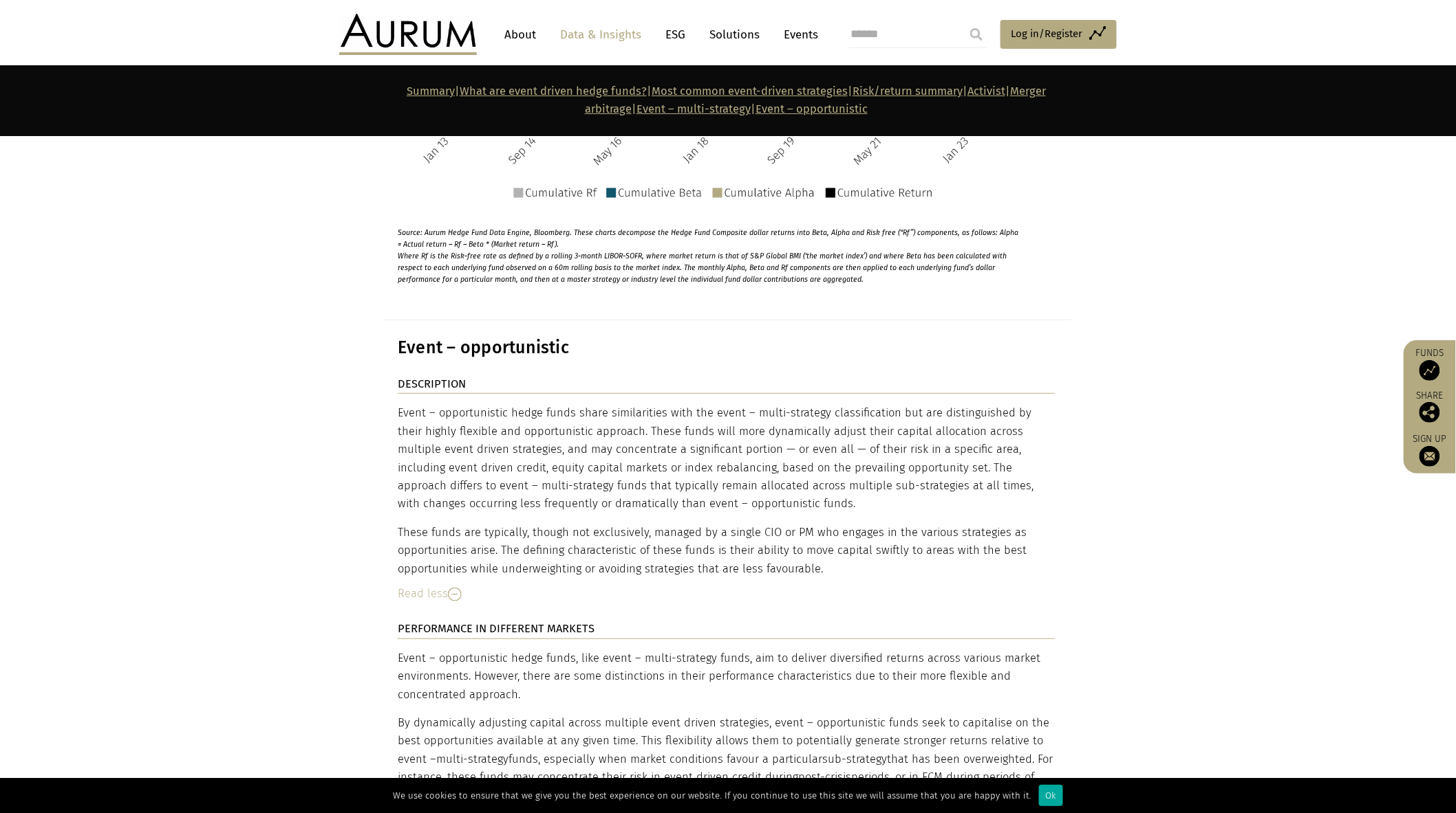
drag, startPoint x: 1461, startPoint y: 33, endPoint x: 1405, endPoint y: 654, distance: 623.5
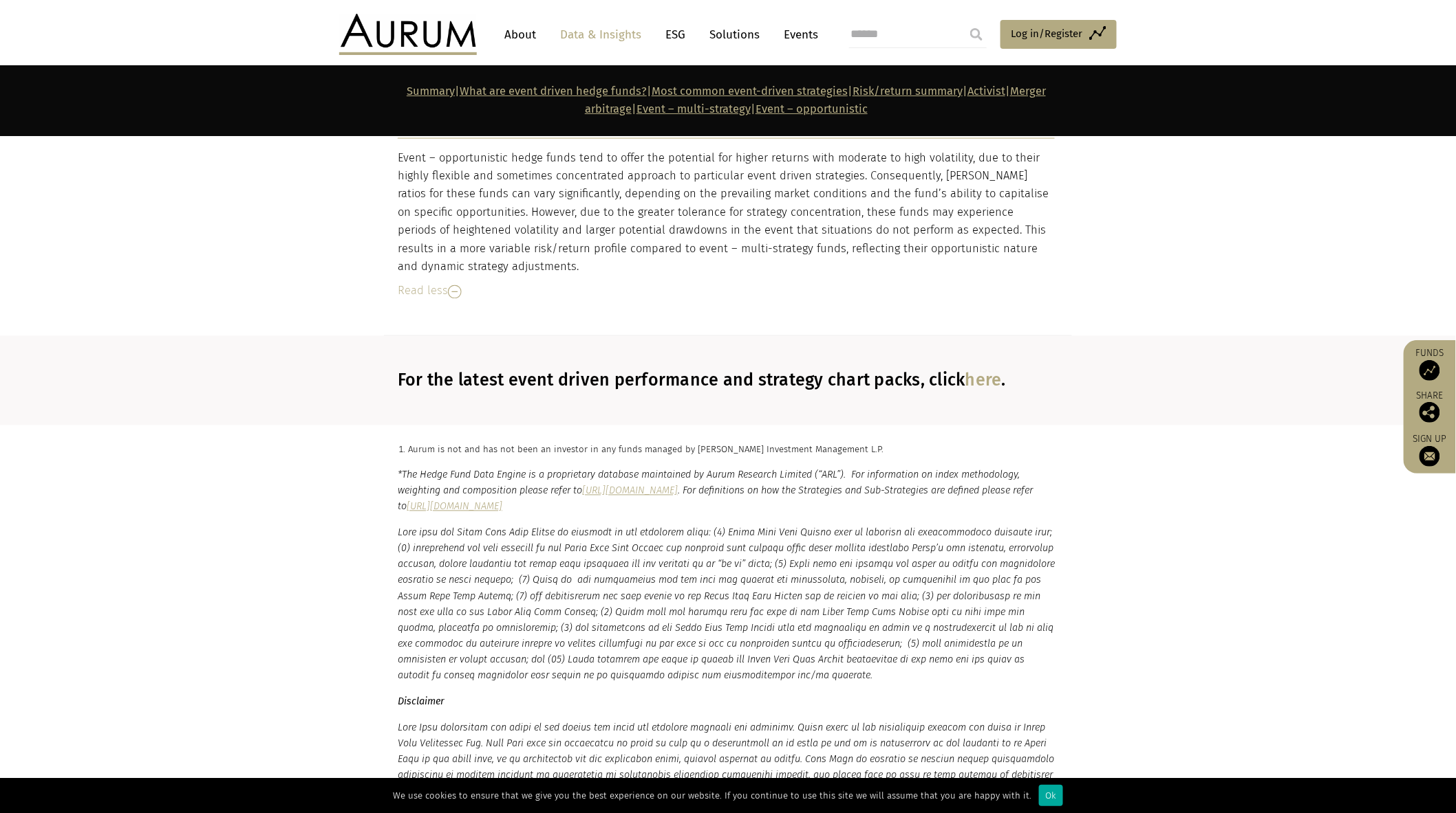
scroll to position [11709, 0]
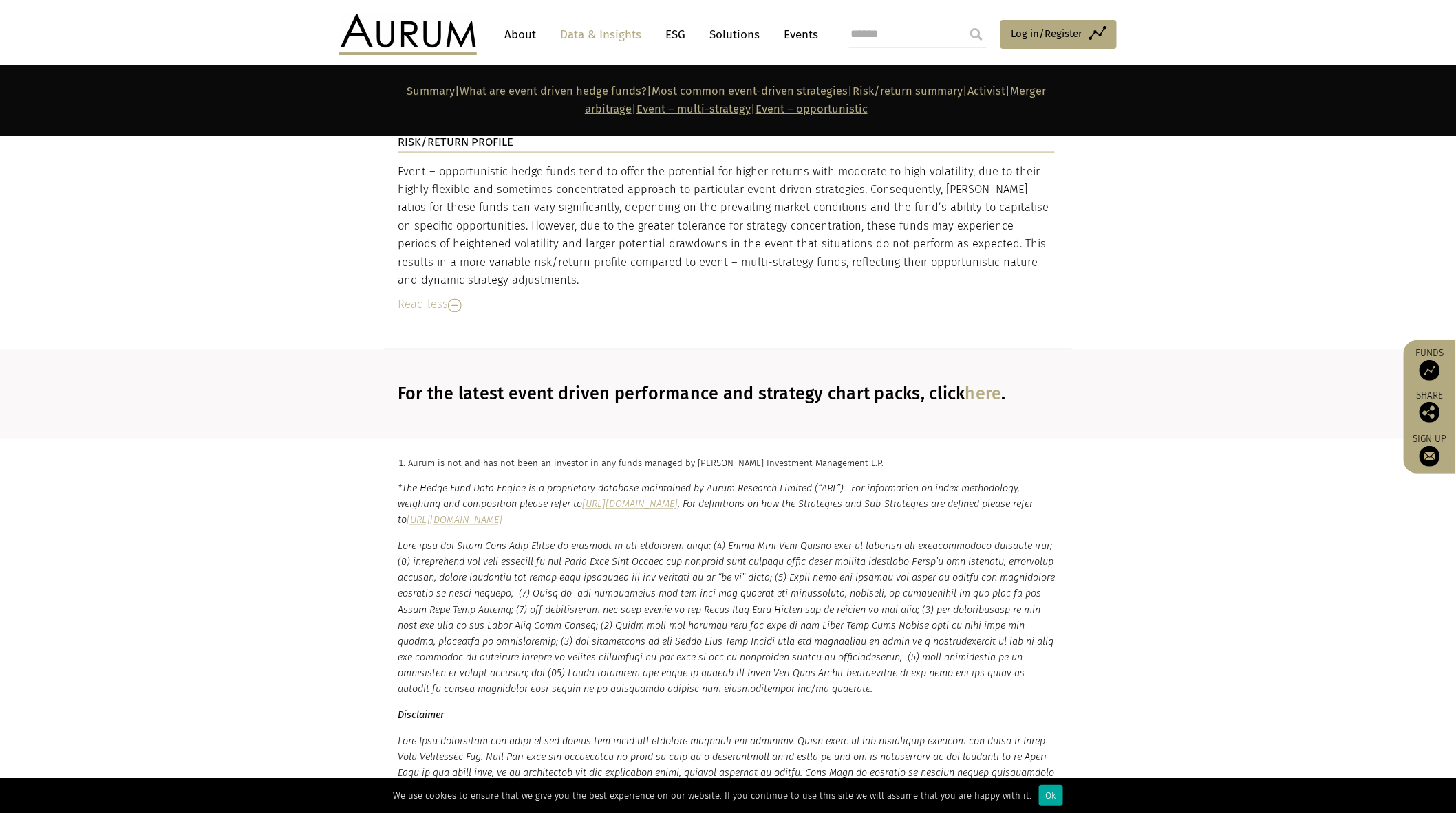
click at [982, 708] on p "Disclaimer" at bounding box center [728, 716] width 661 height 16
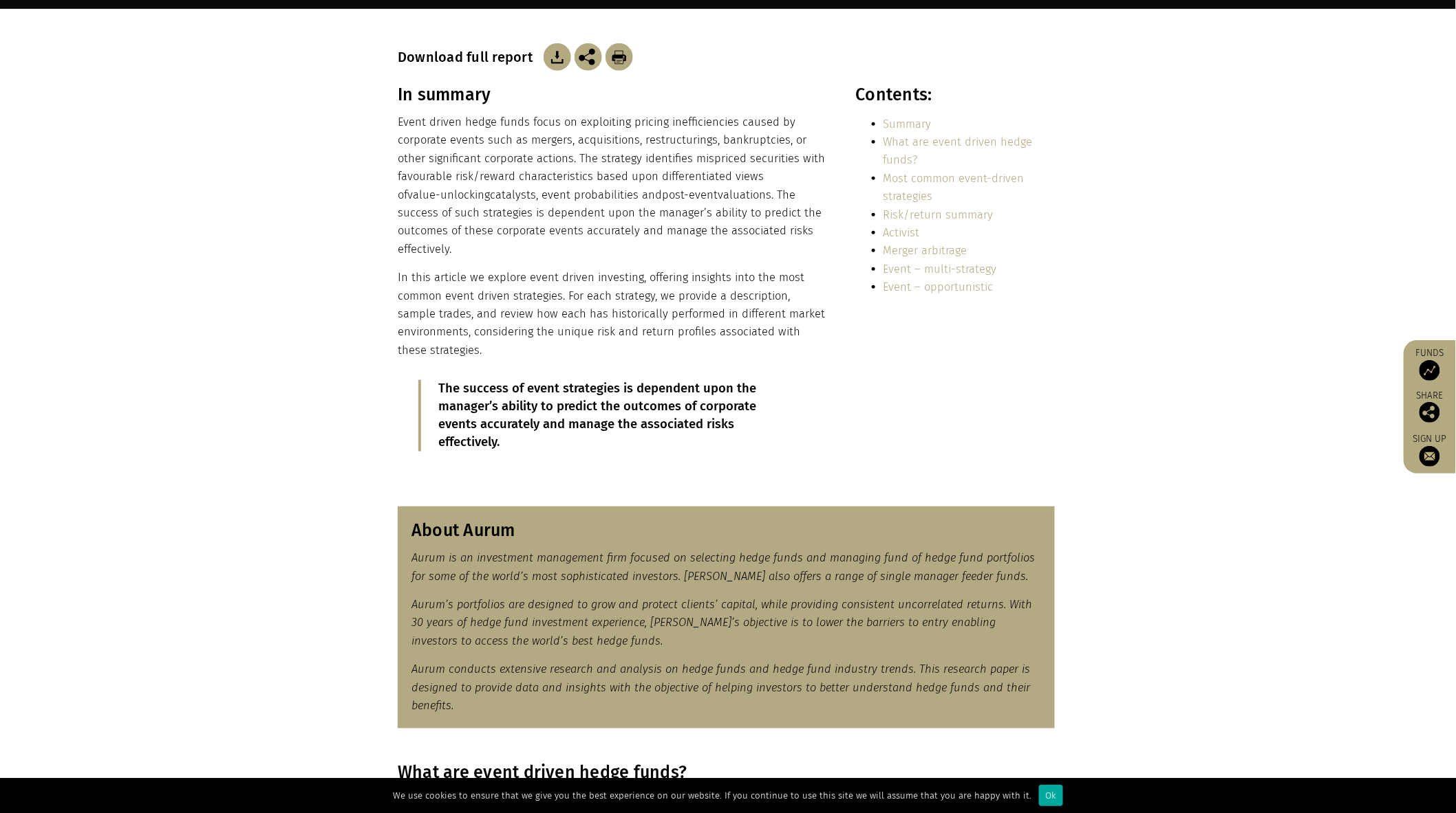
scroll to position [0, 0]
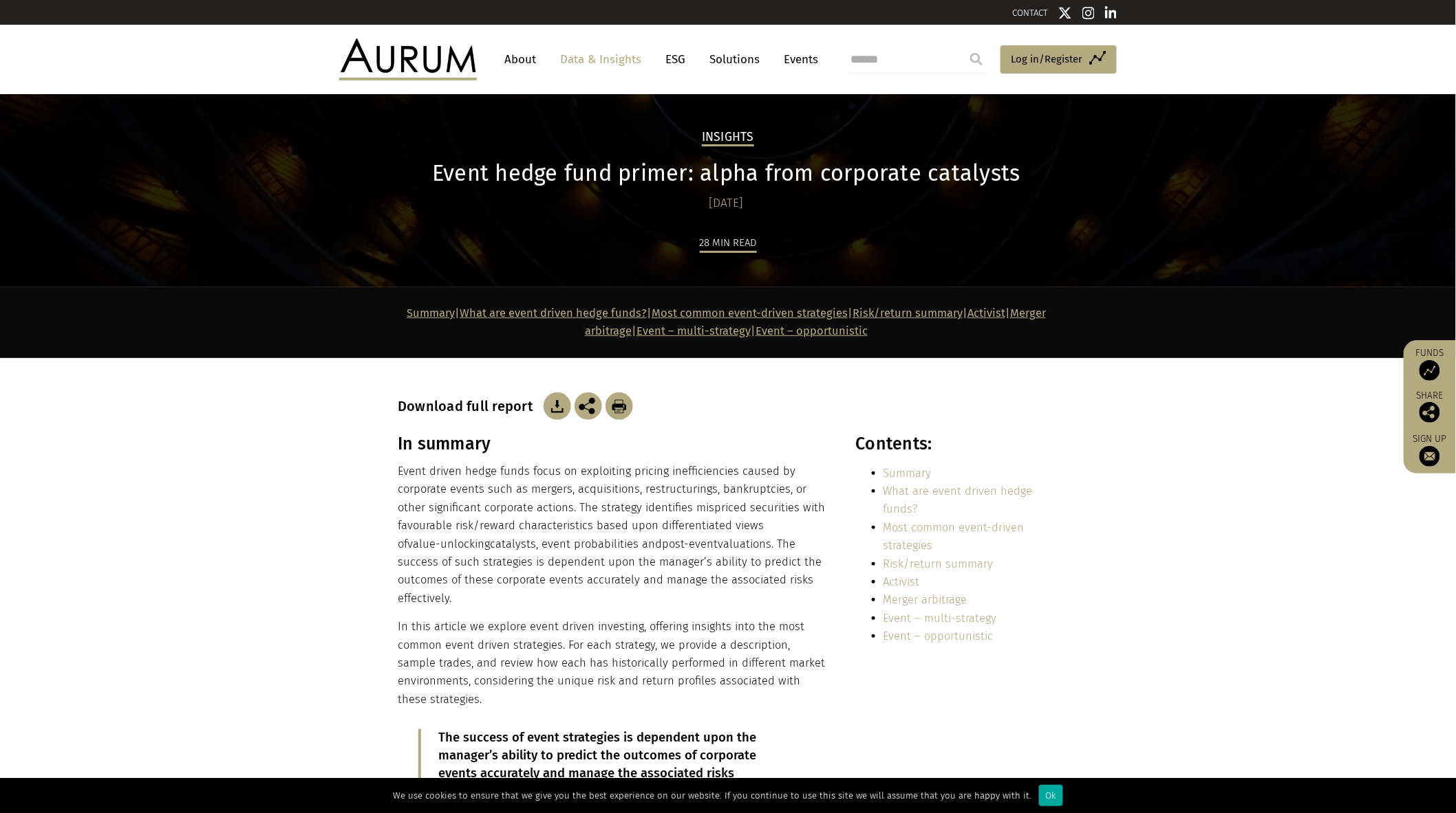
click at [556, 405] on img at bounding box center [557, 406] width 28 height 28
drag, startPoint x: 1103, startPoint y: 707, endPoint x: 1109, endPoint y: 706, distance: 6.1
click at [1104, 706] on section "In summary Event driven hedge funds focus on exploiting pricing inefficiencies …" at bounding box center [728, 637] width 1456 height 405
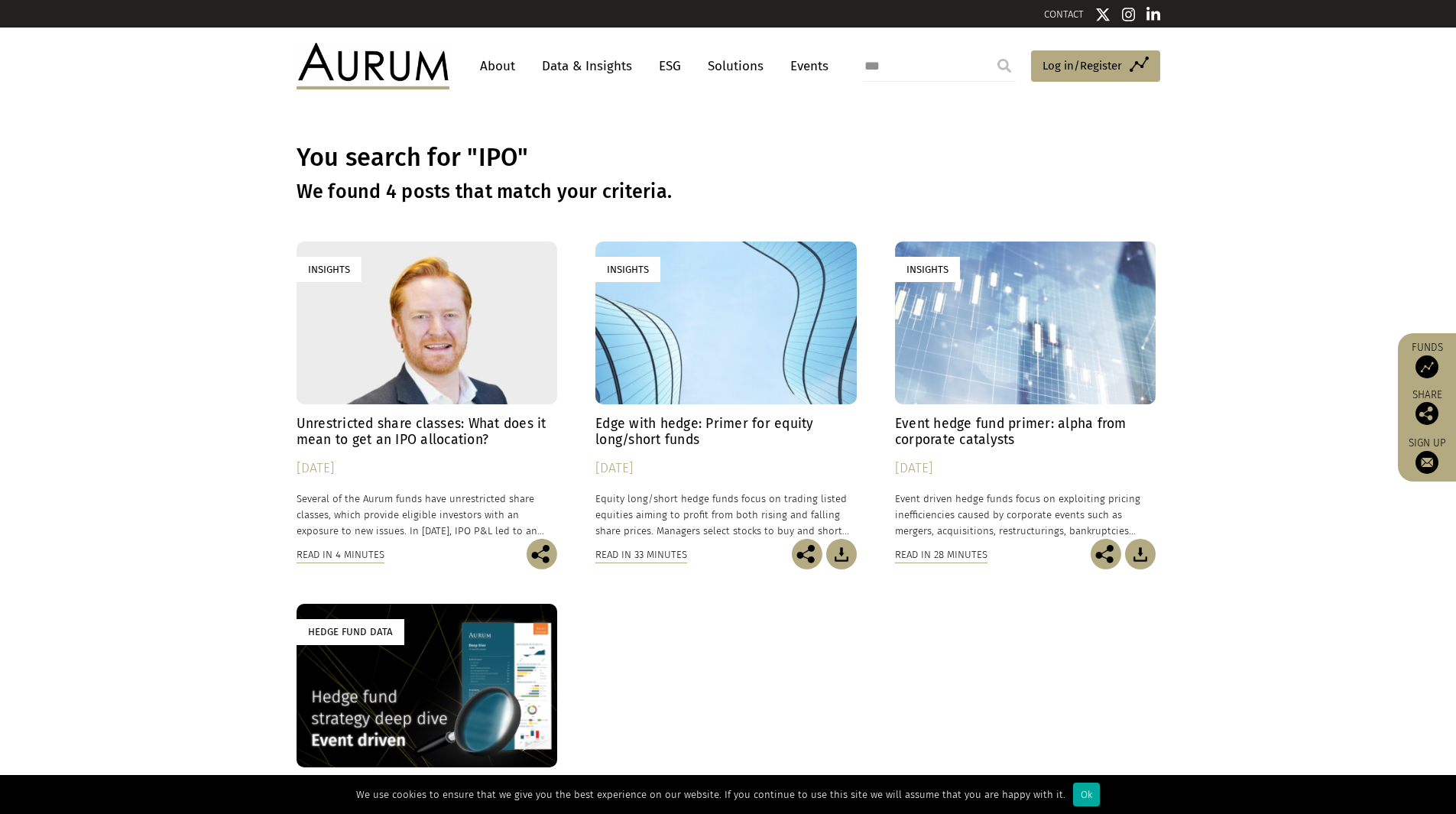
drag, startPoint x: 411, startPoint y: 426, endPoint x: 163, endPoint y: 389, distance: 250.7
click at [163, 389] on div "Insights Unrestricted share classes: What does it mean to get an IPO allocation…" at bounding box center [728, 596] width 1456 height 710
click at [381, 424] on h4 "Unrestricted share classes: What does it mean to get an IPO allocation?" at bounding box center [428, 432] width 262 height 32
click at [686, 699] on div "Insights Unrestricted share classes: What does it mean to get an IPO allocation…" at bounding box center [728, 596] width 894 height 710
click at [664, 438] on h4 "Edge with hedge: Primer for equity long/short funds" at bounding box center [726, 432] width 262 height 32
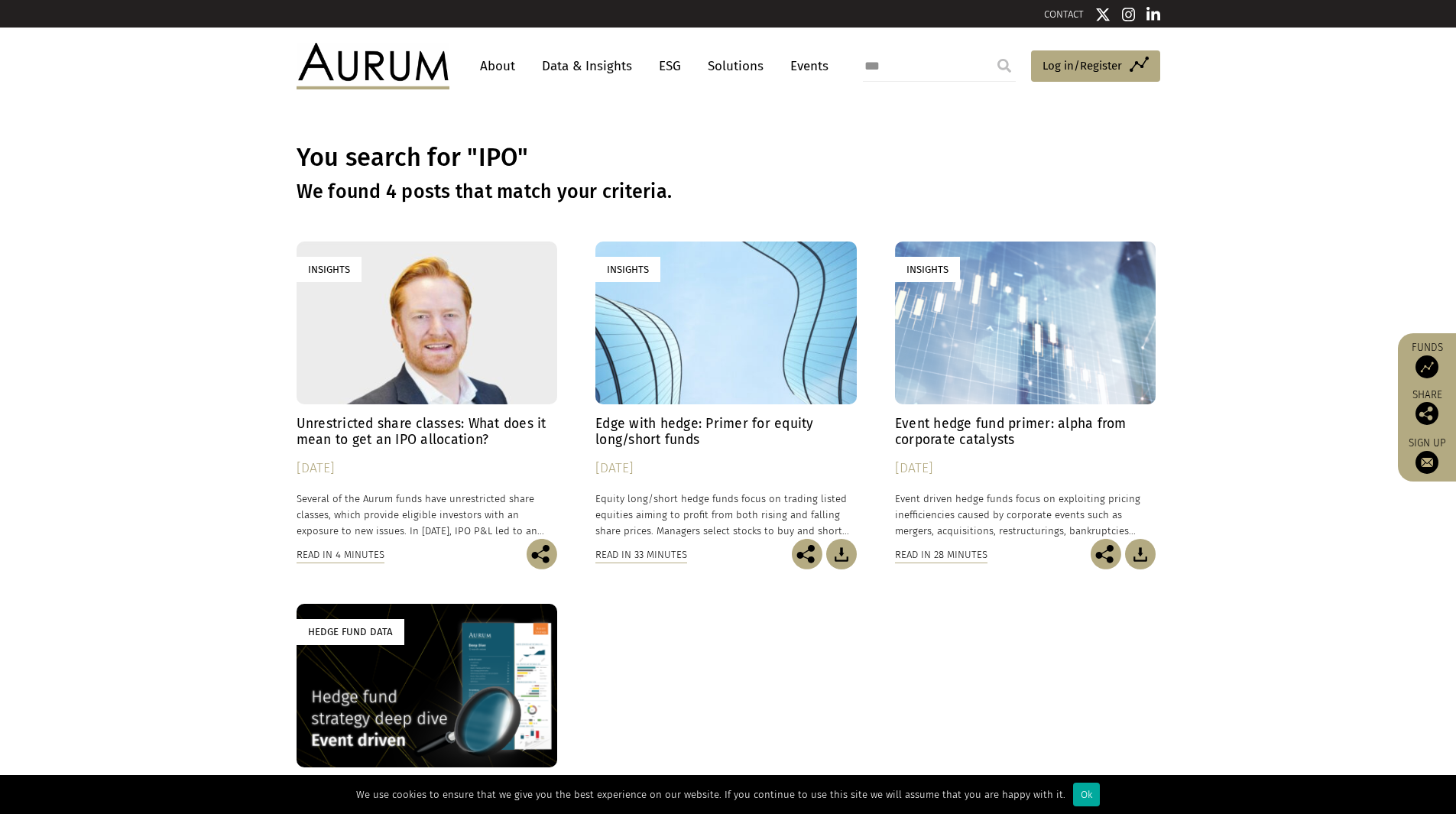
click at [941, 425] on h4 "Event hedge fund primer: alpha from corporate catalysts" at bounding box center [1026, 432] width 262 height 32
click at [931, 65] on input "***" at bounding box center [939, 66] width 153 height 31
drag, startPoint x: 853, startPoint y: 57, endPoint x: 739, endPoint y: 45, distance: 114.6
click at [740, 45] on div "About Data & Insights ESG Solutions Events *** Access Funds Log in/Register Sig…" at bounding box center [729, 65] width 864 height 46
type input "**********"
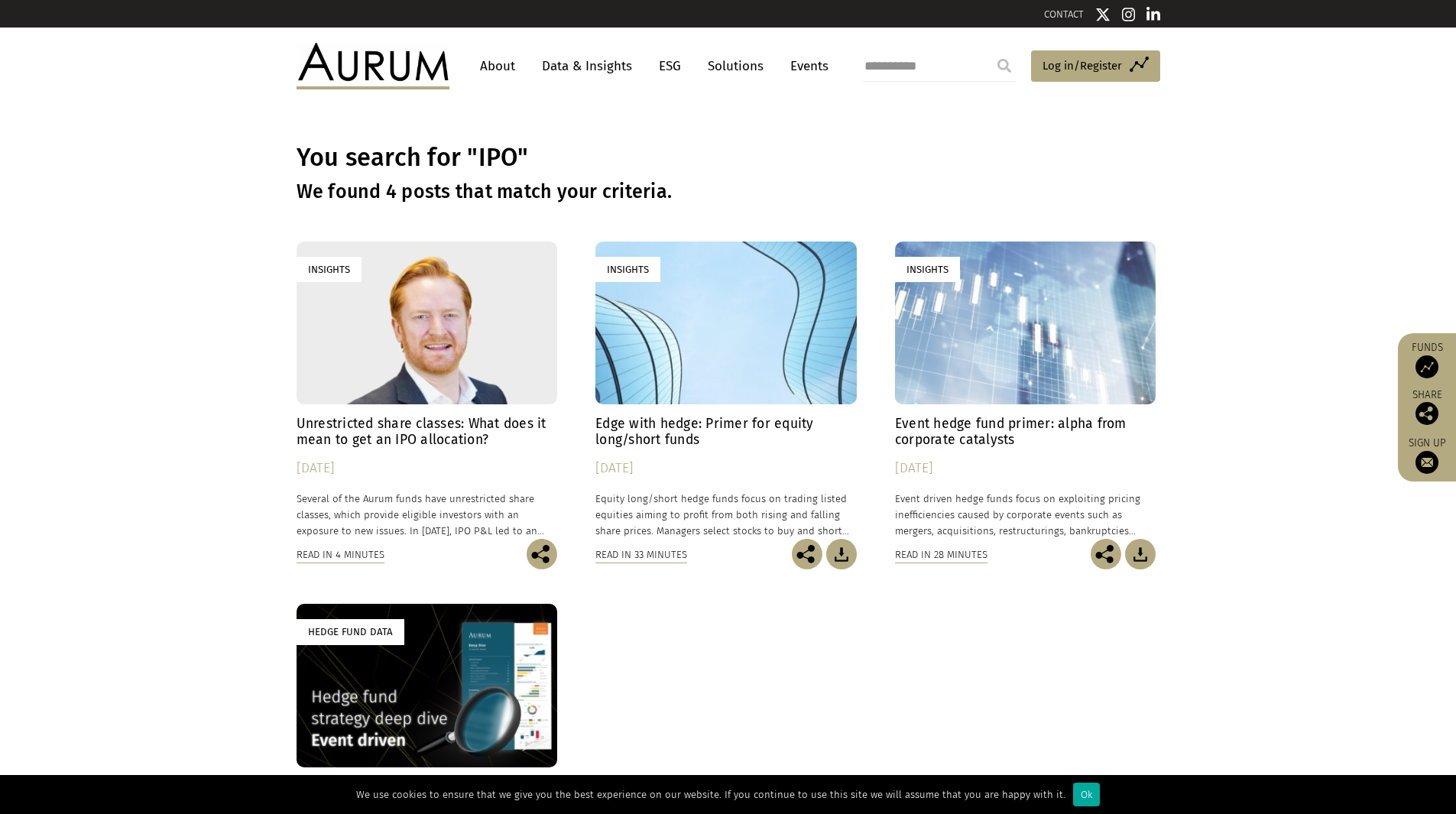
click at [989, 50] on input "submit" at bounding box center [1004, 65] width 31 height 31
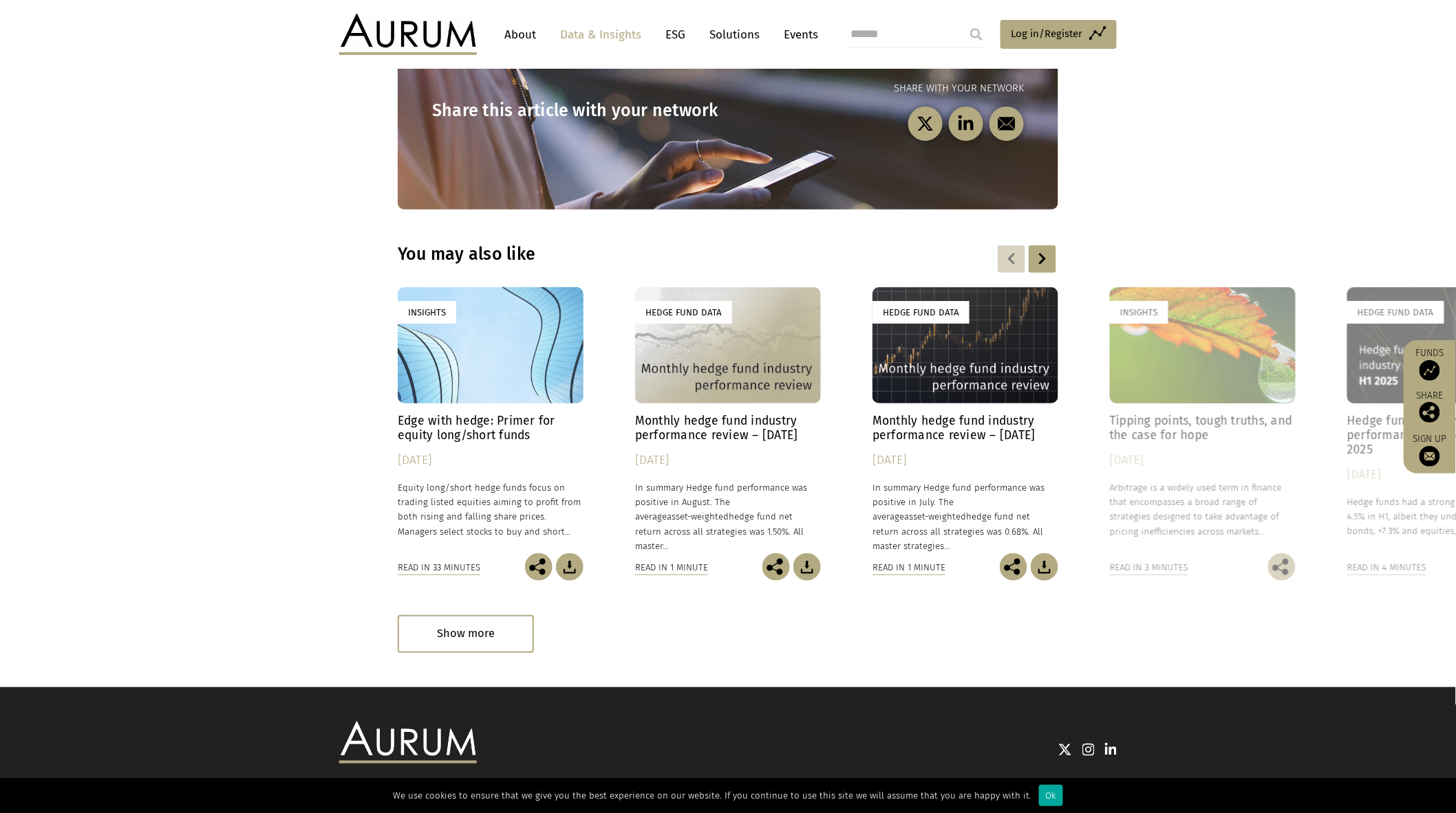
scroll to position [2242, 0]
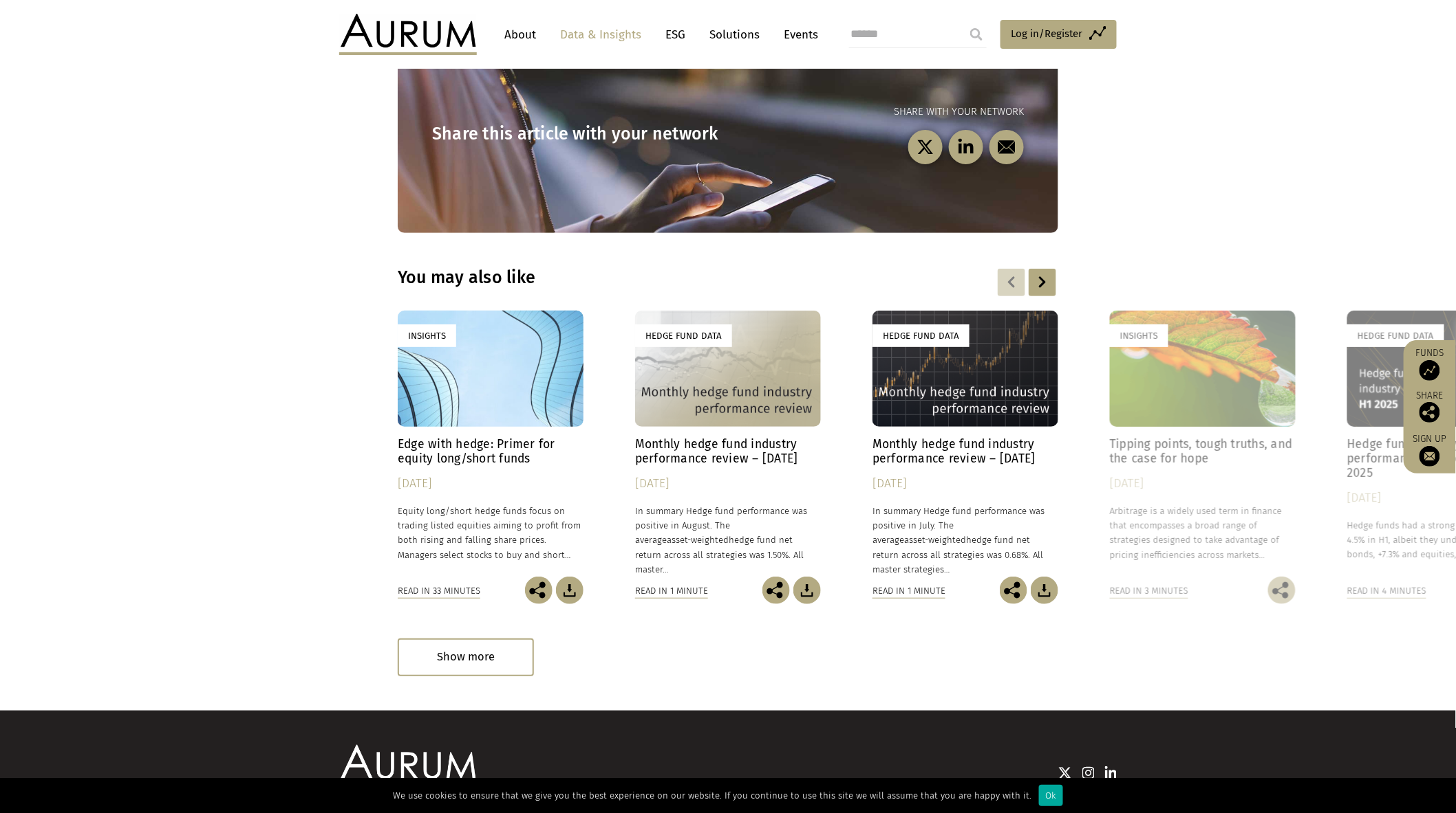
click at [1145, 437] on h4 "Tipping points, tough truths, and the case for hope" at bounding box center [1202, 451] width 186 height 29
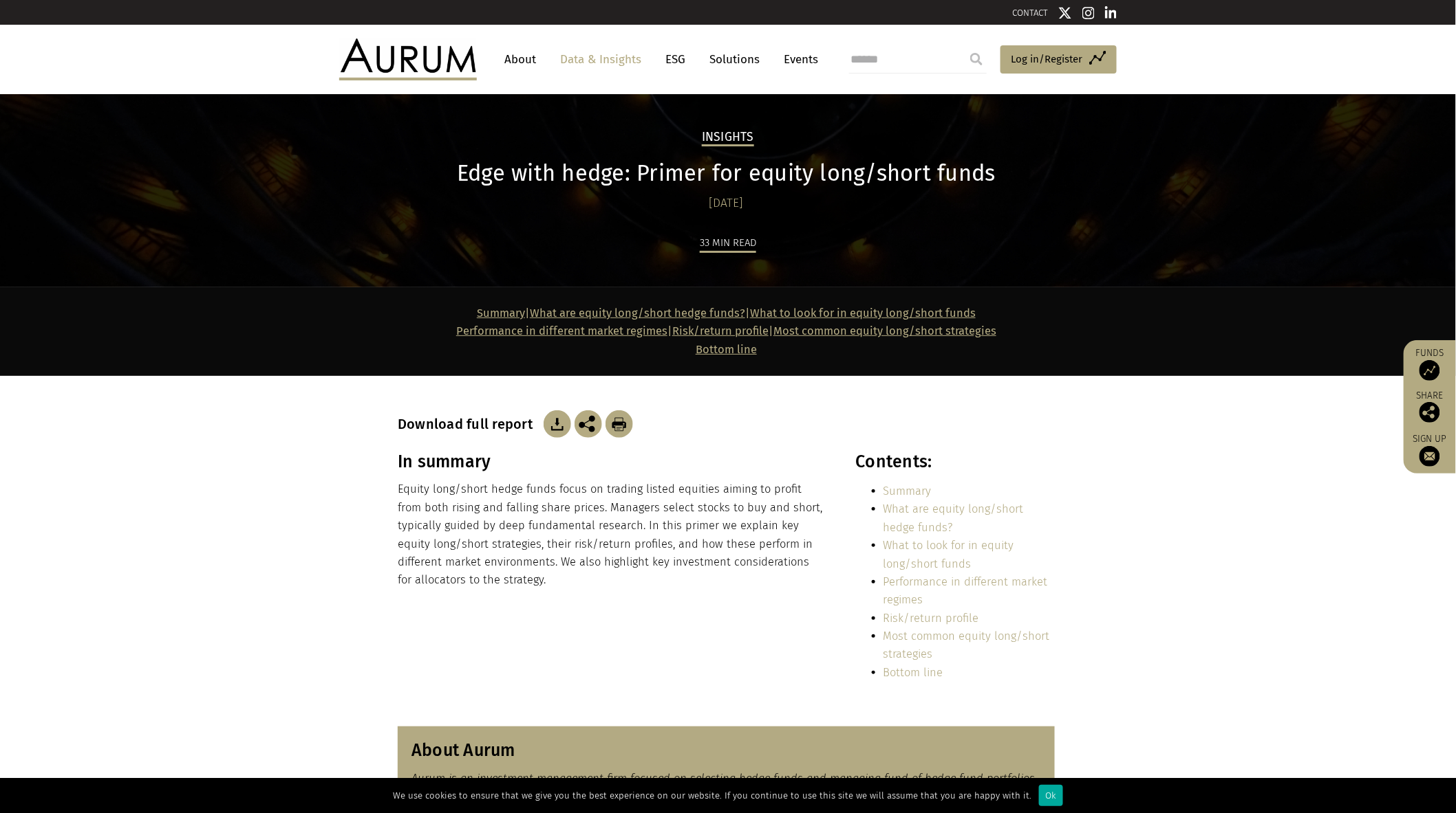
drag, startPoint x: 1058, startPoint y: 12, endPoint x: 1063, endPoint y: 38, distance: 26.5
click at [997, 40] on div "Access Funds Log in/Register Sign out Preferences" at bounding box center [978, 59] width 278 height 41
click at [1019, 11] on link "CONTACT" at bounding box center [1030, 13] width 36 height 10
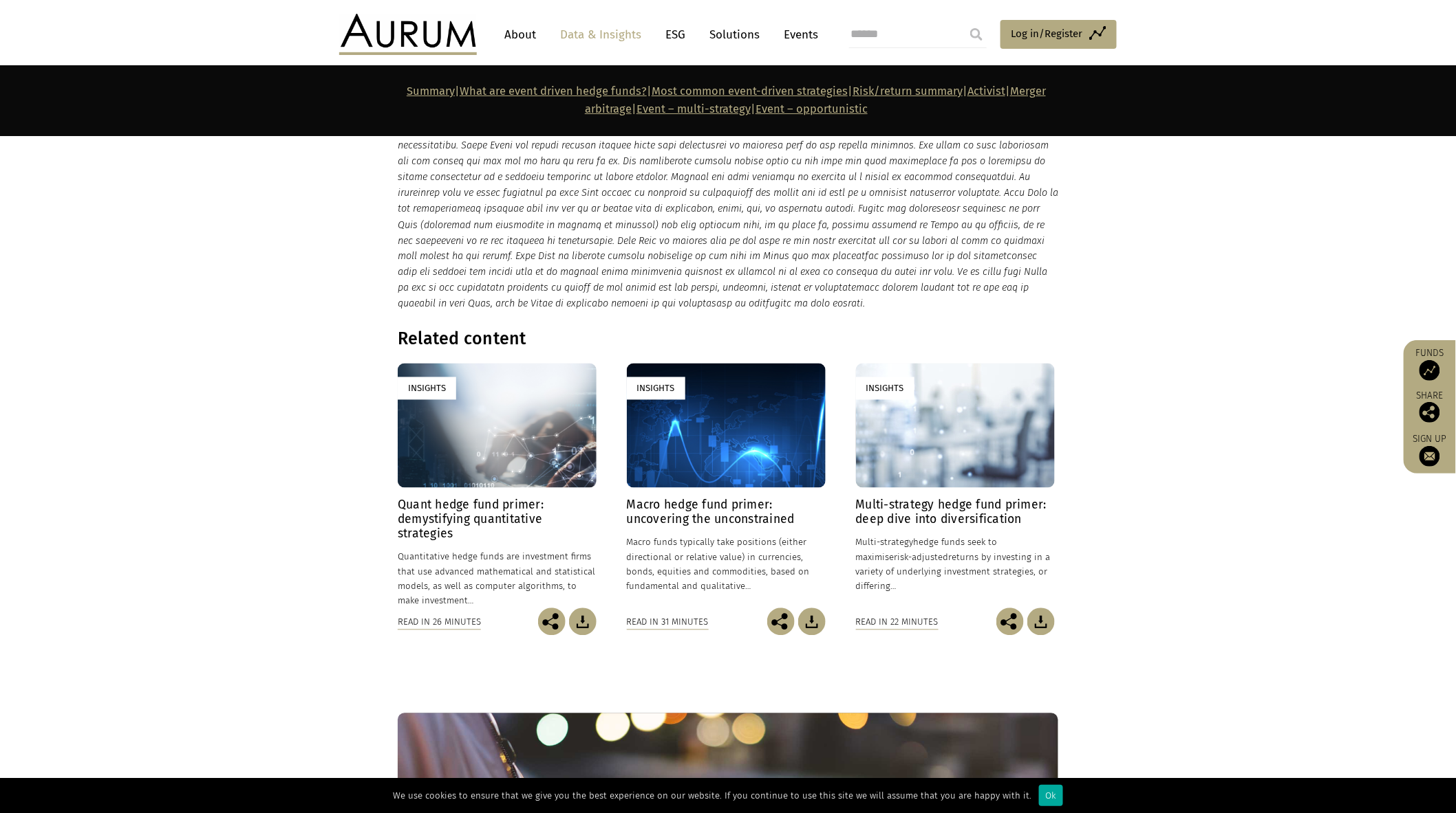
scroll to position [7373, 0]
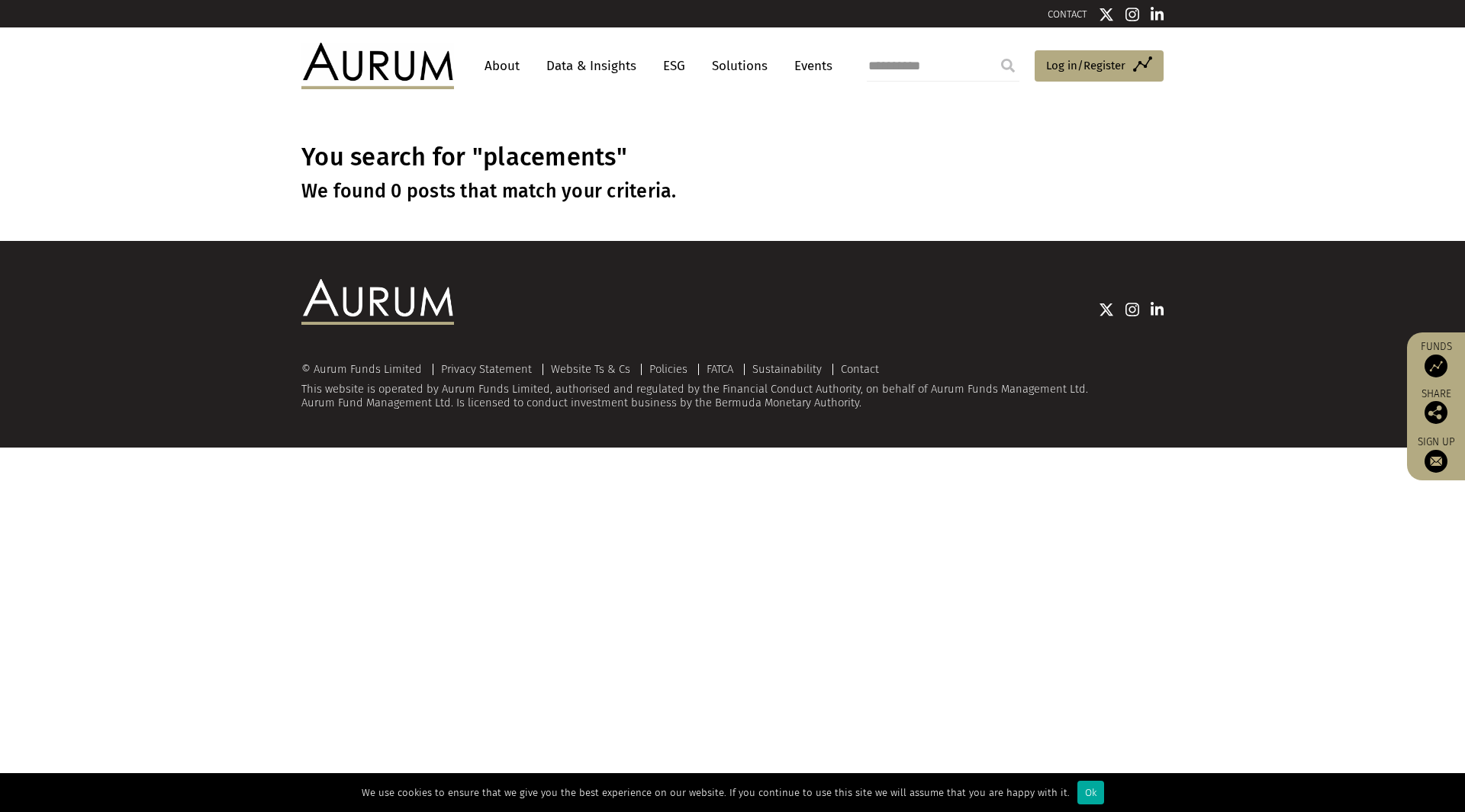
click at [944, 65] on div "**********" at bounding box center [1010, 65] width 309 height 46
click at [951, 69] on input "**********" at bounding box center [943, 66] width 153 height 31
drag, startPoint x: 972, startPoint y: 66, endPoint x: 320, endPoint y: 0, distance: 655.3
click at [366, 7] on div "**********" at bounding box center [732, 224] width 1465 height 448
type input "**********"
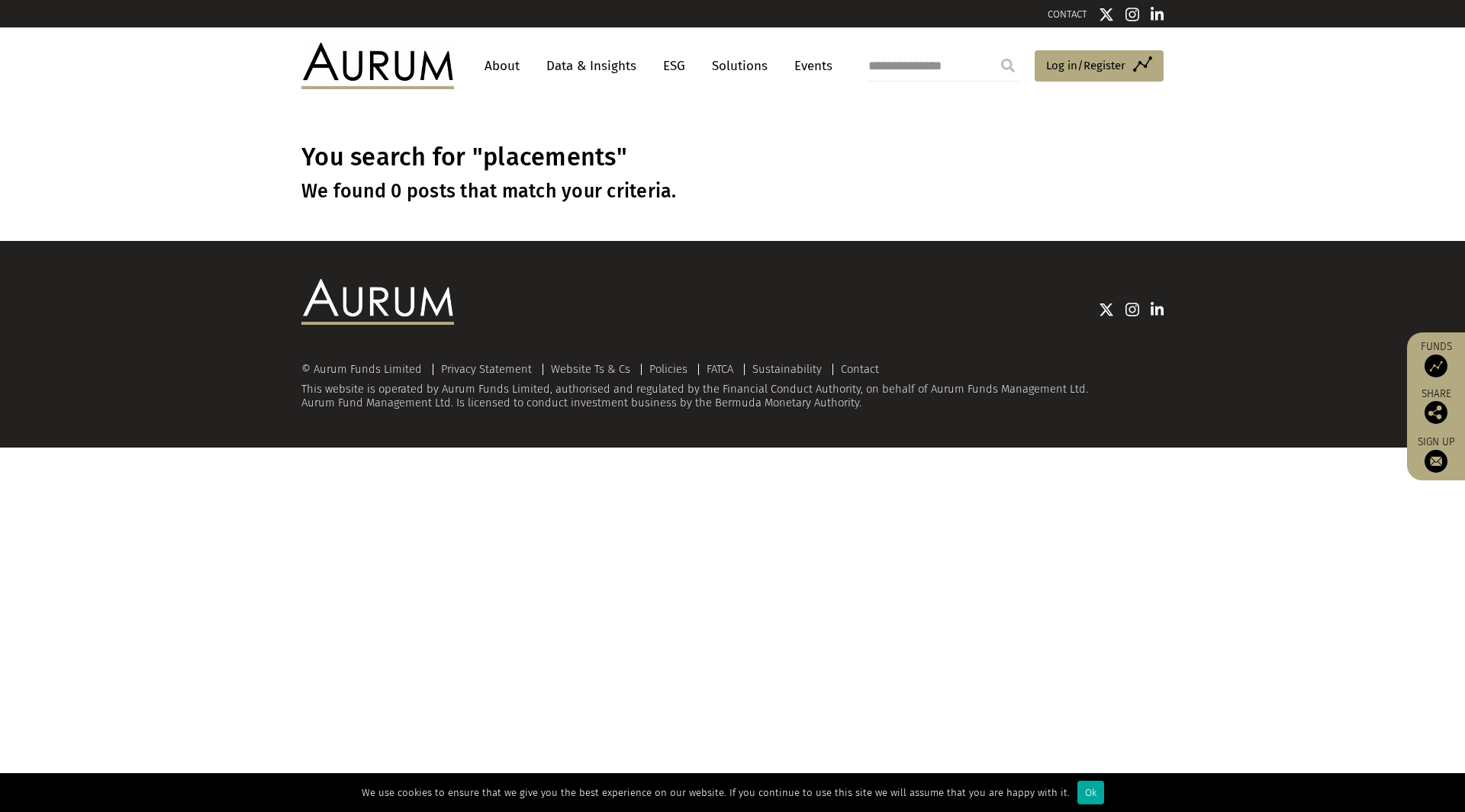
click at [993, 50] on input "submit" at bounding box center [1008, 65] width 31 height 31
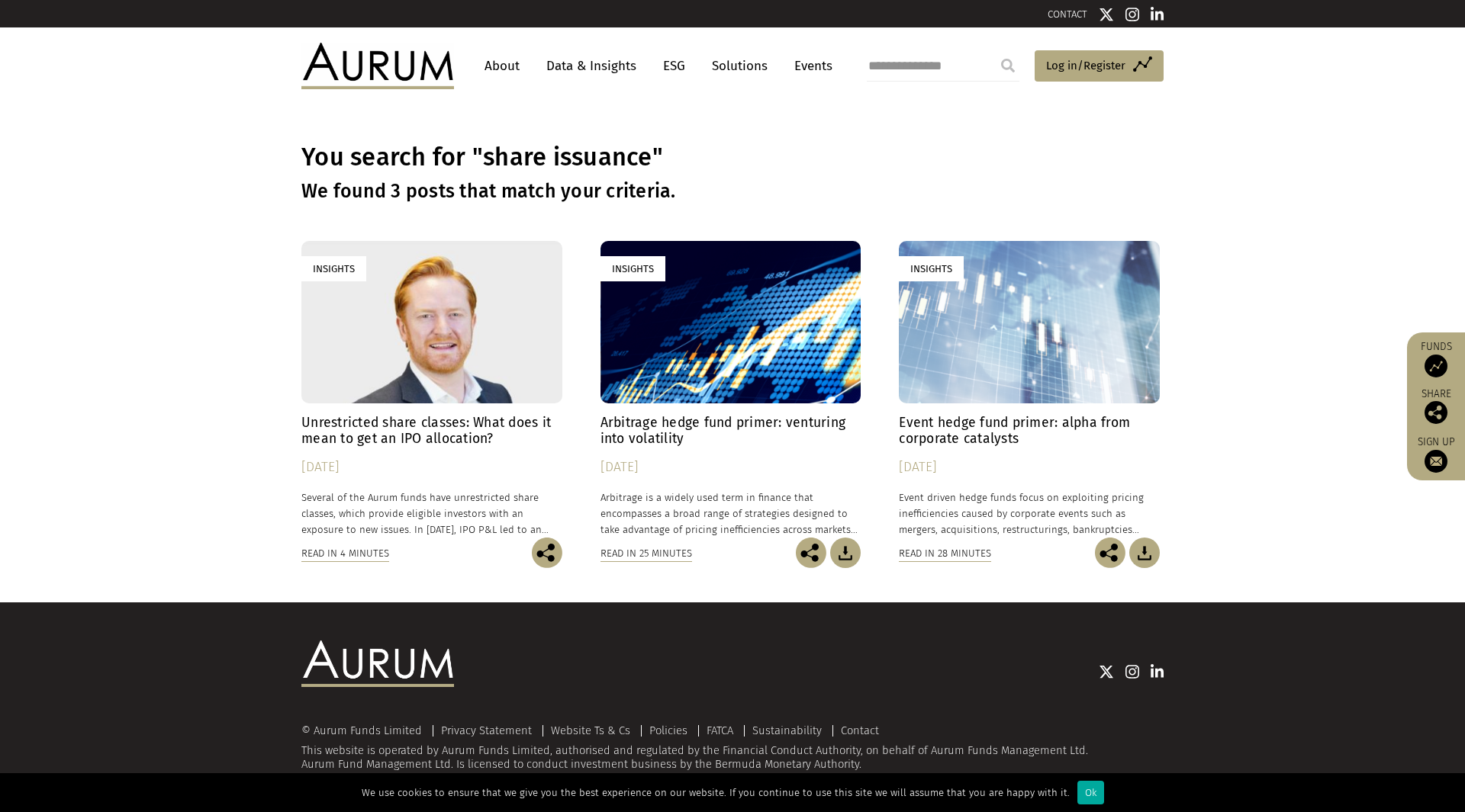
click at [665, 432] on h4 "Arbitrage hedge fund primer: venturing into volatility" at bounding box center [731, 431] width 261 height 32
click at [377, 416] on h4 "Unrestricted share classes: What does it mean to get an IPO allocation?" at bounding box center [432, 431] width 261 height 32
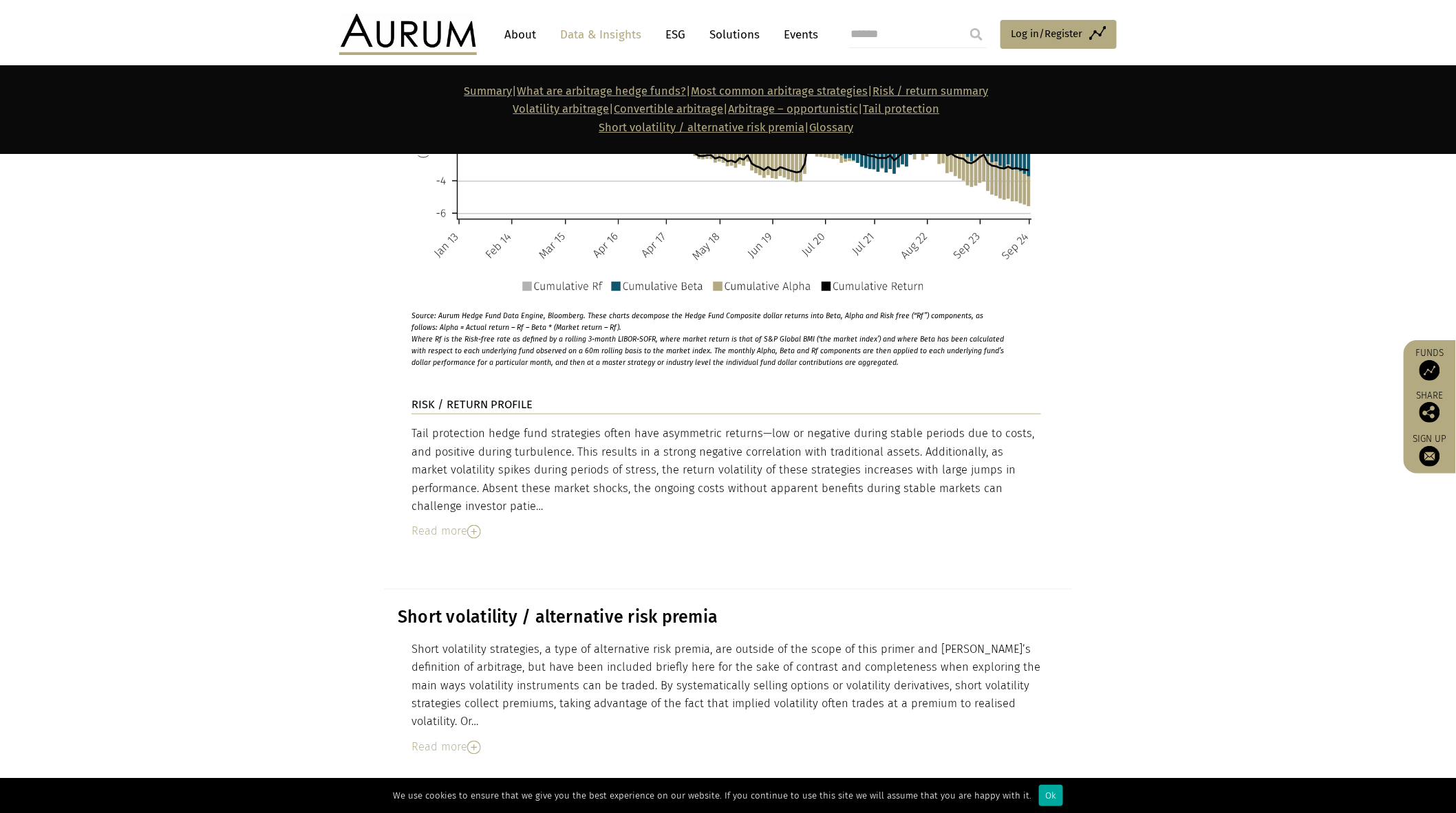
scroll to position [7180, 0]
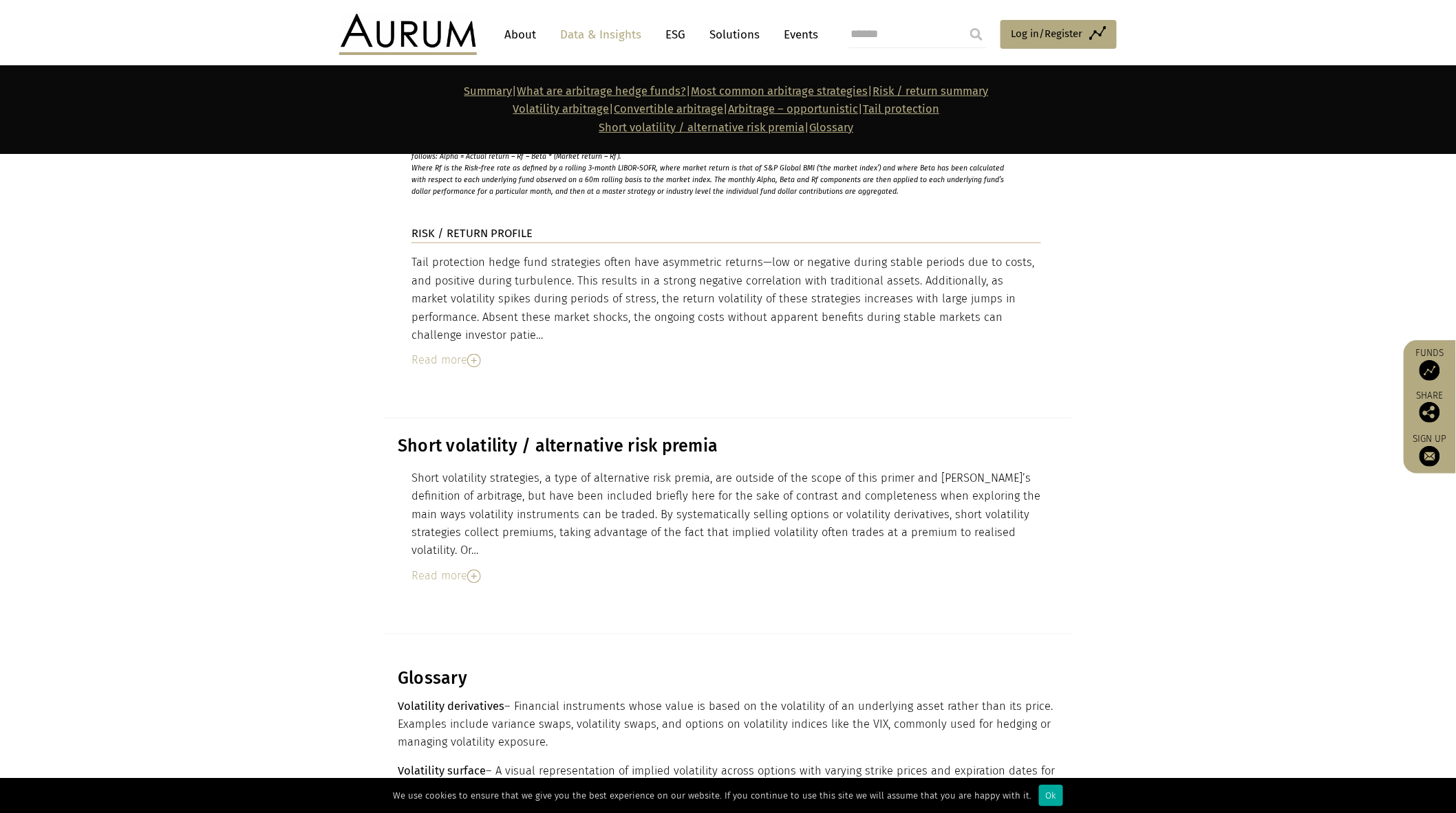
click at [1035, 669] on h3 "Glossary" at bounding box center [726, 679] width 657 height 21
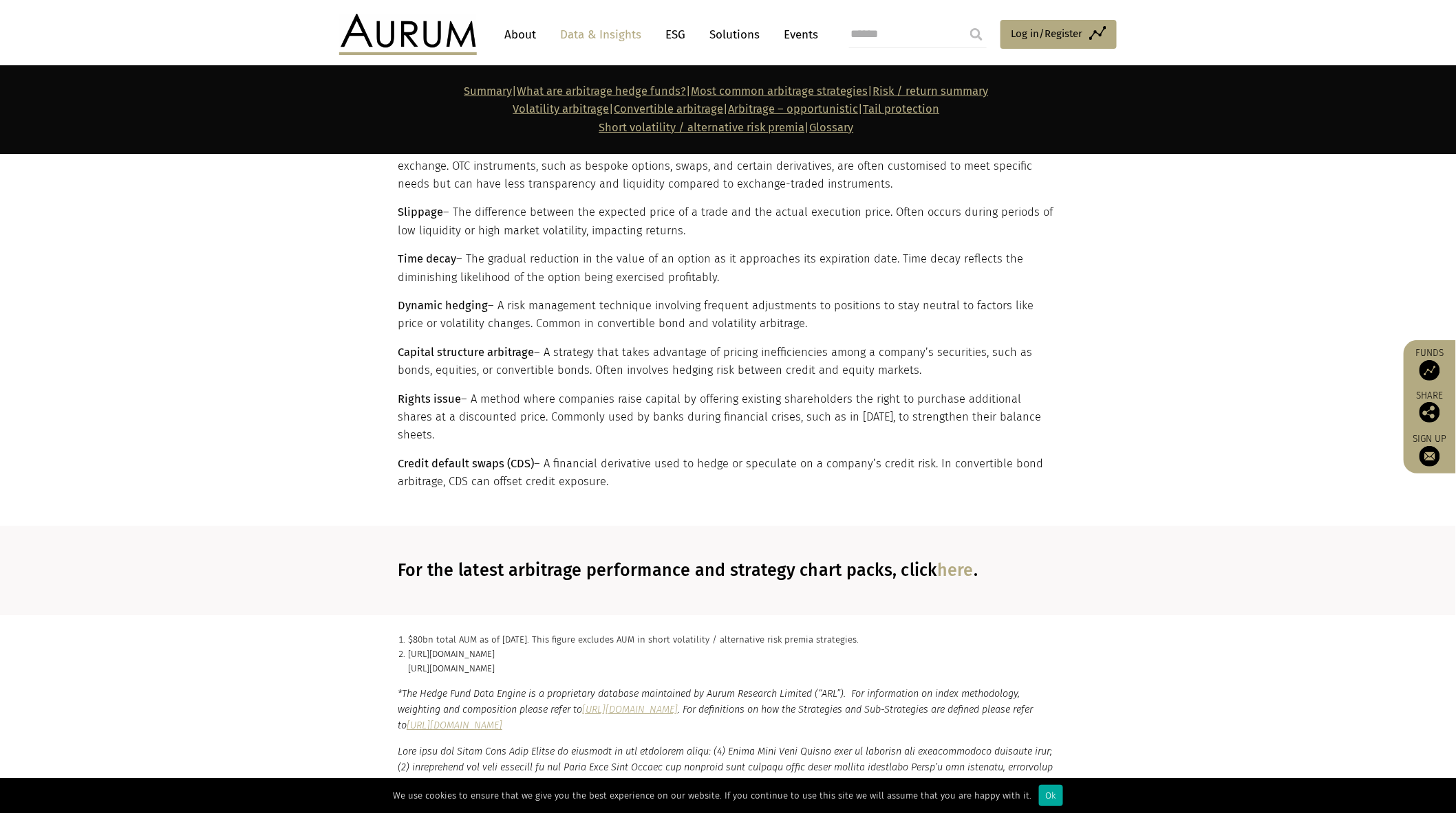
scroll to position [8097, 0]
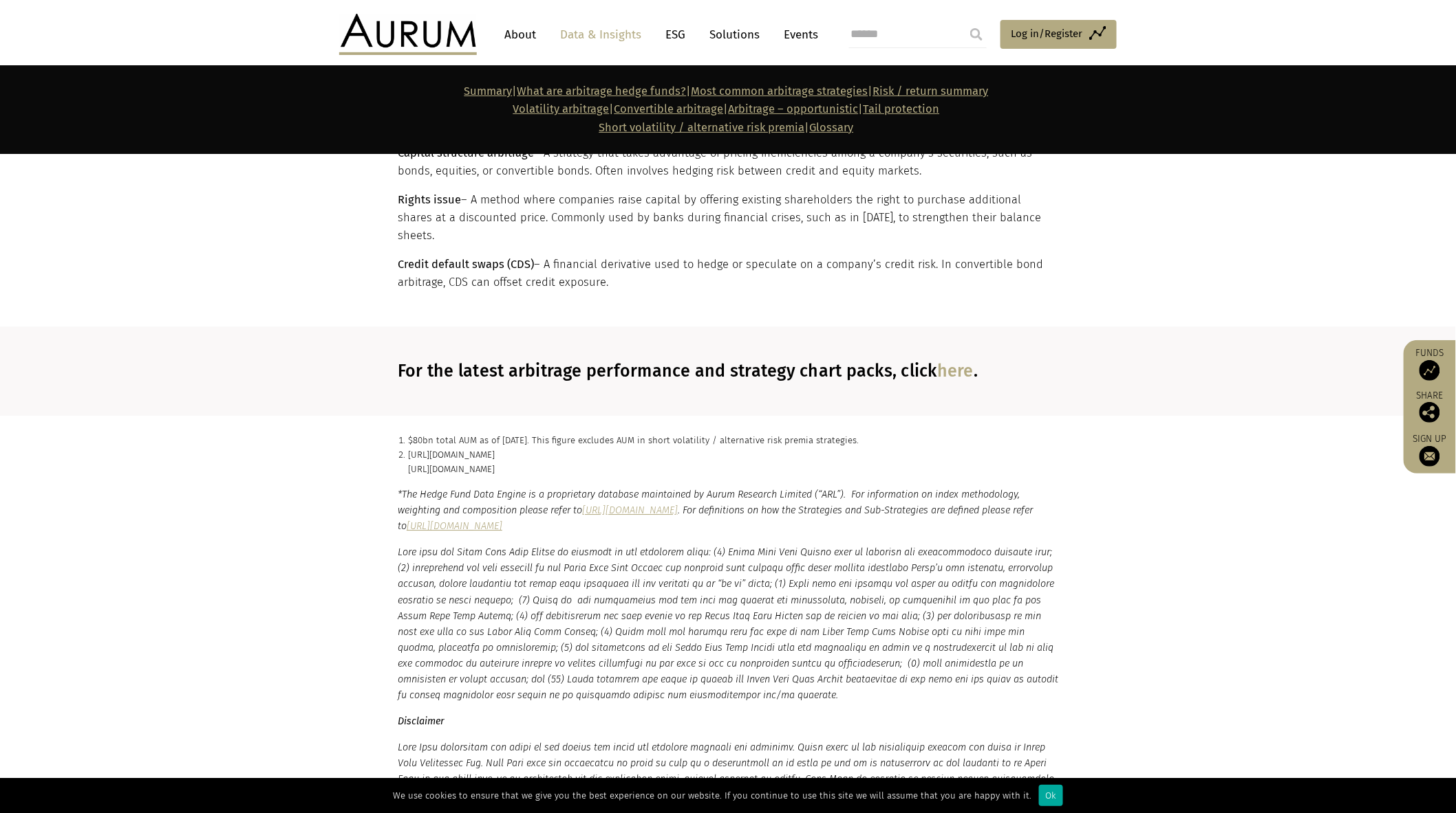
drag, startPoint x: 746, startPoint y: 380, endPoint x: 753, endPoint y: 350, distance: 30.8
click at [746, 447] on p "[URL][DOMAIN_NAME] [URL][DOMAIN_NAME]" at bounding box center [733, 462] width 650 height 29
click at [1112, 327] on section "For the latest arbitrage performance and strategy chart packs, click here ." at bounding box center [728, 371] width 1456 height 89
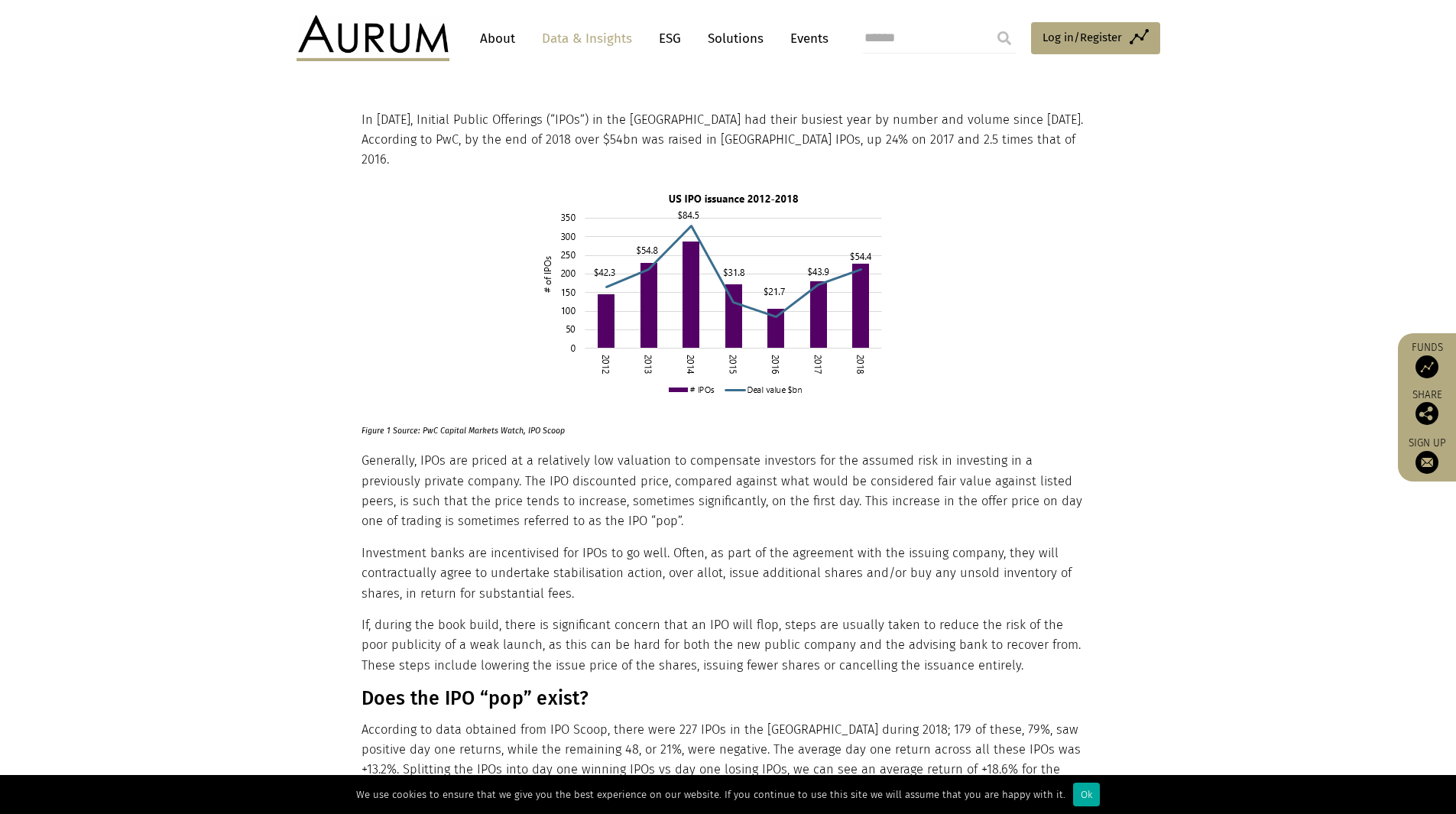
scroll to position [459, 0]
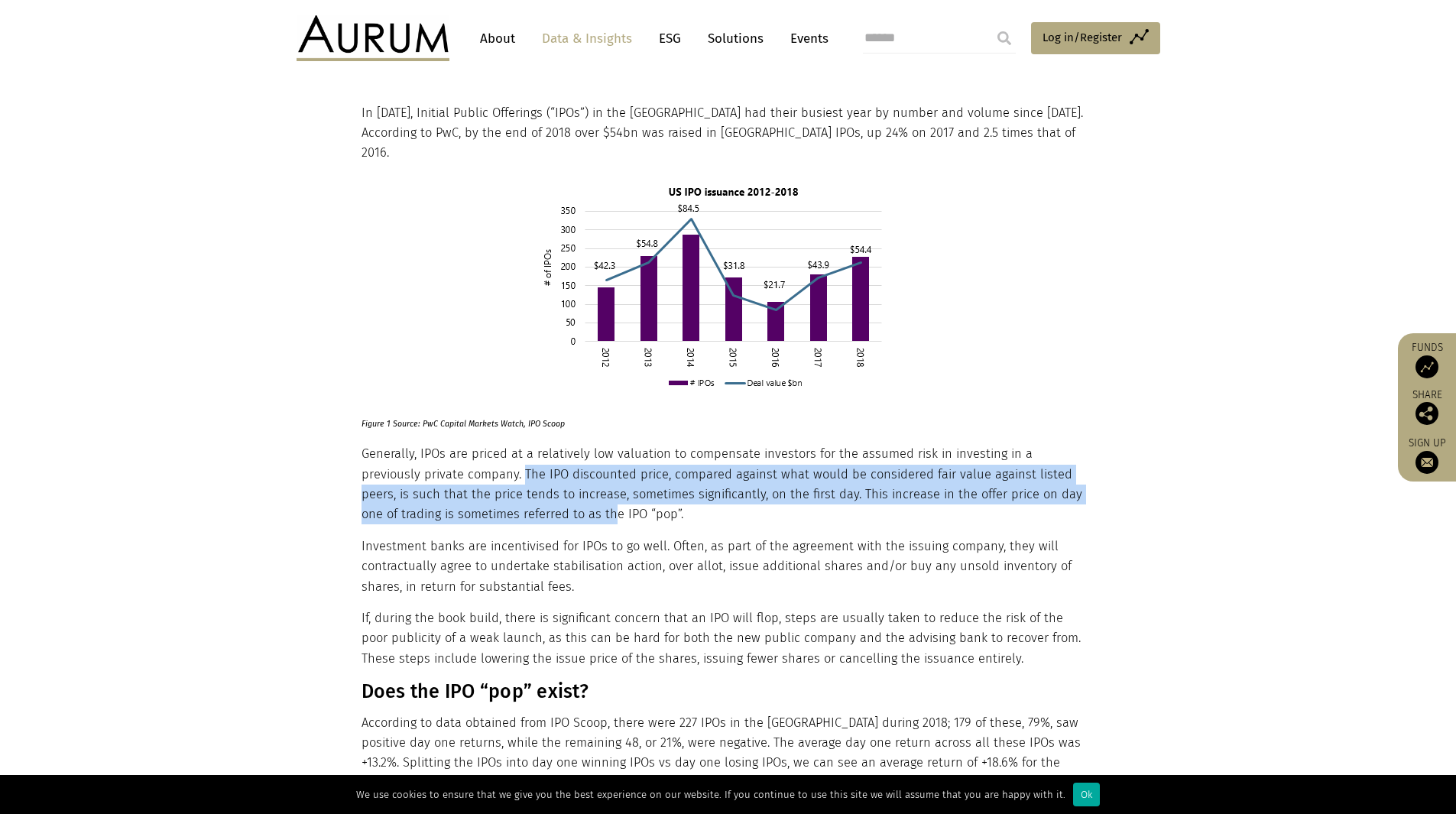
drag, startPoint x: 462, startPoint y: 447, endPoint x: 519, endPoint y: 488, distance: 70.2
click at [519, 488] on p "Generally, IPOs are priced at a relatively low valuation to compensate investor…" at bounding box center [726, 485] width 730 height 81
click at [519, 494] on p "Generally, IPOs are priced at a relatively low valuation to compensate investor…" at bounding box center [726, 485] width 730 height 81
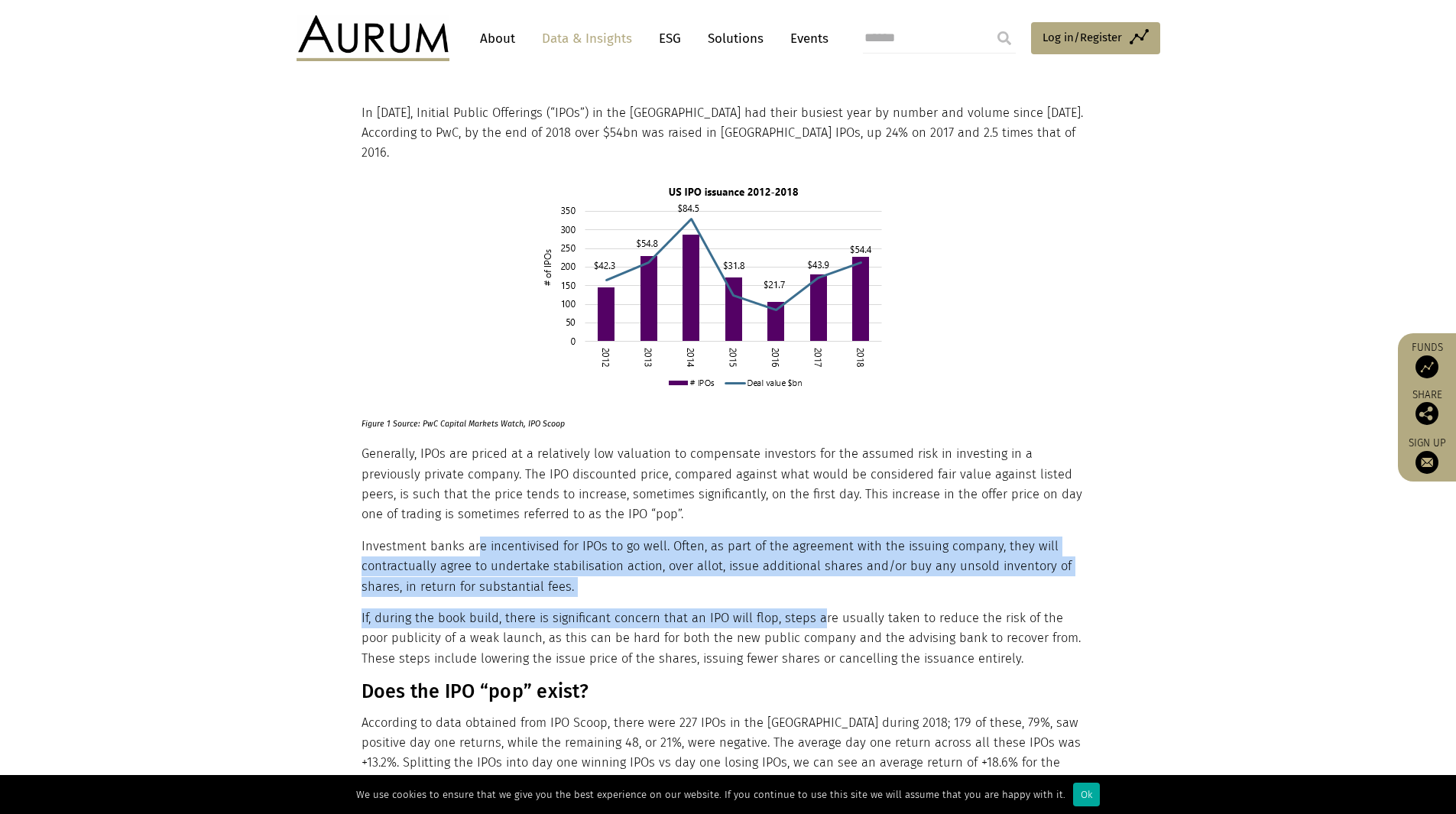
drag, startPoint x: 519, startPoint y: 526, endPoint x: 817, endPoint y: 585, distance: 303.8
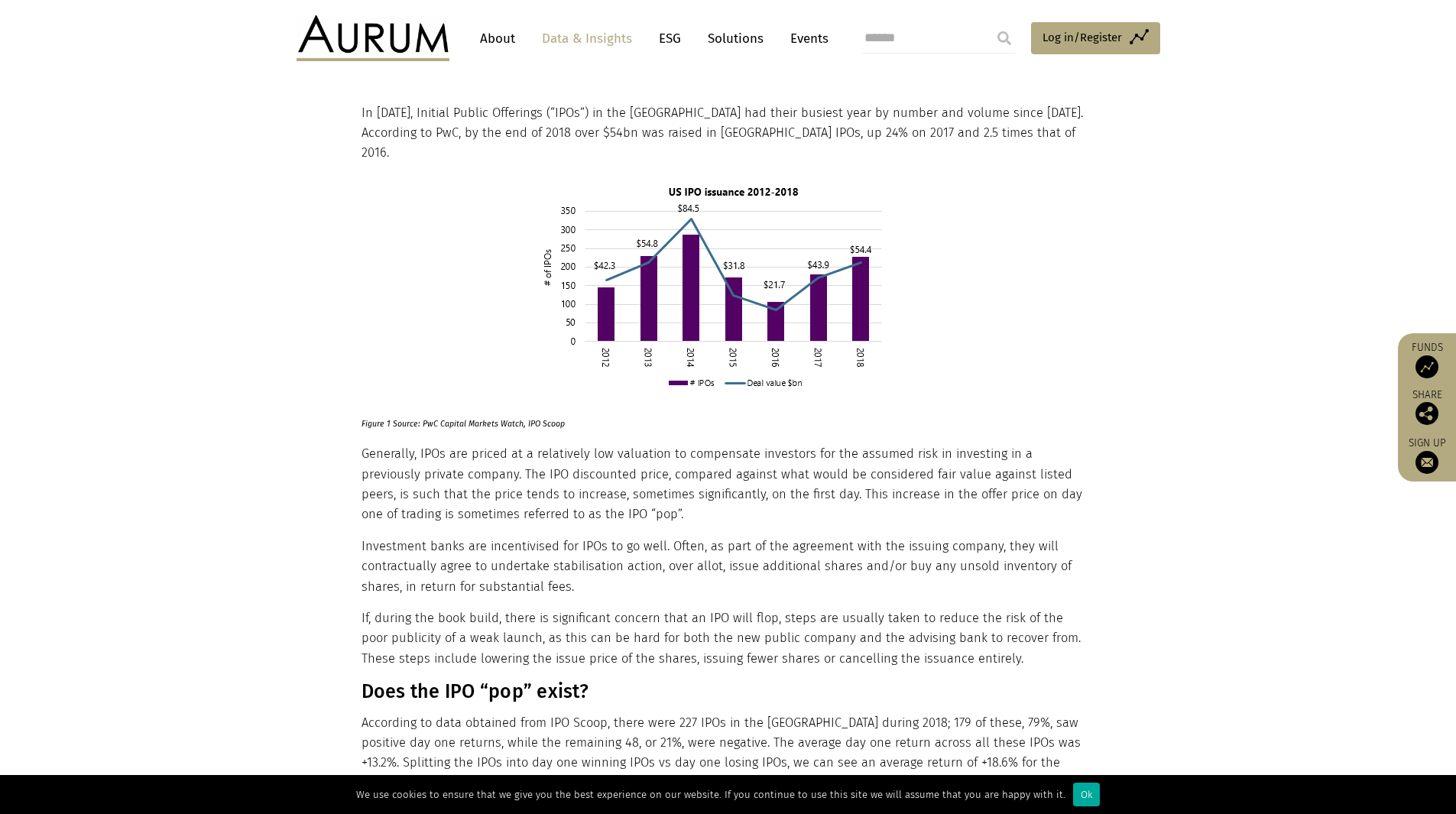
click at [929, 638] on p "If, during the book build, there is significant concern that an IPO will flop, …" at bounding box center [726, 639] width 730 height 60
click at [903, 625] on p "If, during the book build, there is significant concern that an IPO will flop, …" at bounding box center [726, 639] width 730 height 60
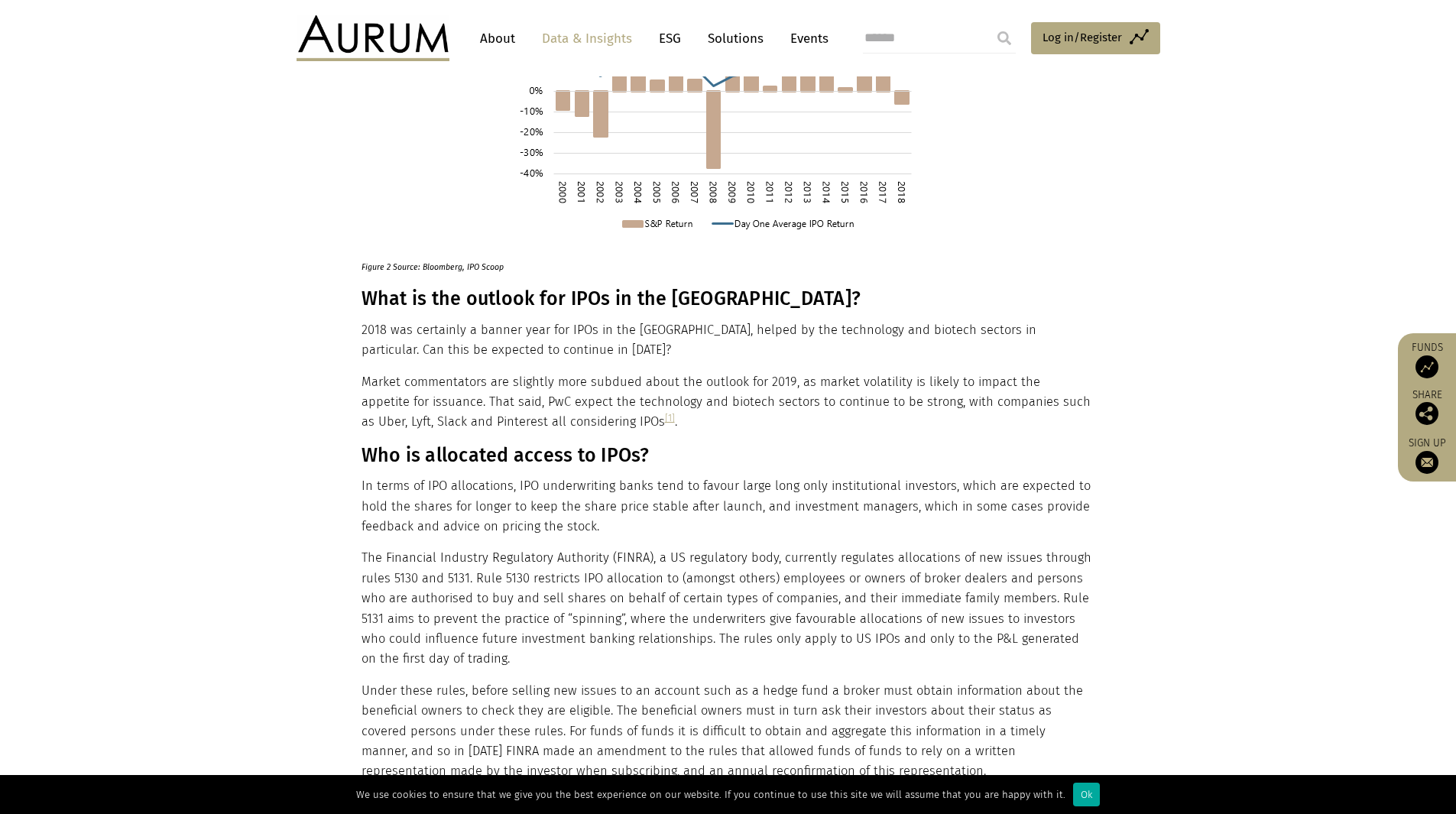
scroll to position [1453, 0]
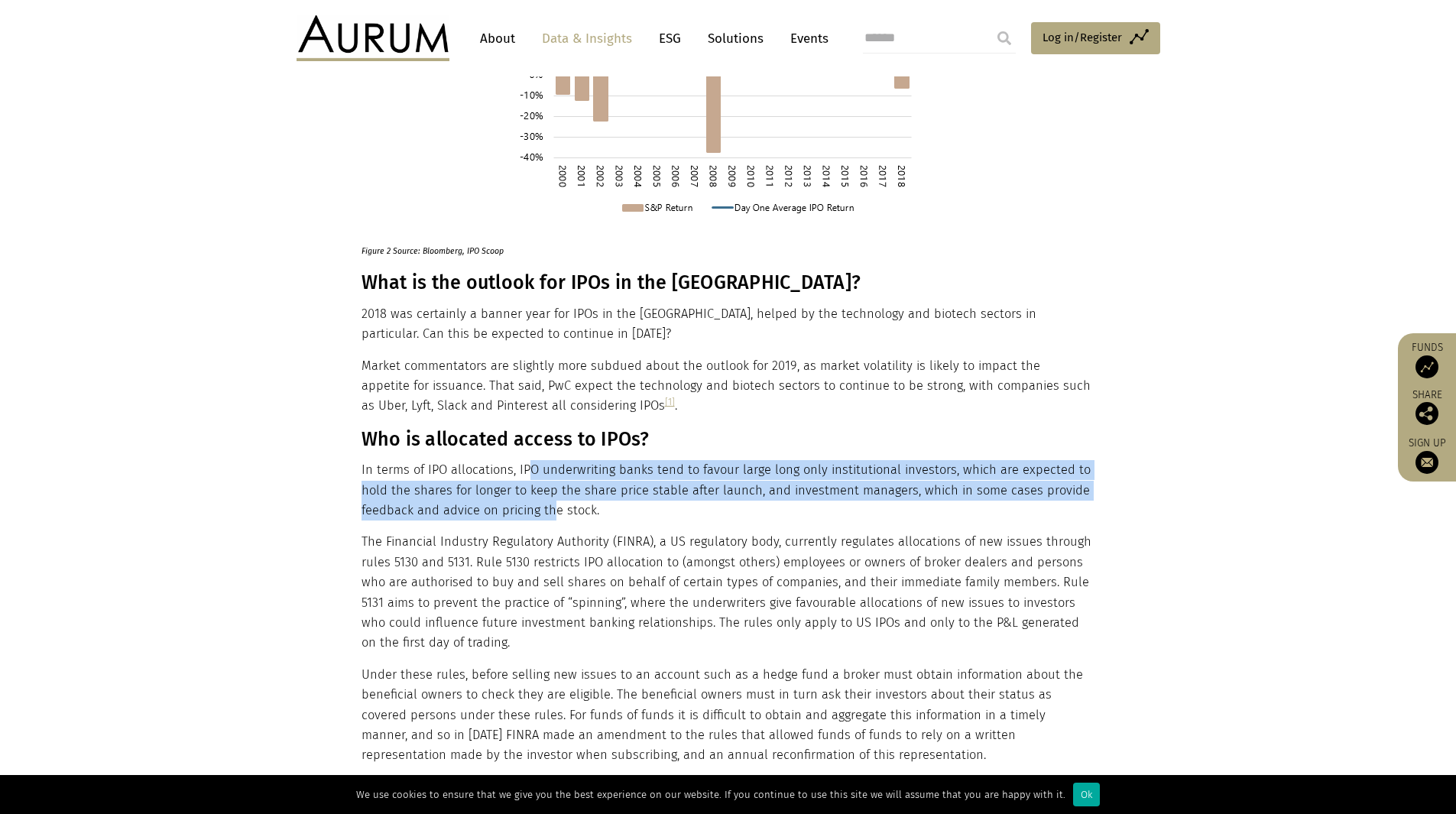
drag, startPoint x: 530, startPoint y: 431, endPoint x: 550, endPoint y: 466, distance: 40.3
click at [550, 466] on p "In terms of IPO allocations, IPO underwriting banks tend to favour large long o…" at bounding box center [726, 491] width 730 height 60
click at [551, 468] on p "In terms of IPO allocations, IPO underwriting banks tend to favour large long o…" at bounding box center [726, 491] width 730 height 60
click at [552, 468] on p "In terms of IPO allocations, IPO underwriting banks tend to favour large long o…" at bounding box center [726, 491] width 730 height 60
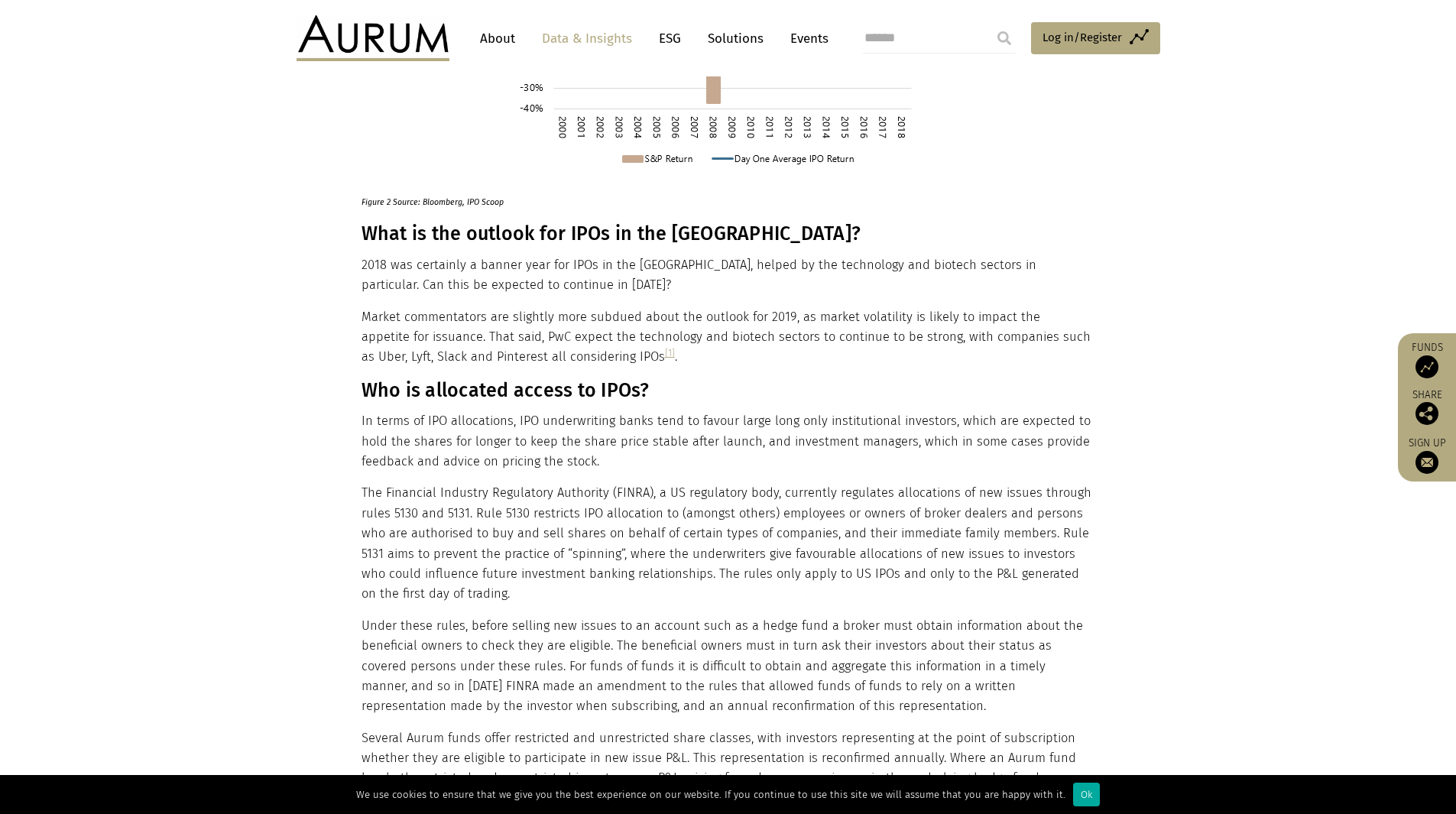
scroll to position [1529, 0]
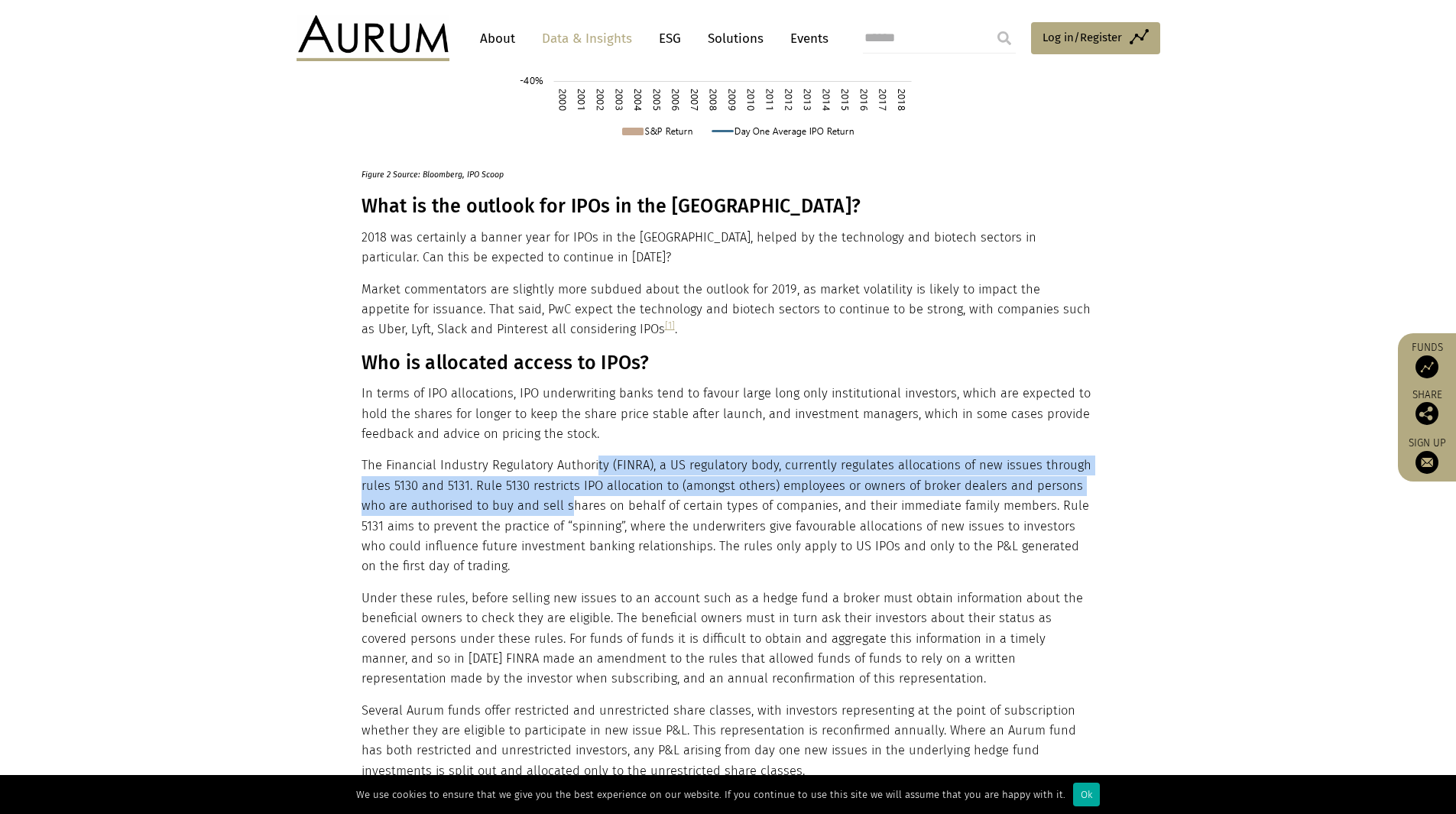
drag, startPoint x: 594, startPoint y: 431, endPoint x: 564, endPoint y: 466, distance: 46.1
click at [564, 466] on p "The Financial Industry Regulatory Authority (FINRA), a US regulatory body, curr…" at bounding box center [726, 516] width 730 height 121
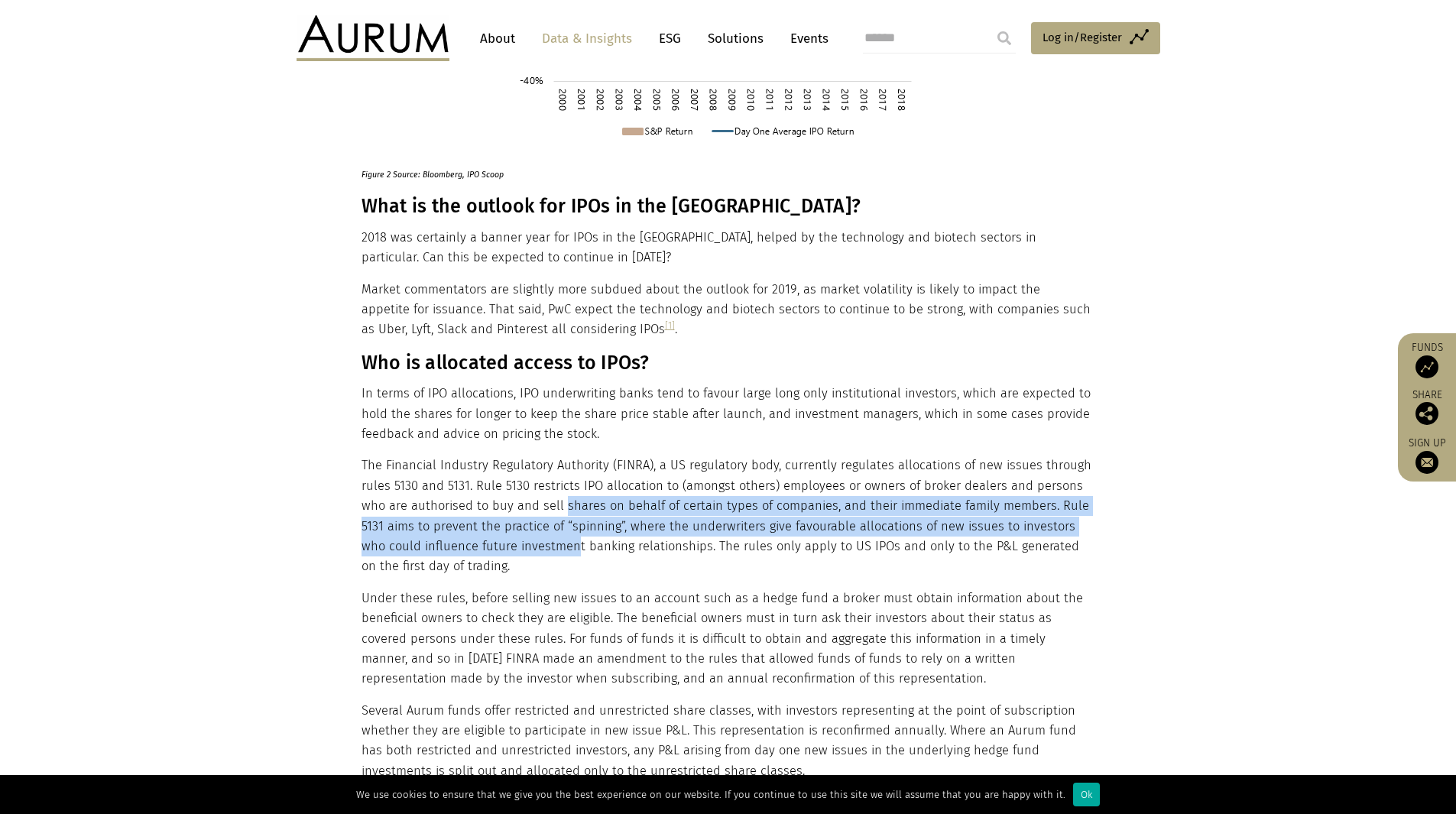
drag, startPoint x: 561, startPoint y: 468, endPoint x: 545, endPoint y: 510, distance: 44.9
click at [545, 510] on p "The Financial Industry Regulatory Authority (FINRA), a US regulatory body, curr…" at bounding box center [726, 516] width 730 height 121
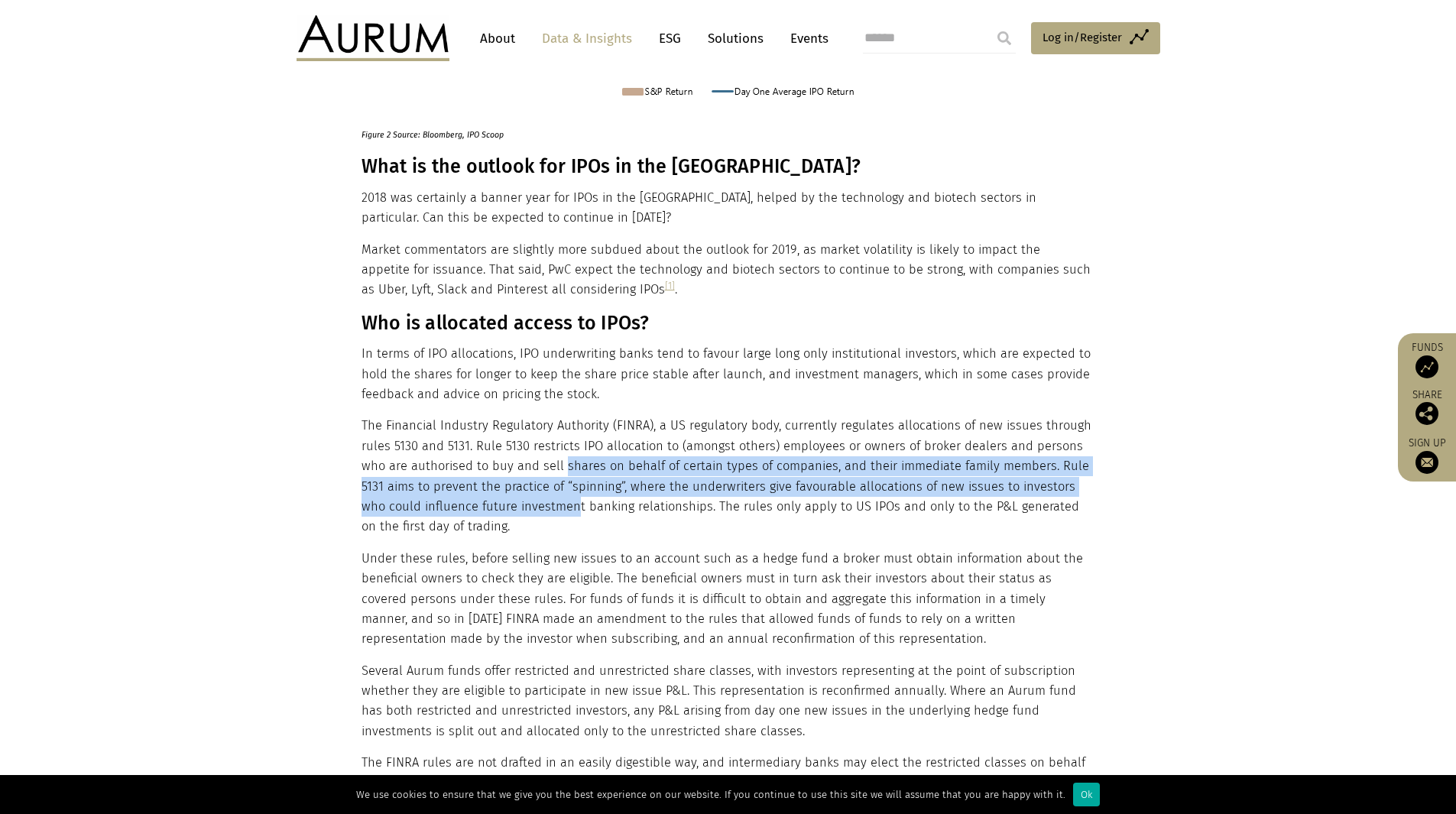
scroll to position [1606, 0]
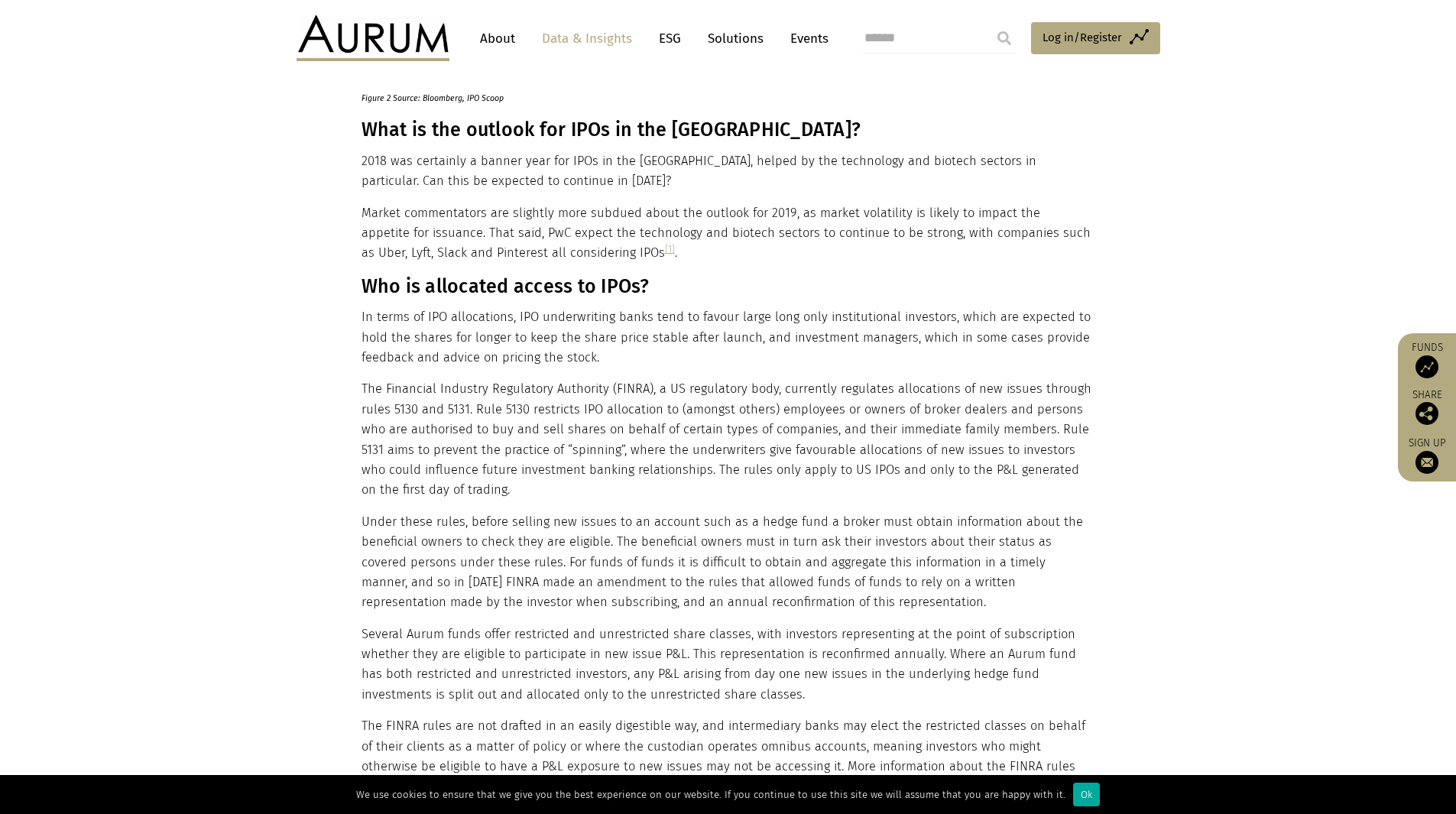
click at [861, 431] on p "The Financial Industry Regulatory Authority (FINRA), a US regulatory body, curr…" at bounding box center [726, 439] width 730 height 121
drag, startPoint x: 853, startPoint y: 421, endPoint x: 849, endPoint y: 439, distance: 18.4
click at [849, 439] on p "The Financial Industry Regulatory Authority (FINRA), a US regulatory body, curr…" at bounding box center [726, 439] width 730 height 121
drag, startPoint x: 923, startPoint y: 572, endPoint x: 566, endPoint y: 495, distance: 365.2
click at [566, 513] on p "Under these rules, before selling new issues to an account such as a hedge fund…" at bounding box center [726, 563] width 730 height 101
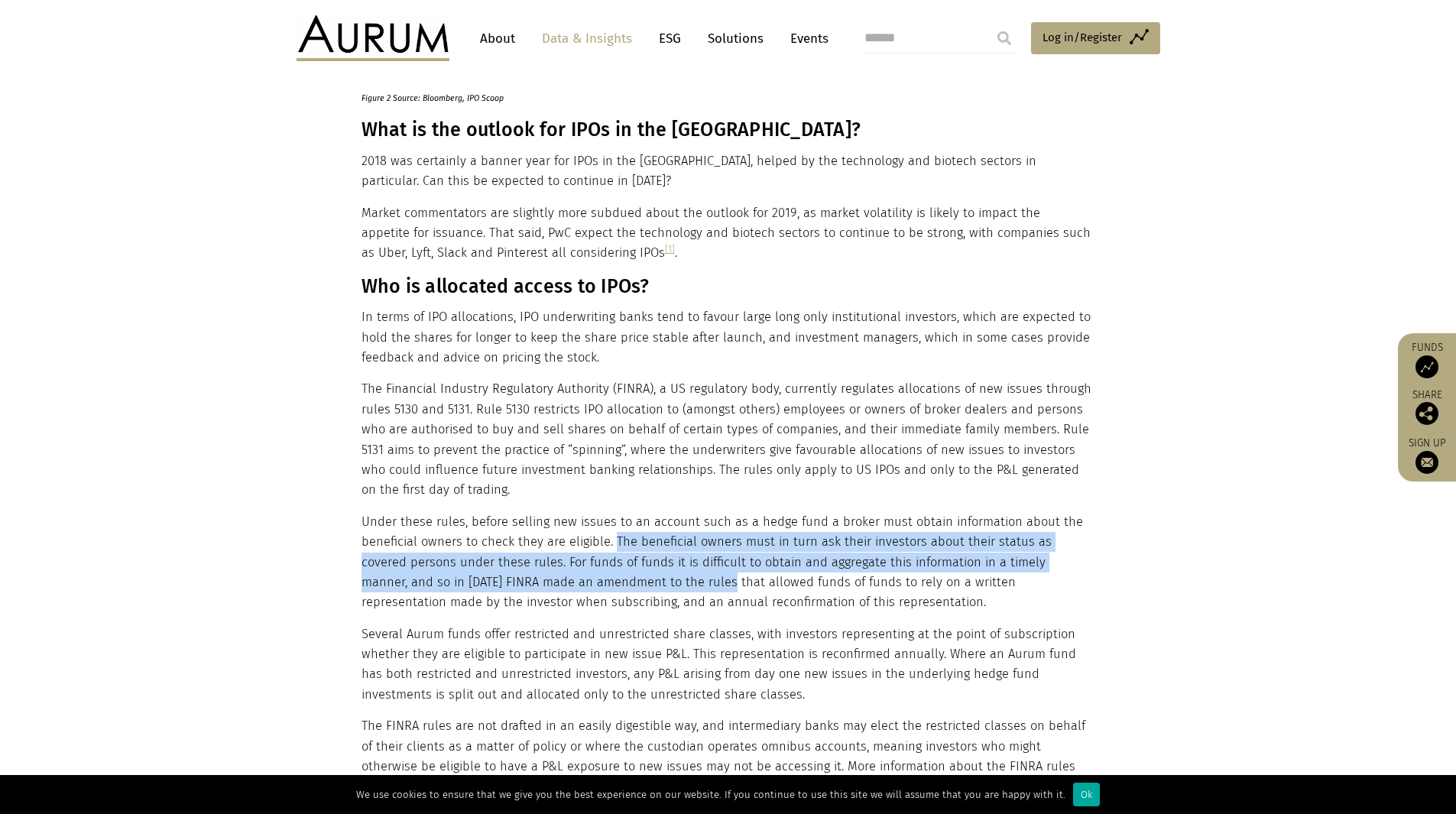
drag, startPoint x: 613, startPoint y: 502, endPoint x: 631, endPoint y: 534, distance: 36.7
click at [631, 536] on p "Under these rules, before selling new issues to an account such as a hedge fund…" at bounding box center [726, 563] width 730 height 101
click at [466, 513] on p "Under these rules, before selling new issues to an account such as a hedge fund…" at bounding box center [726, 563] width 730 height 101
drag, startPoint x: 524, startPoint y: 527, endPoint x: 913, endPoint y: 560, distance: 390.4
click at [918, 562] on p "Under these rules, before selling new issues to an account such as a hedge fund…" at bounding box center [726, 563] width 730 height 101
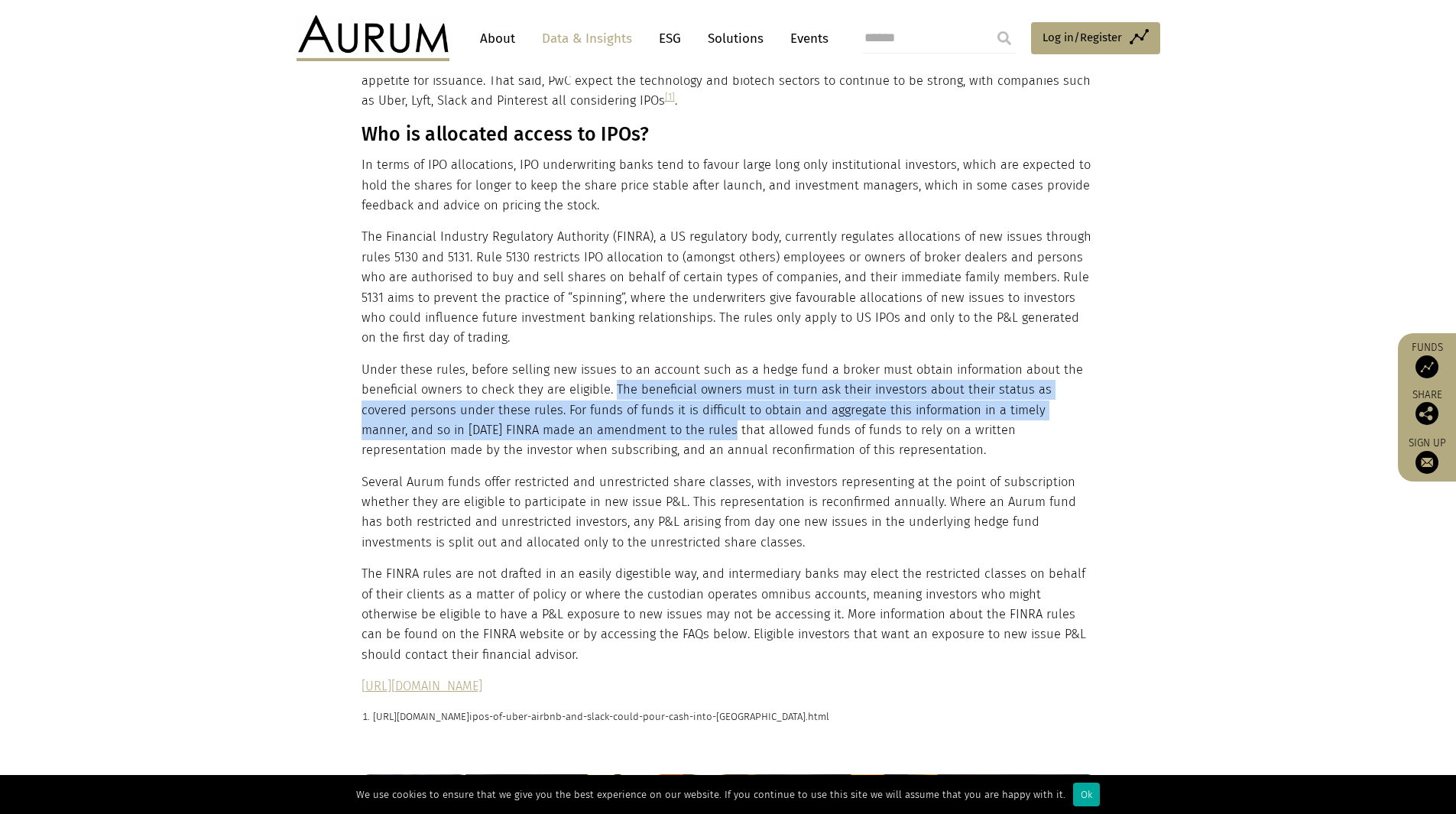
scroll to position [1759, 0]
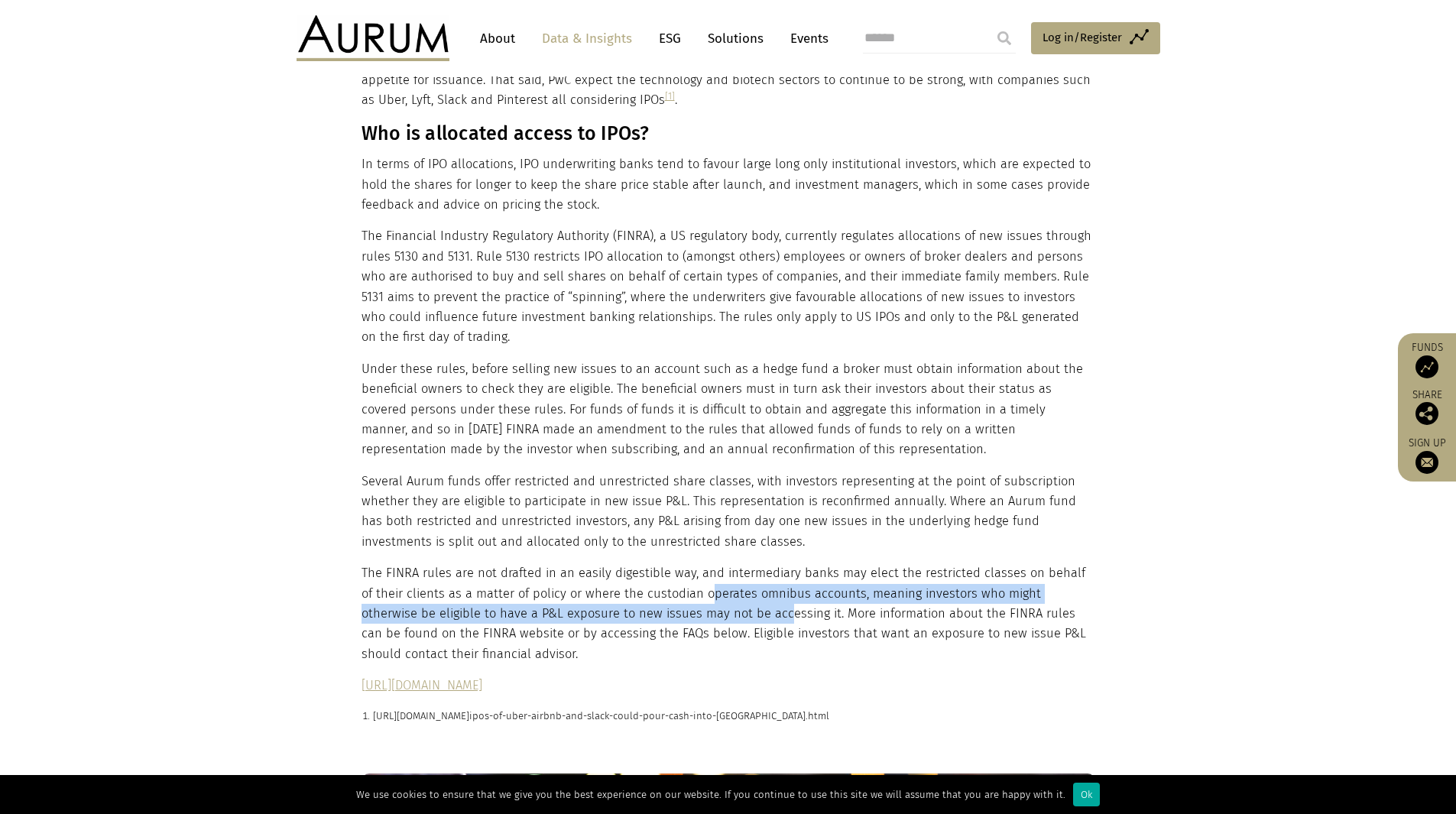
drag, startPoint x: 698, startPoint y: 561, endPoint x: 701, endPoint y: 571, distance: 10.4
click at [701, 571] on p "The FINRA rules are not drafted in an easily digestible way, and intermediary b…" at bounding box center [726, 614] width 730 height 101
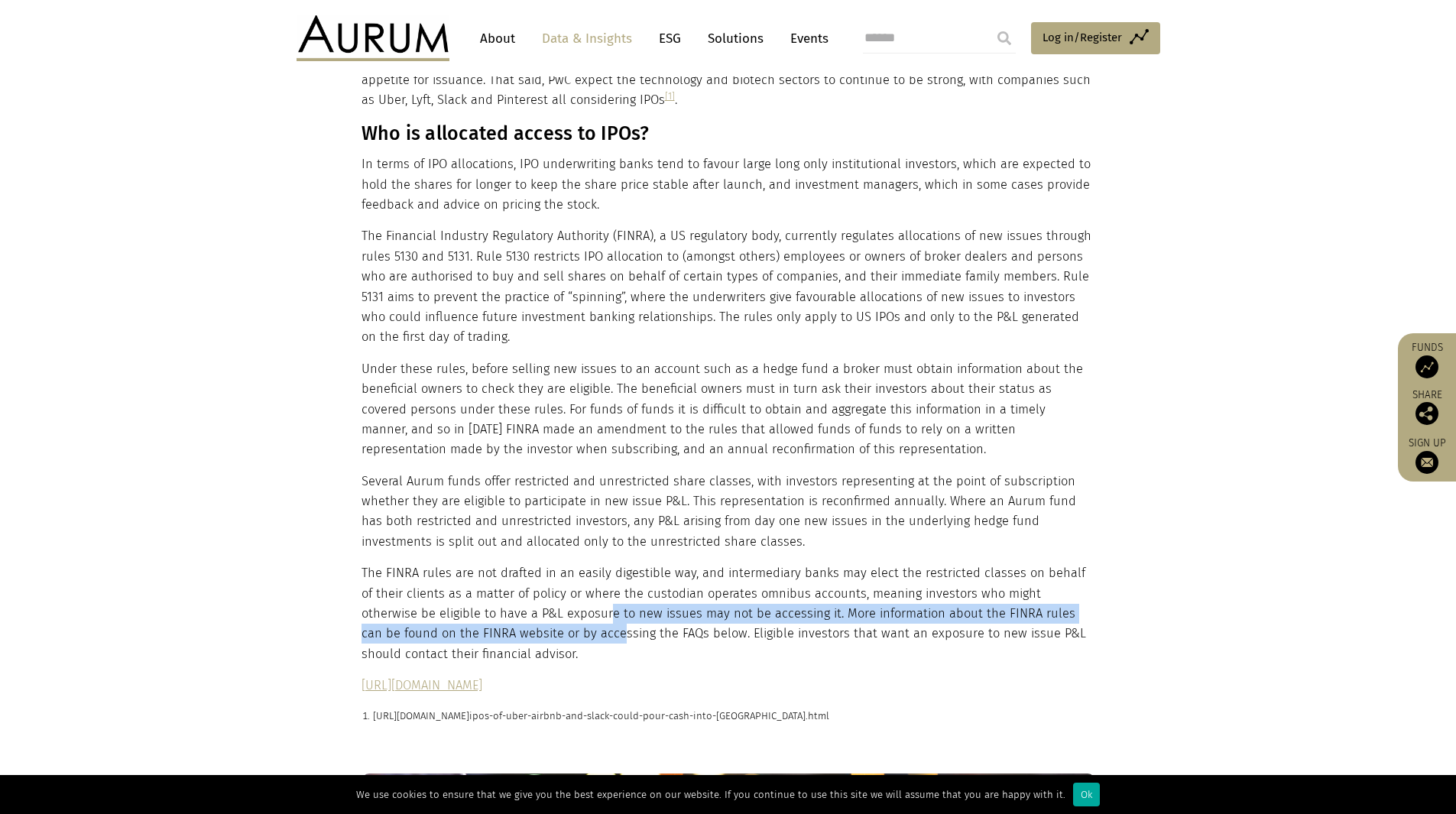
drag, startPoint x: 529, startPoint y: 578, endPoint x: 523, endPoint y: 592, distance: 15.2
click at [523, 592] on p "The FINRA rules are not drafted in an easily digestible way, and intermediary b…" at bounding box center [726, 614] width 730 height 101
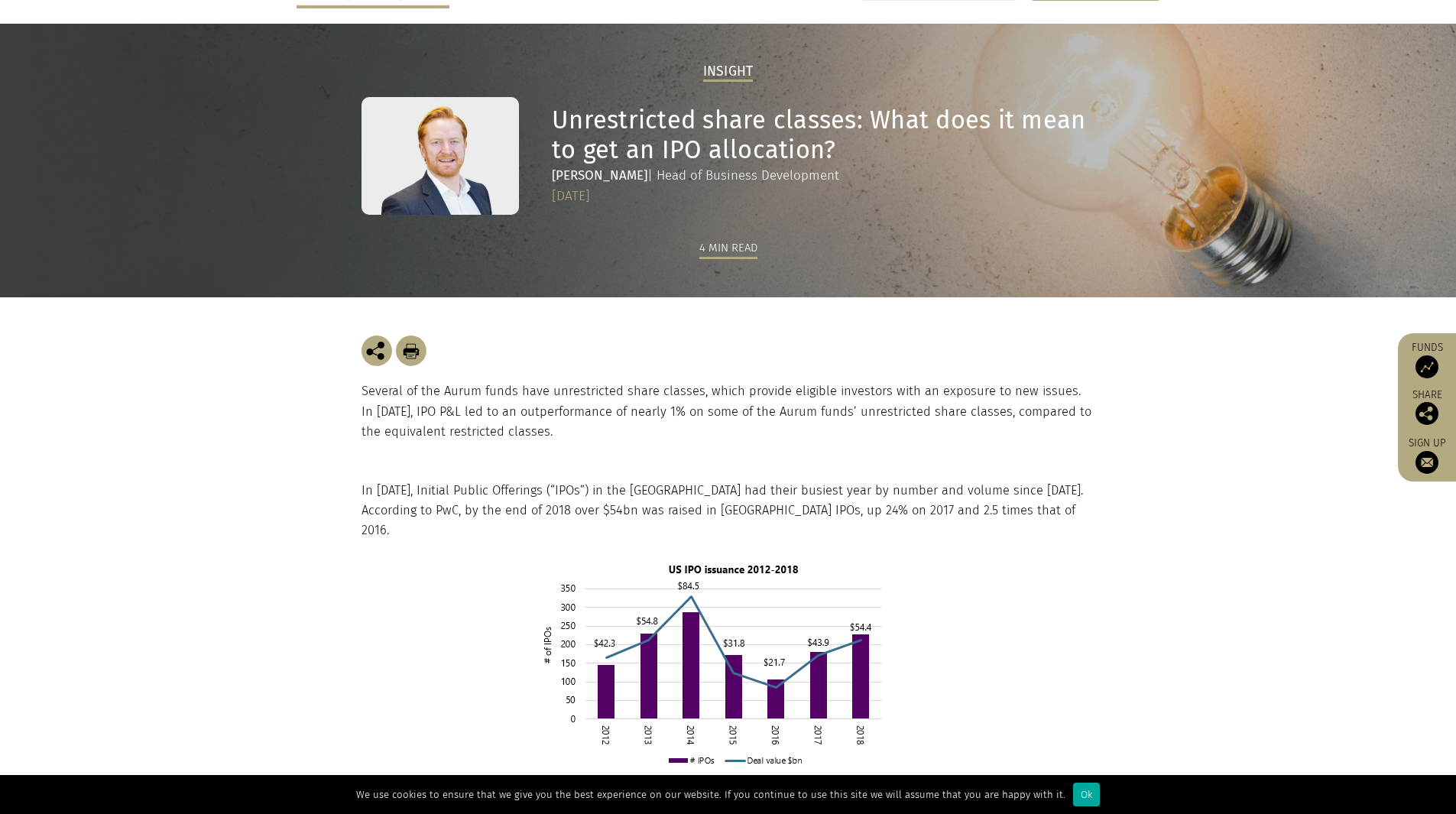
scroll to position [0, 0]
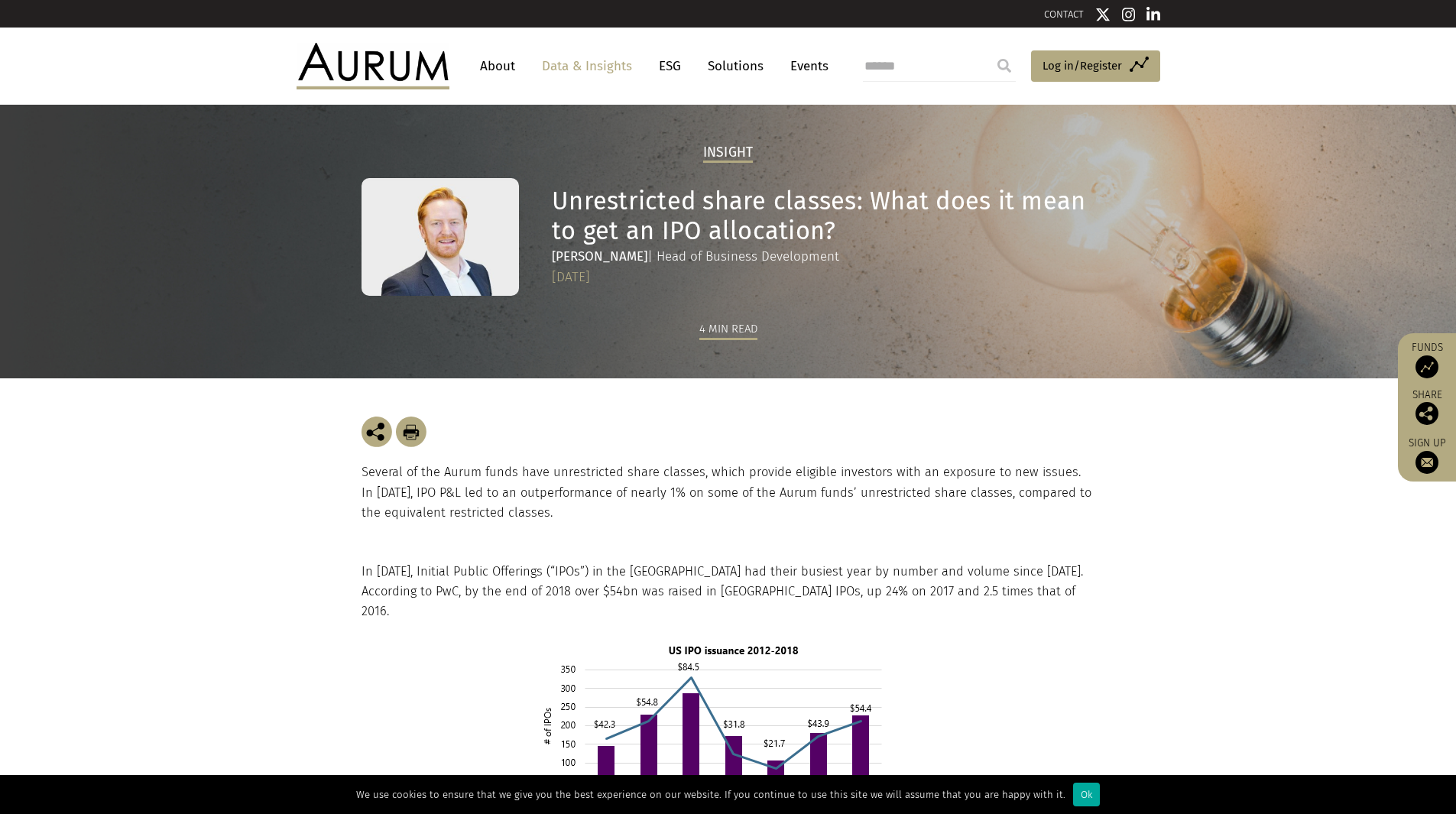
click at [915, 71] on input "search" at bounding box center [939, 66] width 153 height 31
type input "*********"
click at [989, 50] on input "submit" at bounding box center [1004, 65] width 31 height 31
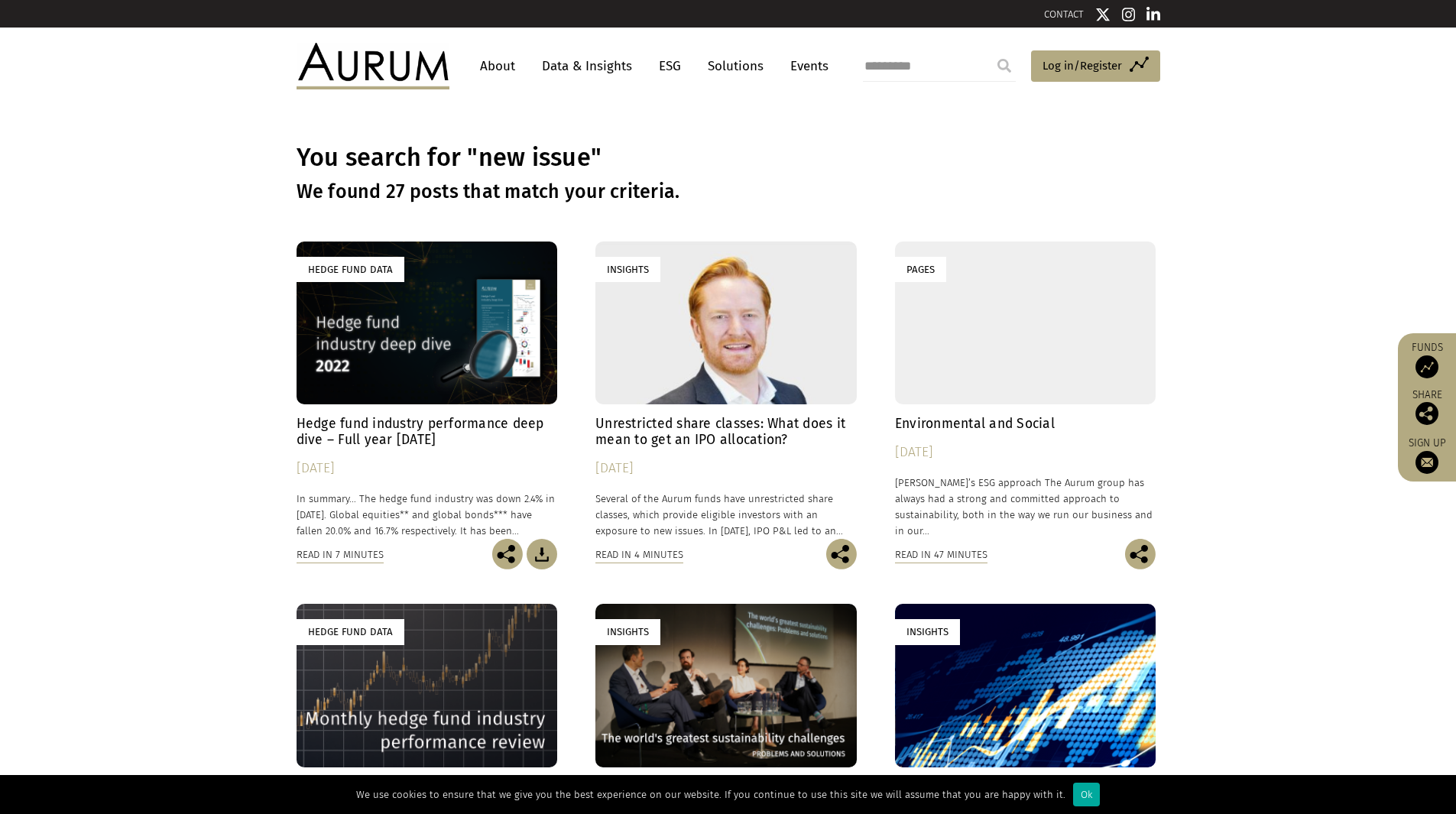
click at [929, 70] on input "*********" at bounding box center [939, 66] width 153 height 31
type input "**********"
click at [989, 50] on input "submit" at bounding box center [1004, 65] width 31 height 31
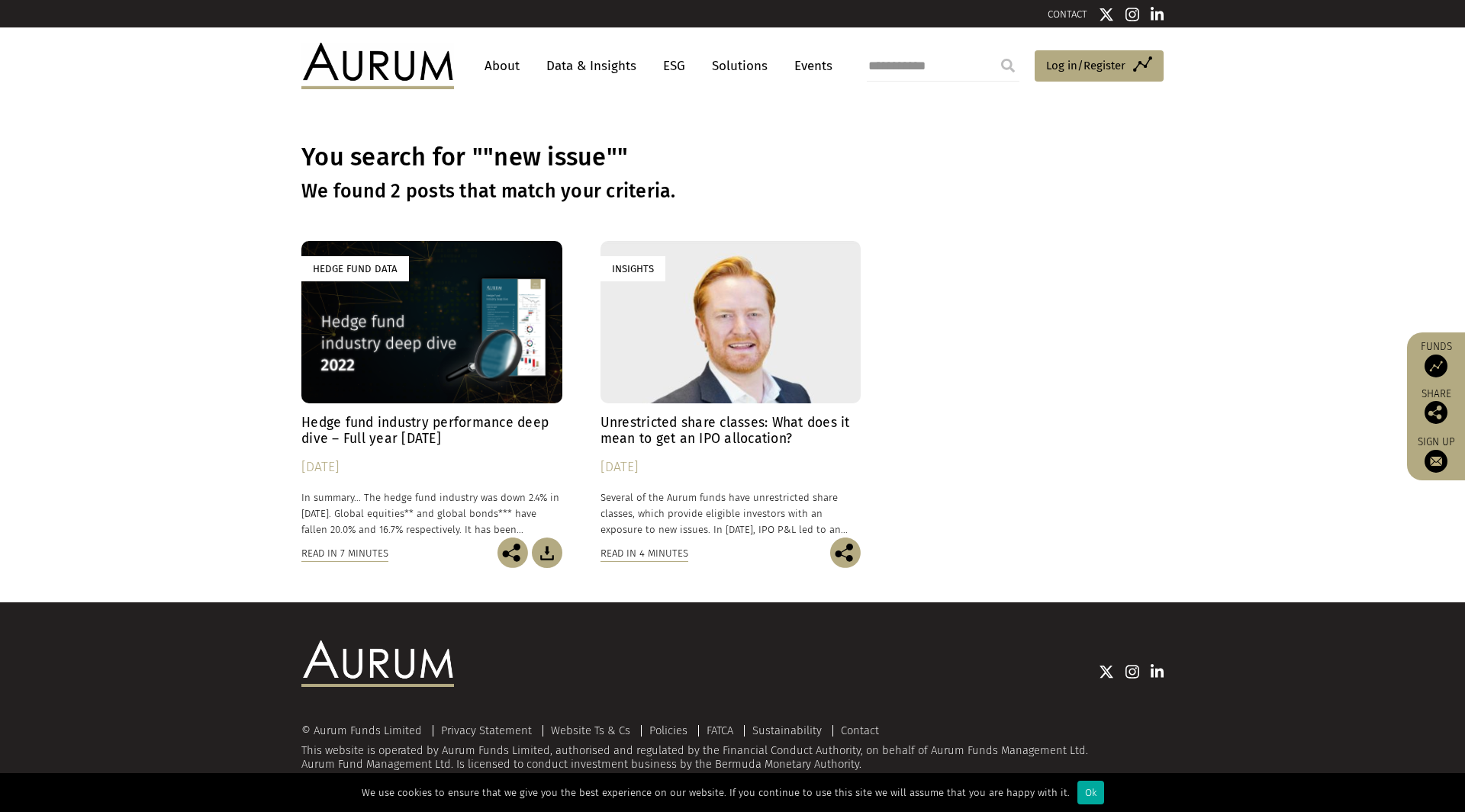
click at [417, 429] on h4 "Hedge fund industry performance deep dive – Full year [DATE]" at bounding box center [432, 431] width 261 height 32
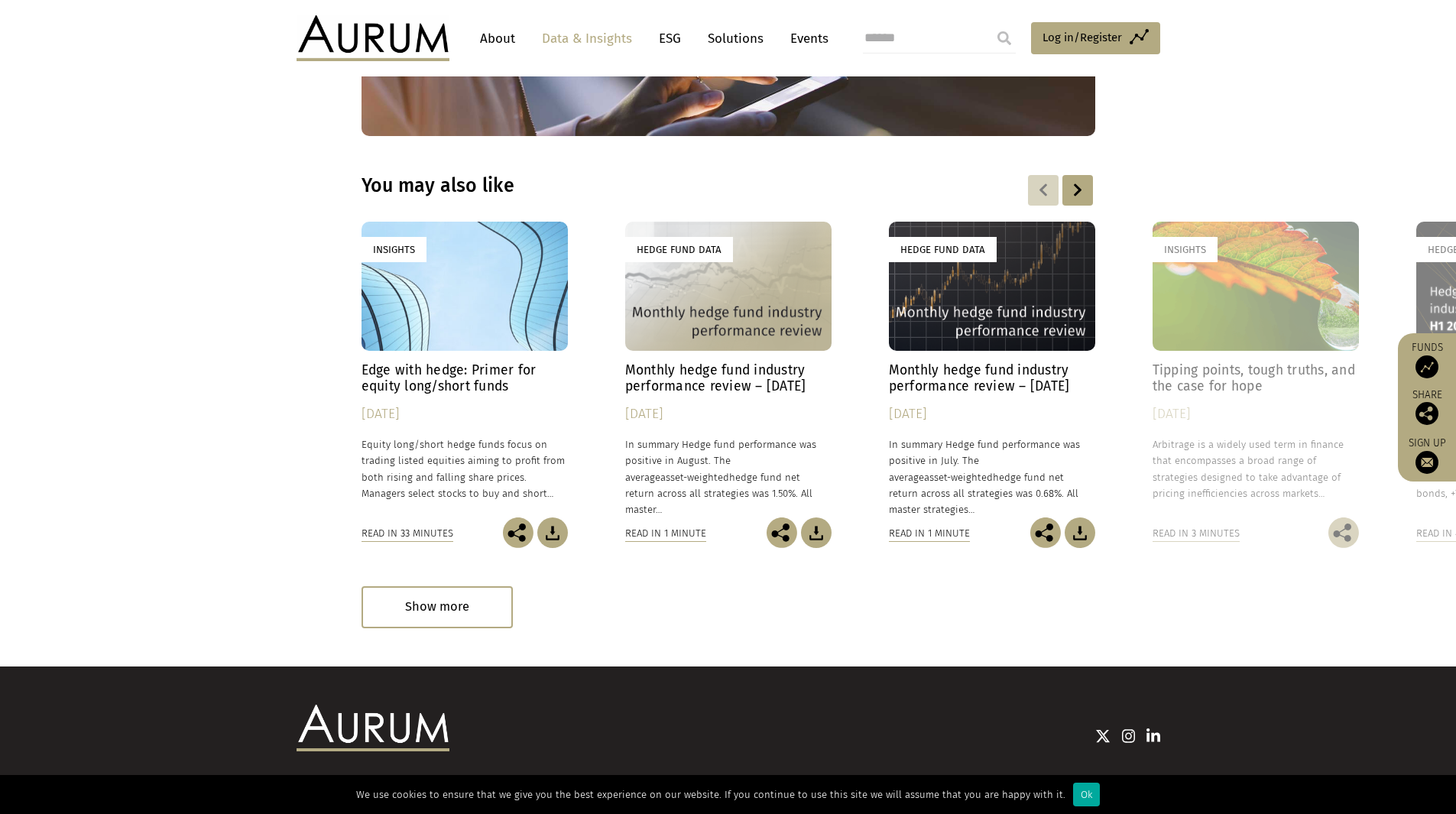
scroll to position [2516, 0]
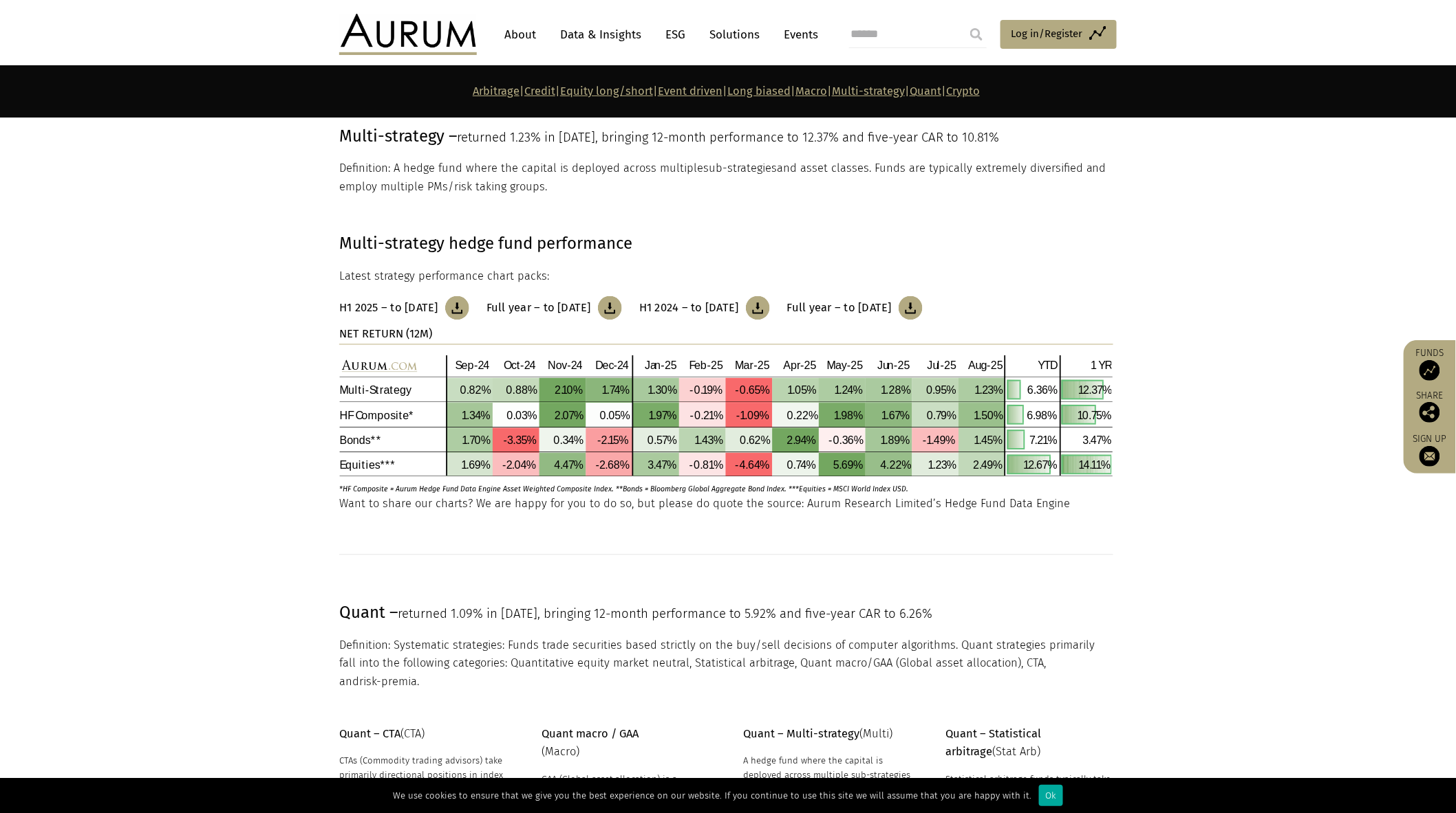
scroll to position [5339, 0]
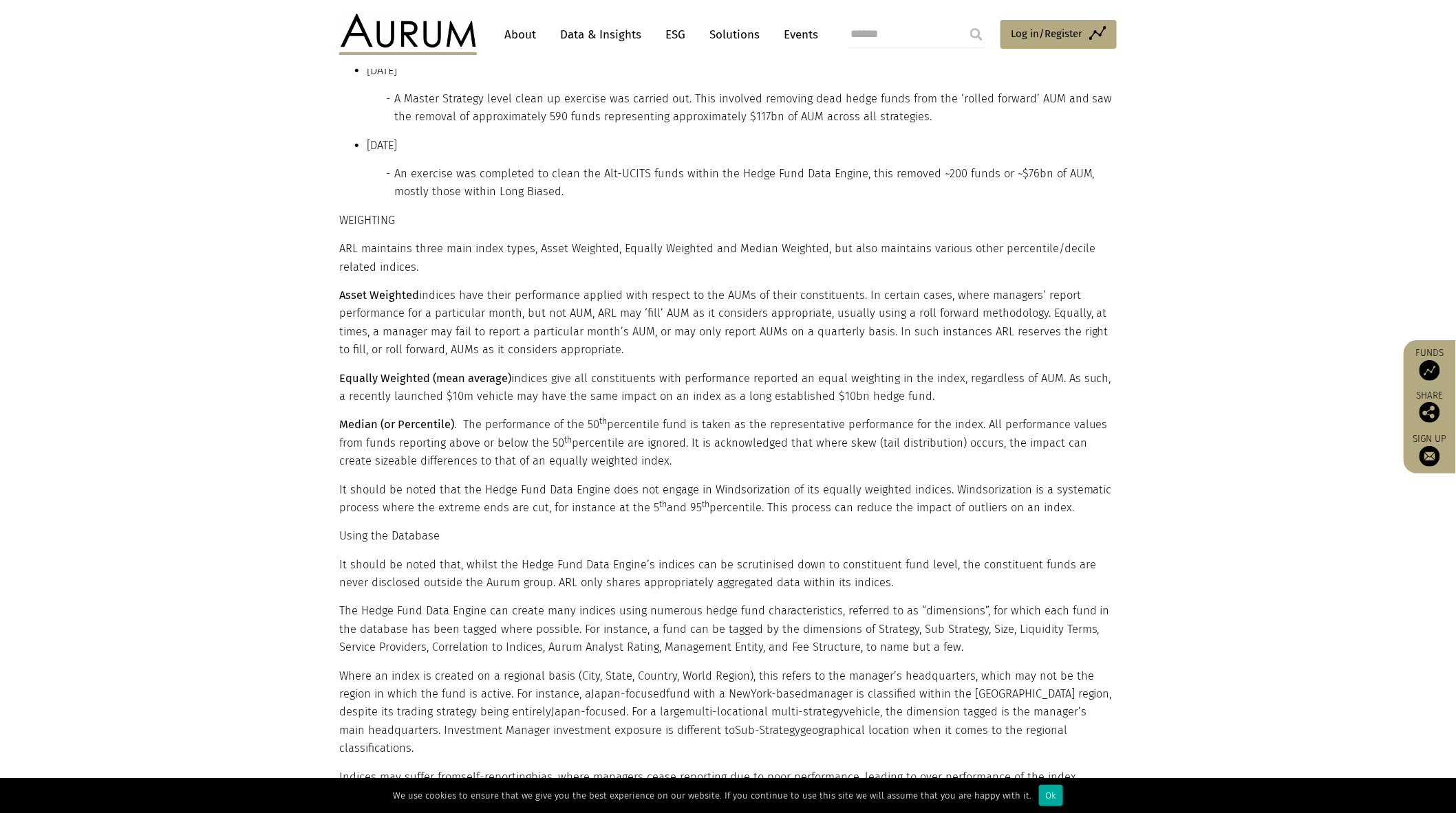
click at [773, 323] on p "Asset Weighted indices have their performance applied with respect to the AUMs …" at bounding box center [725, 323] width 774 height 73
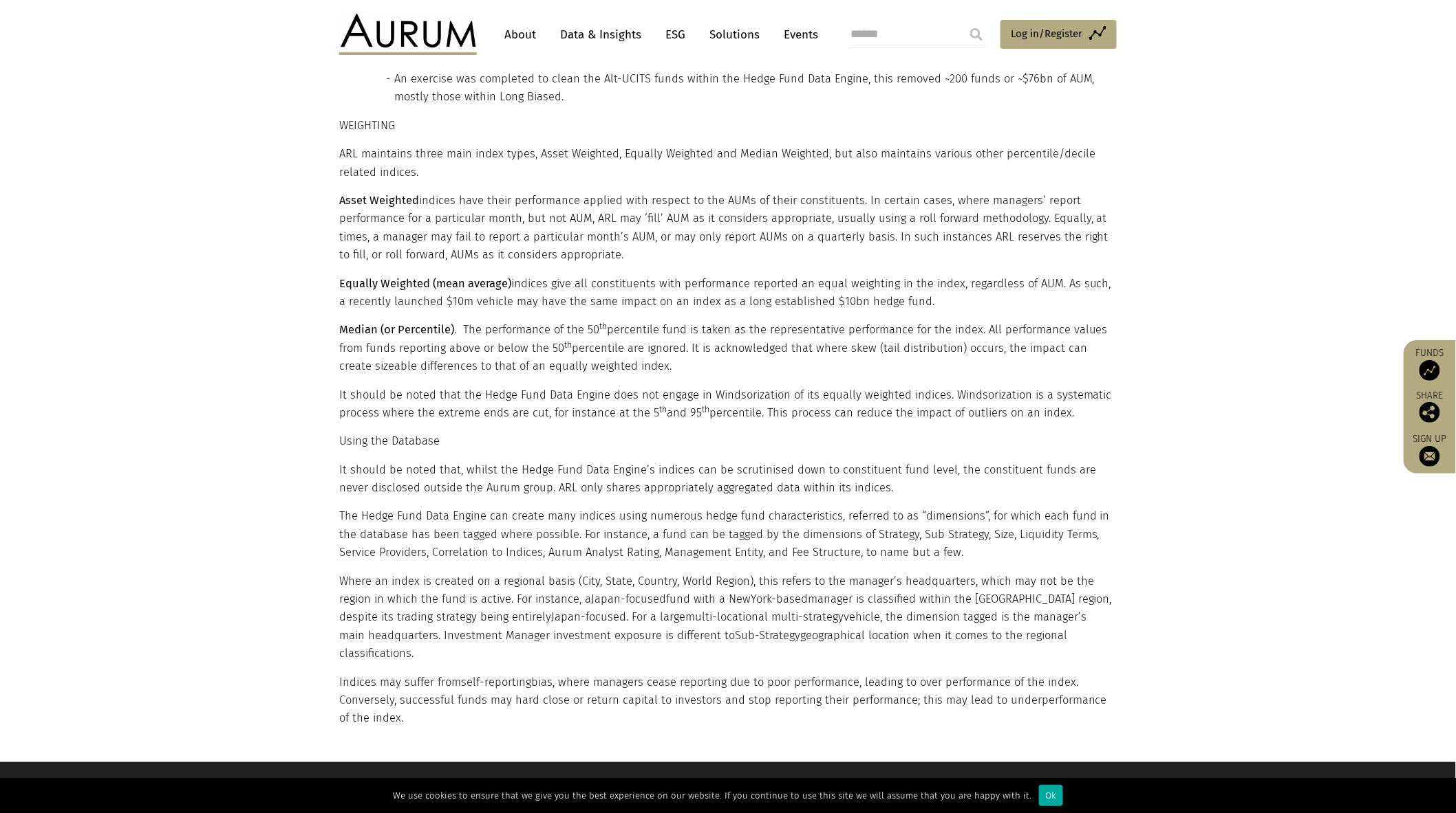
scroll to position [2427, 0]
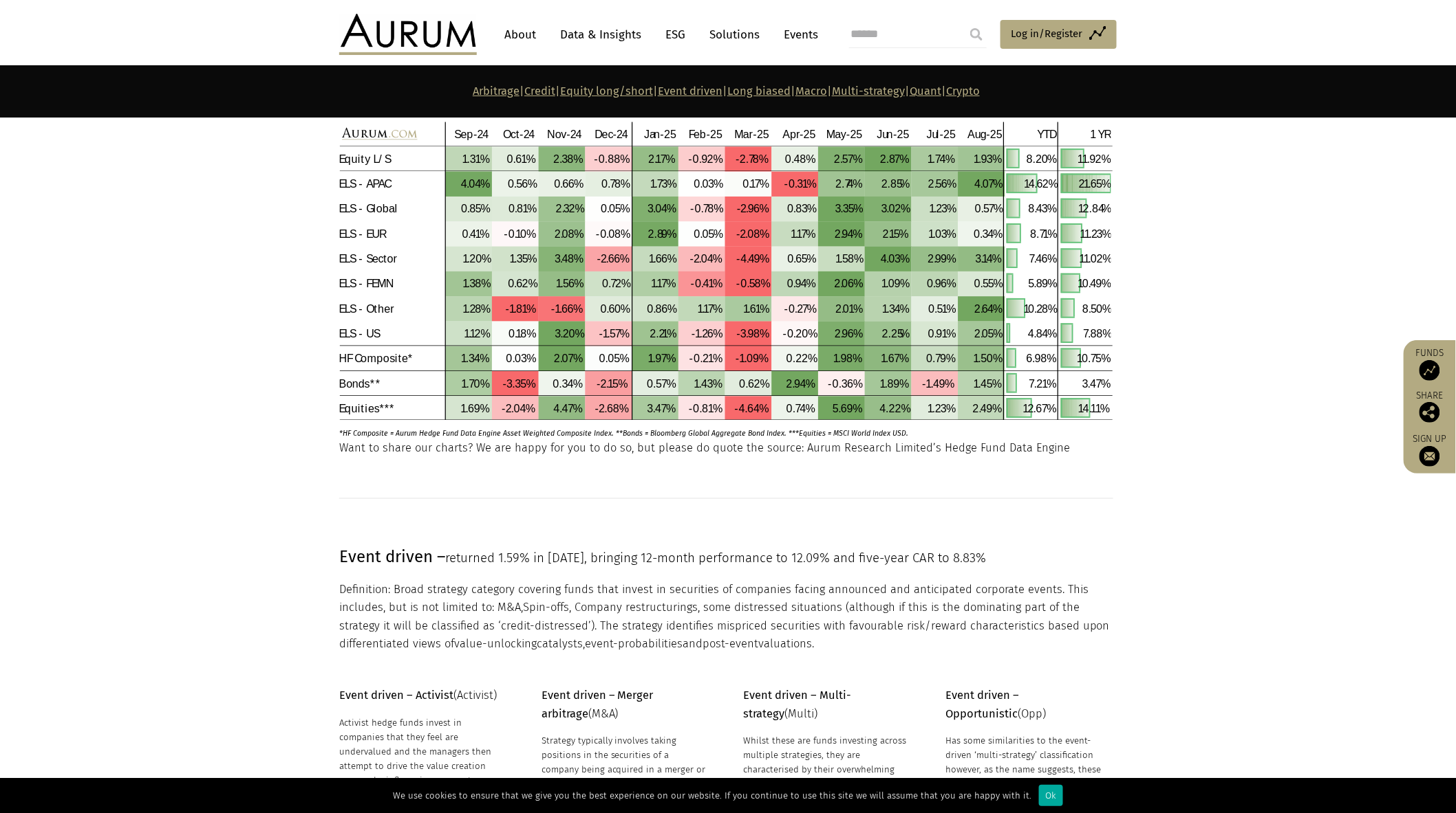
scroll to position [2750, 0]
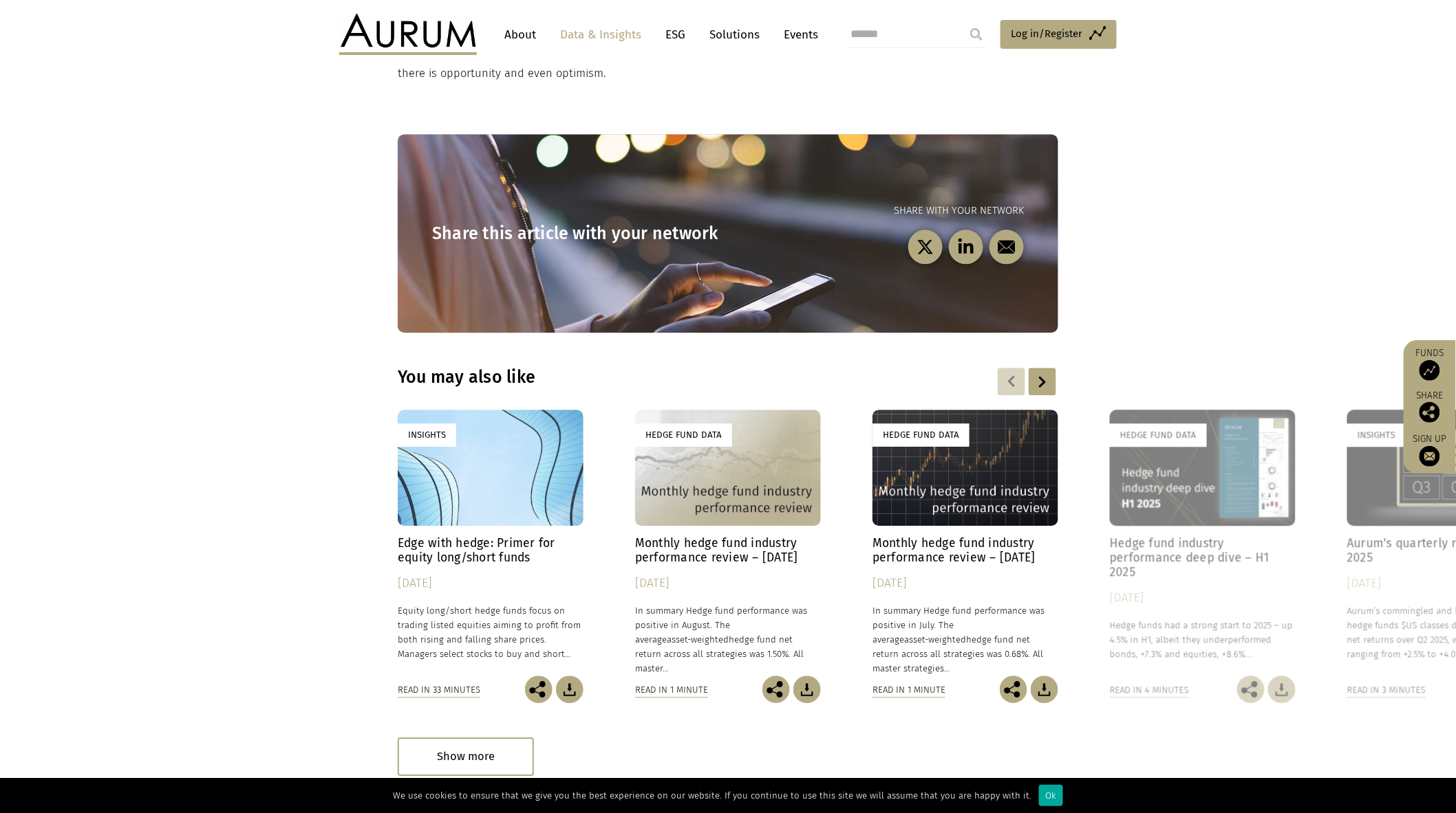
scroll to position [1221, 0]
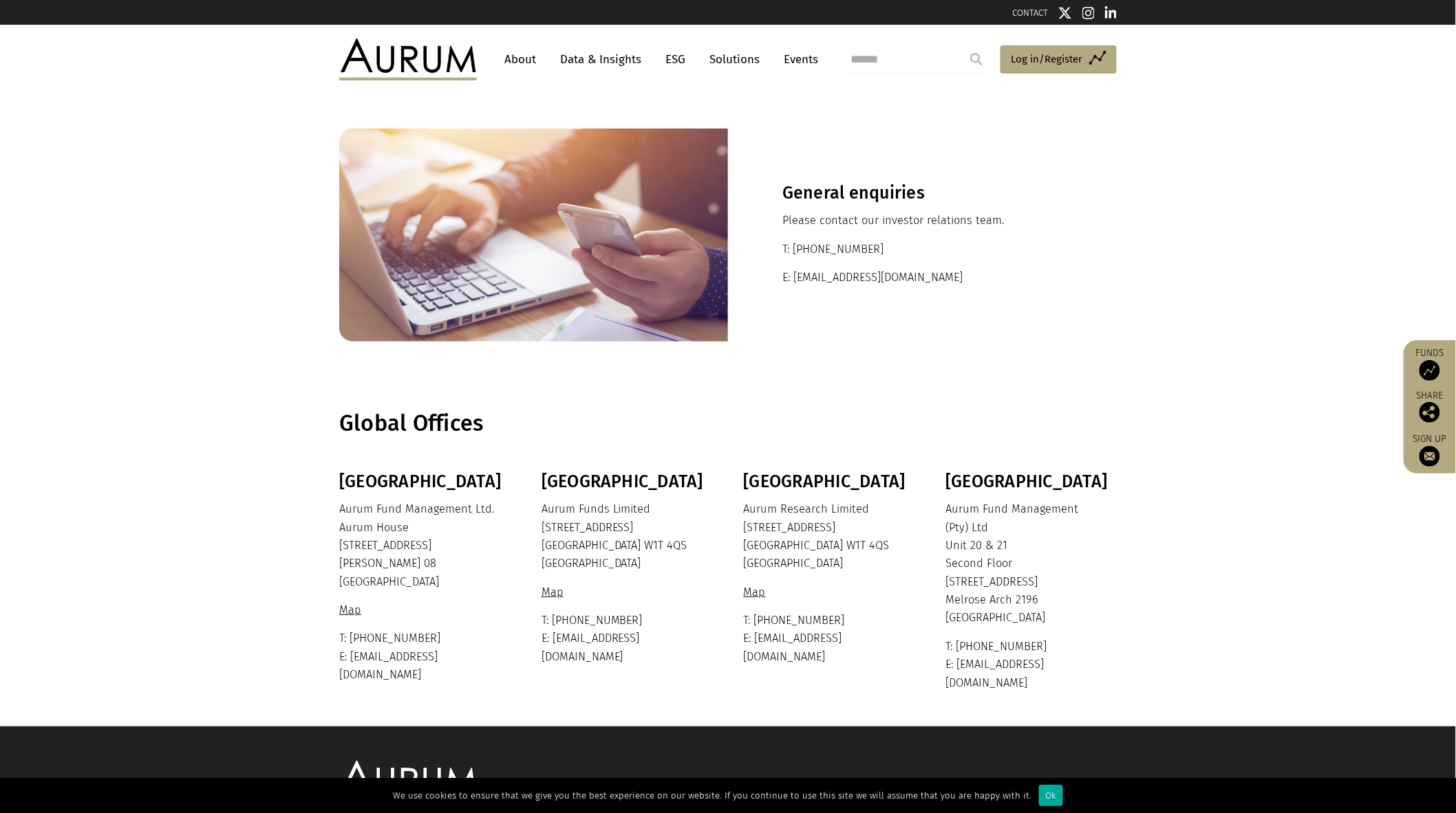
click at [516, 56] on link "About" at bounding box center [519, 60] width 45 height 25
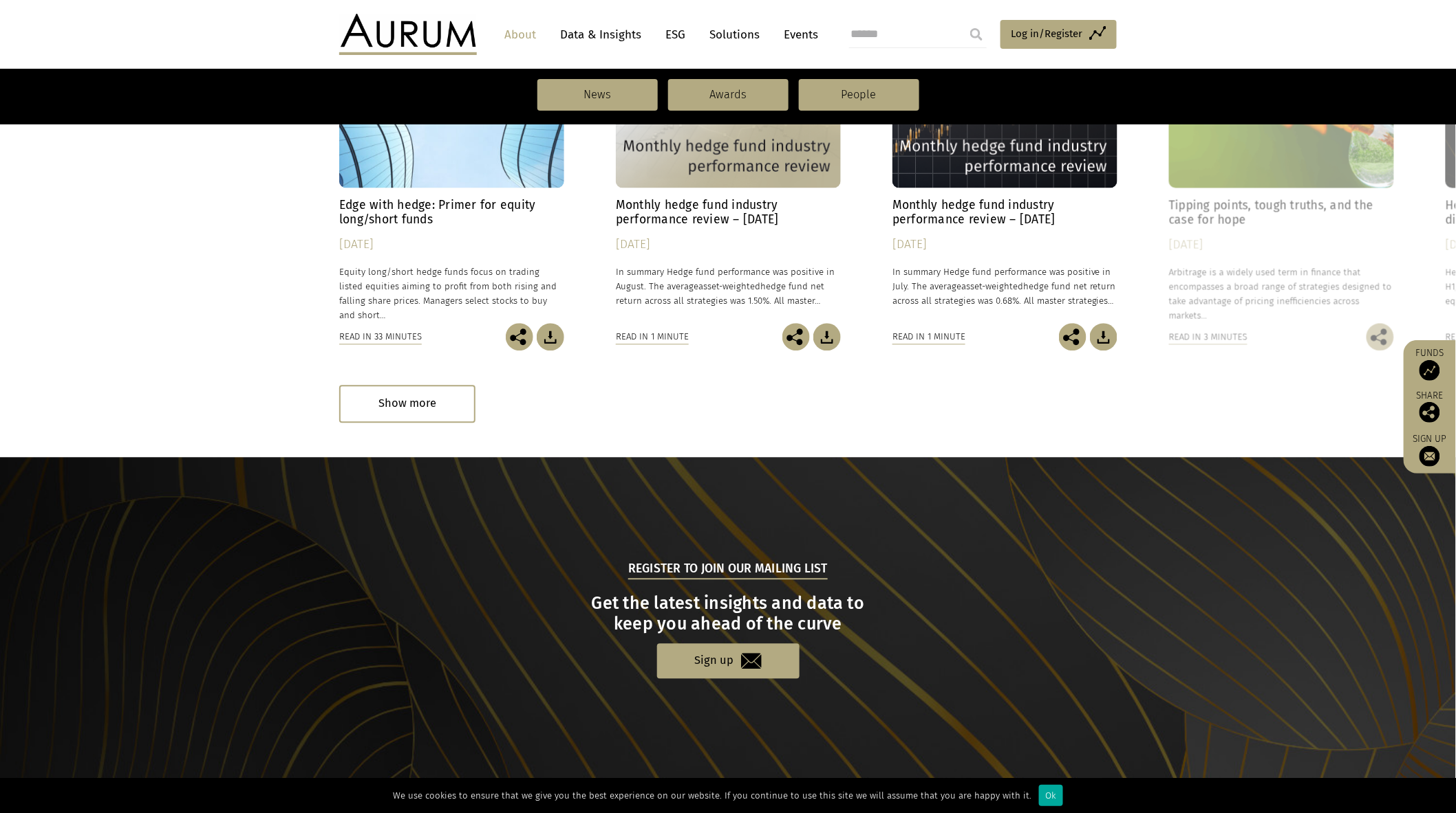
scroll to position [1243, 0]
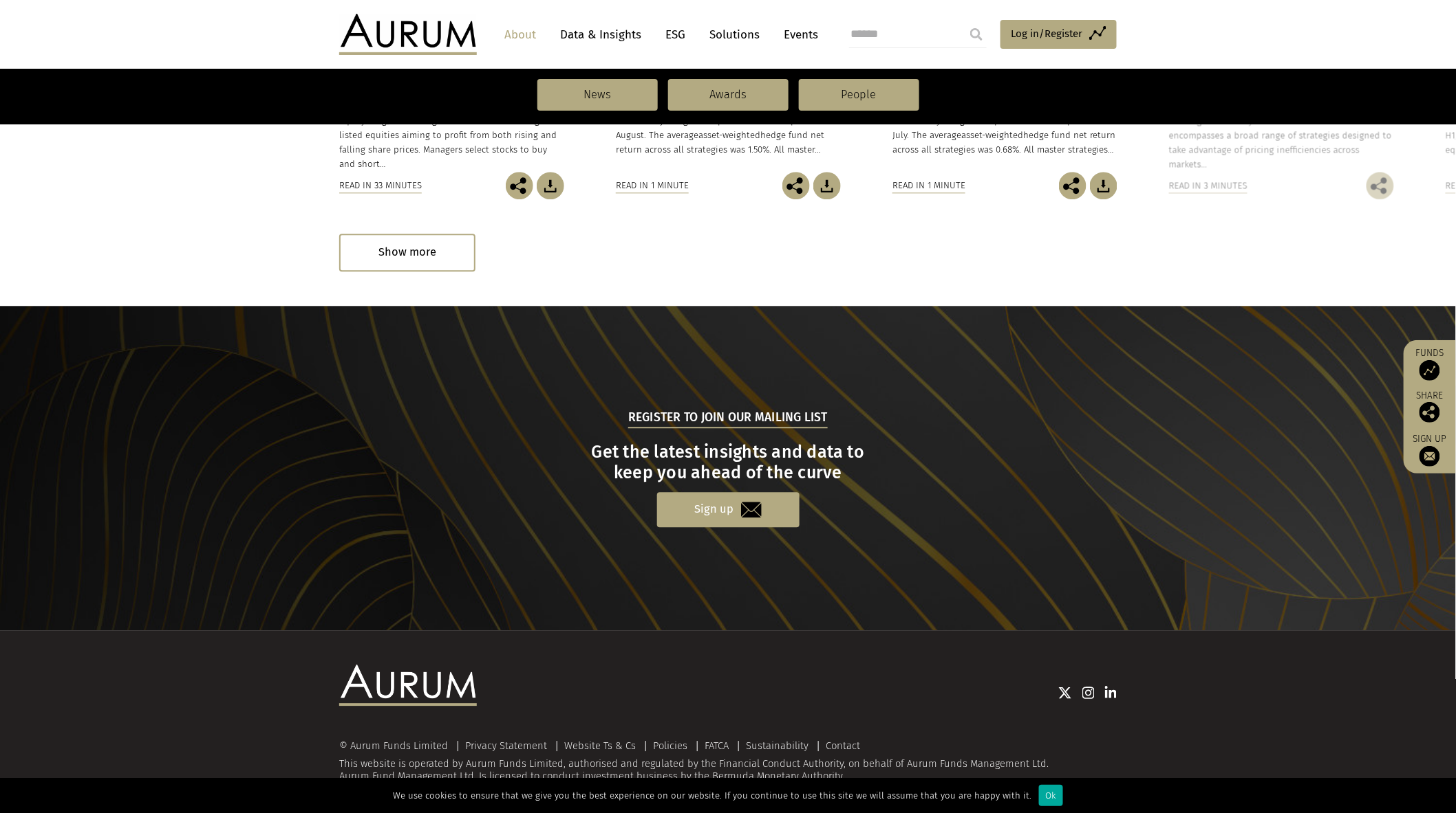
click at [716, 511] on link "Sign up" at bounding box center [728, 509] width 142 height 35
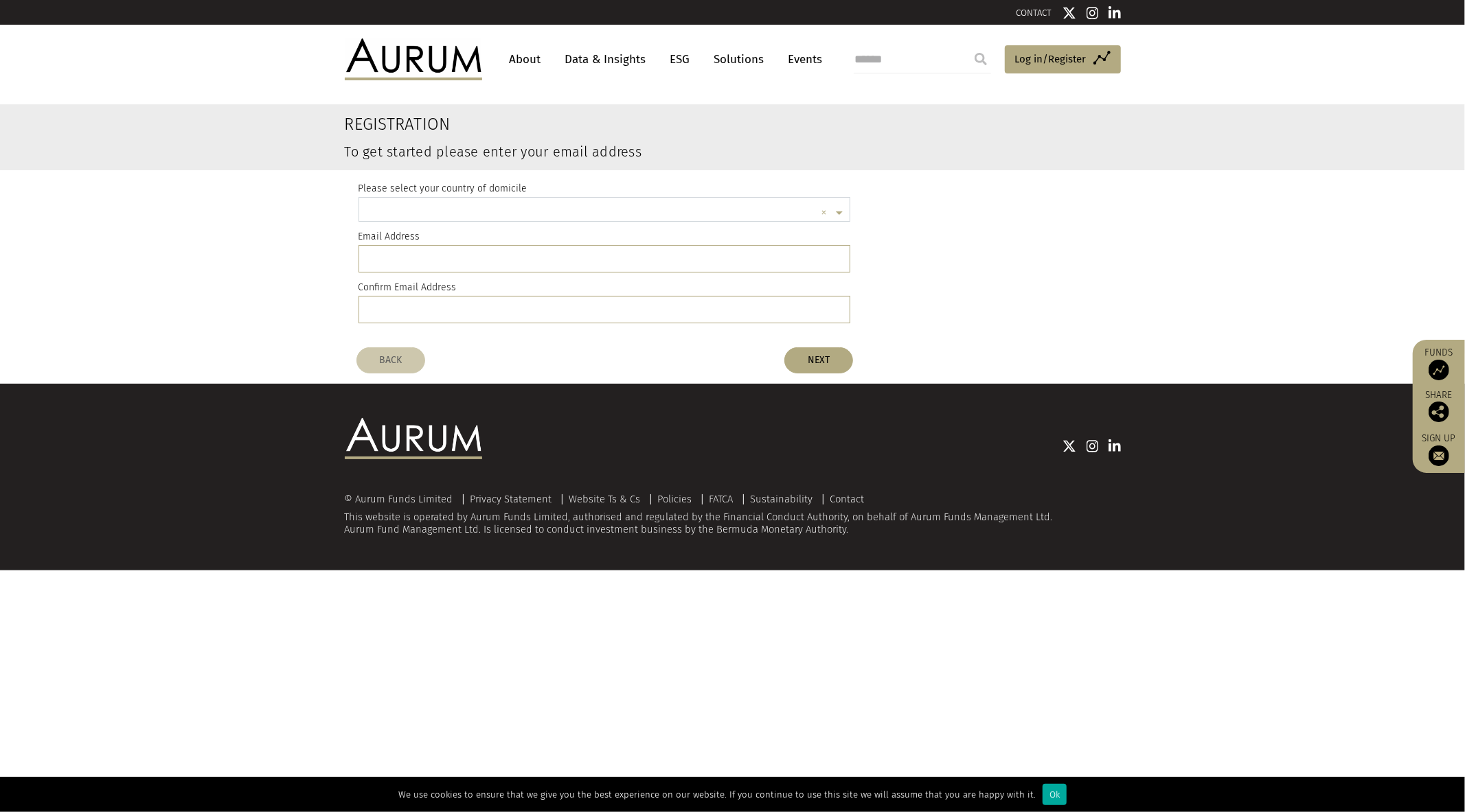
scroll to position [3, 0]
